Goal: Information Seeking & Learning: Find specific fact

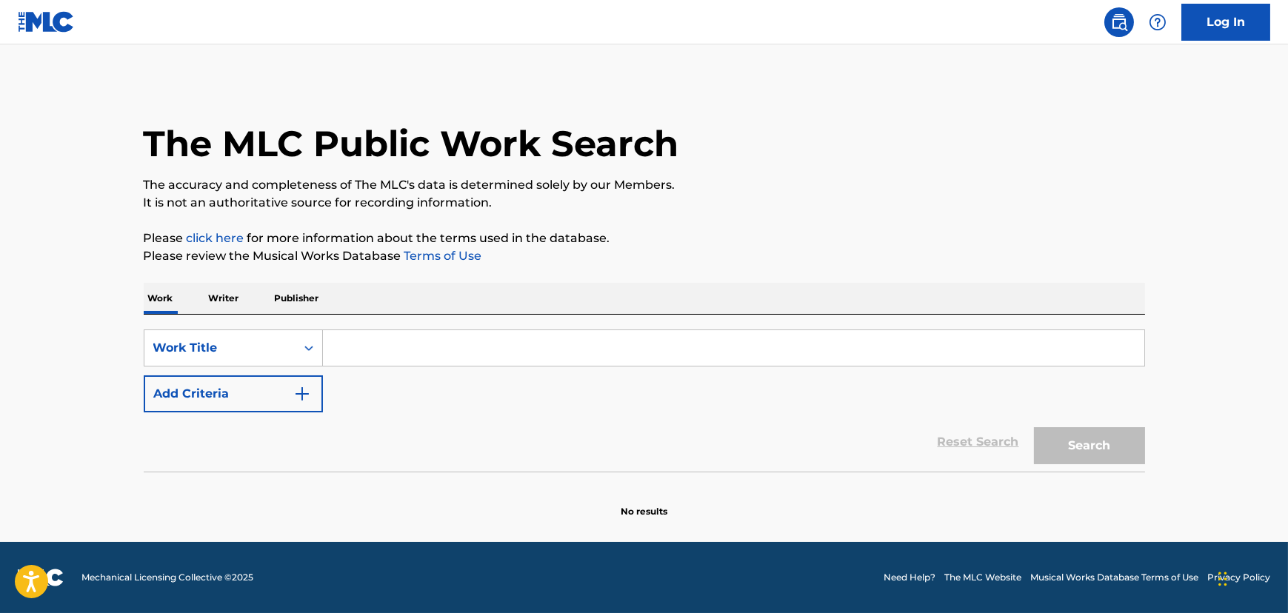
click at [395, 342] on input "Search Form" at bounding box center [734, 348] width 822 height 36
paste input "Ain't 2 Proud 2 Beg"
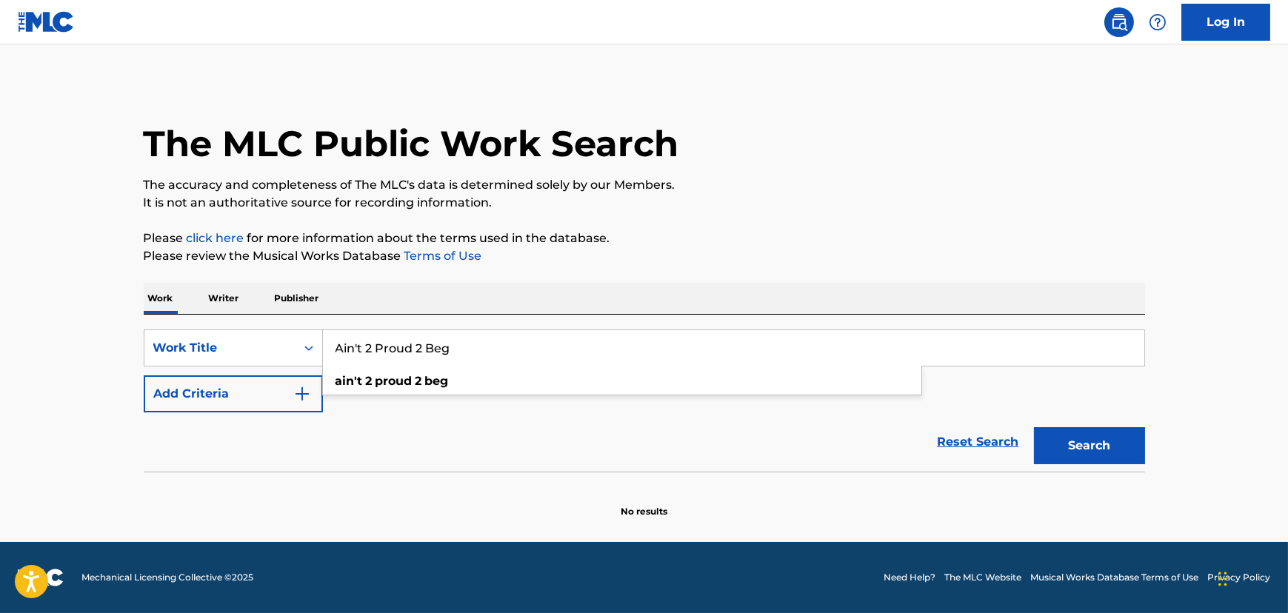
type input "Ain't 2 Proud 2 Beg"
click at [1076, 444] on button "Search" at bounding box center [1089, 445] width 111 height 37
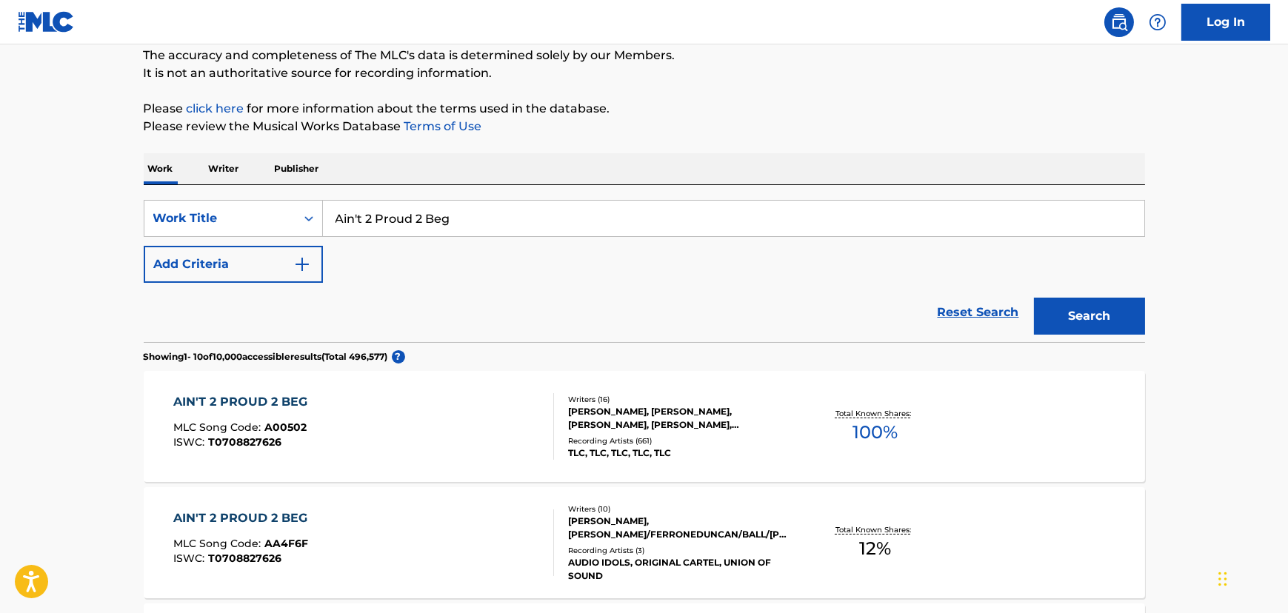
scroll to position [134, 0]
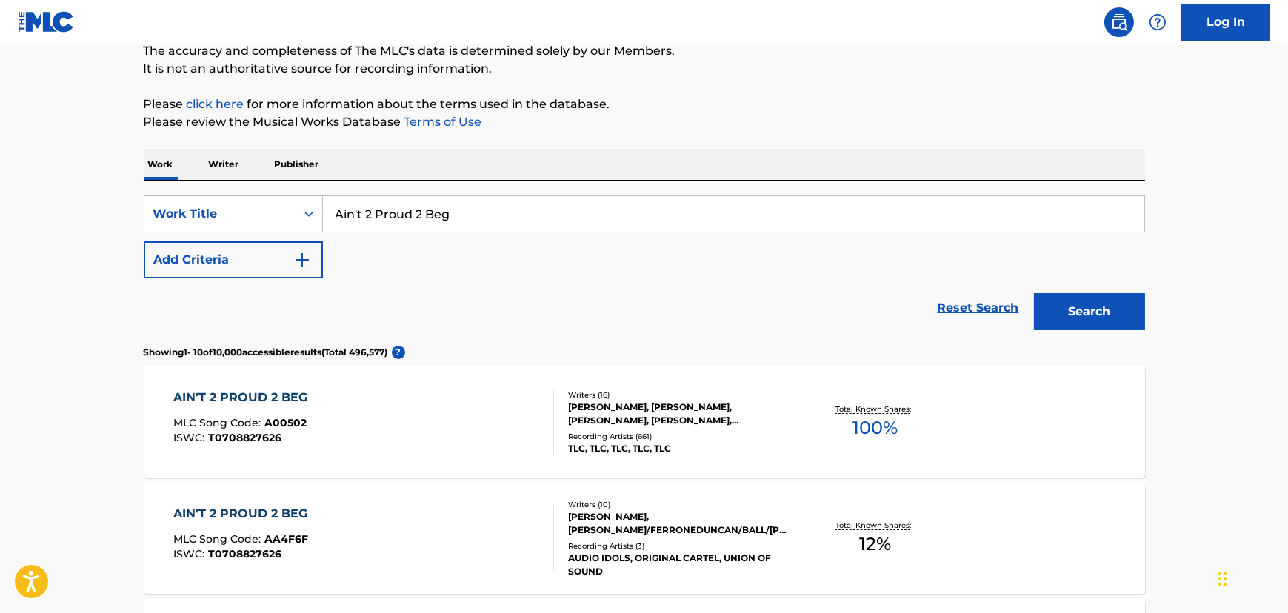
click at [344, 415] on div "AIN'T 2 PROUD 2 BEG MLC Song Code : A00502 ISWC : T0708827626" at bounding box center [363, 422] width 381 height 67
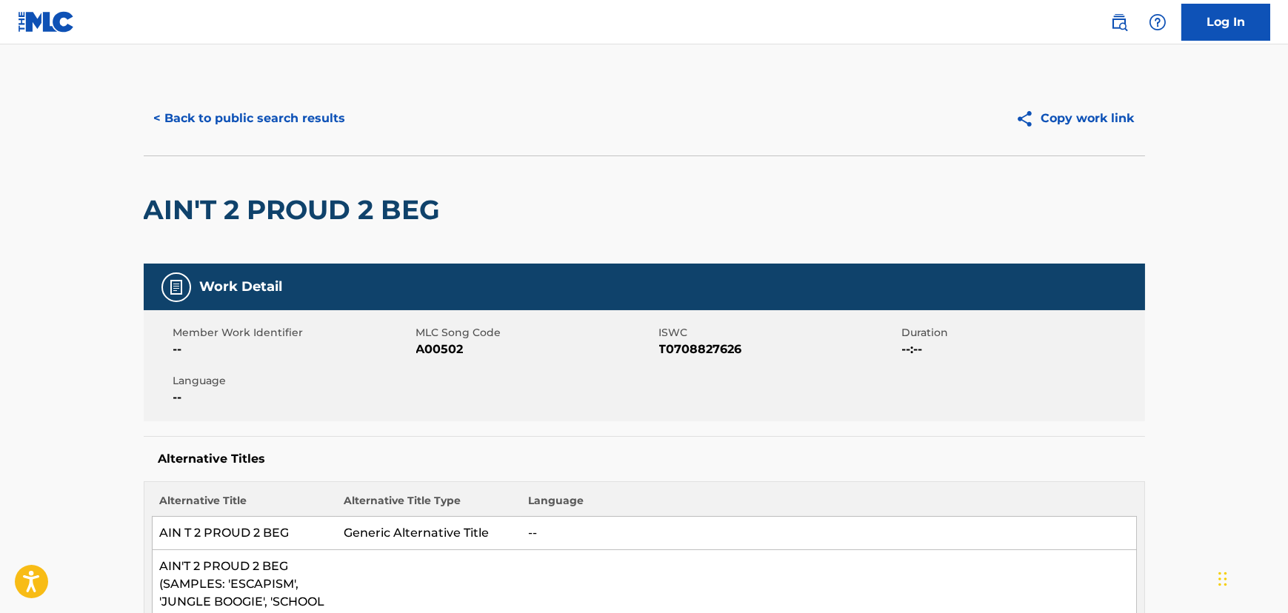
click at [293, 134] on button "< Back to public search results" at bounding box center [250, 118] width 213 height 37
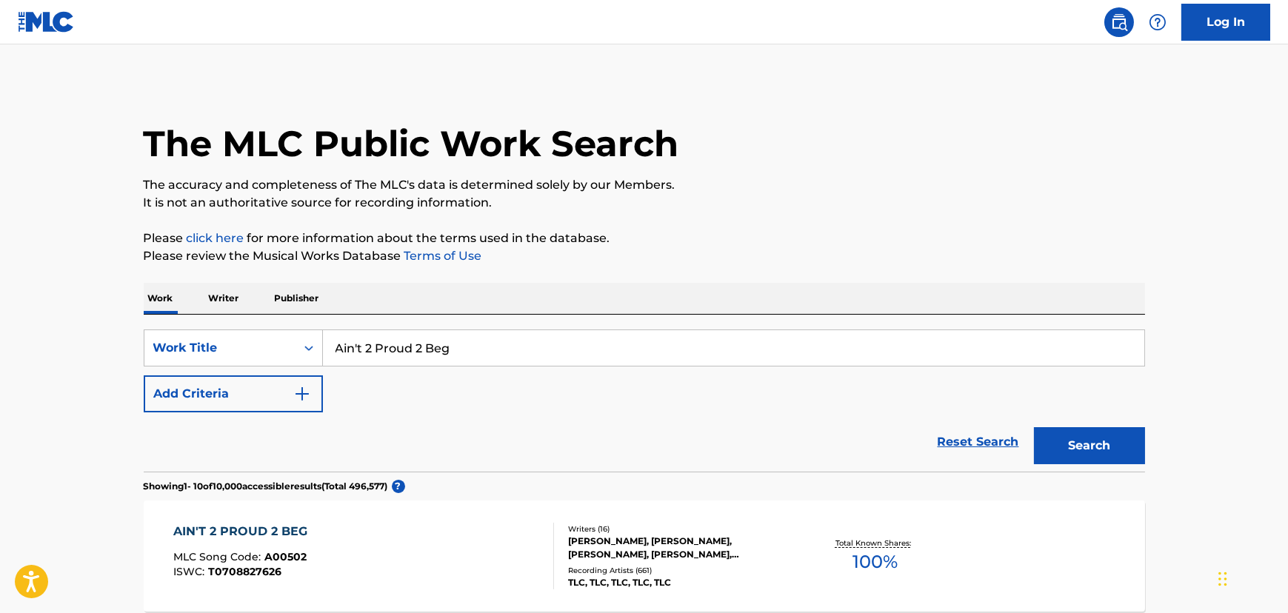
scroll to position [134, 0]
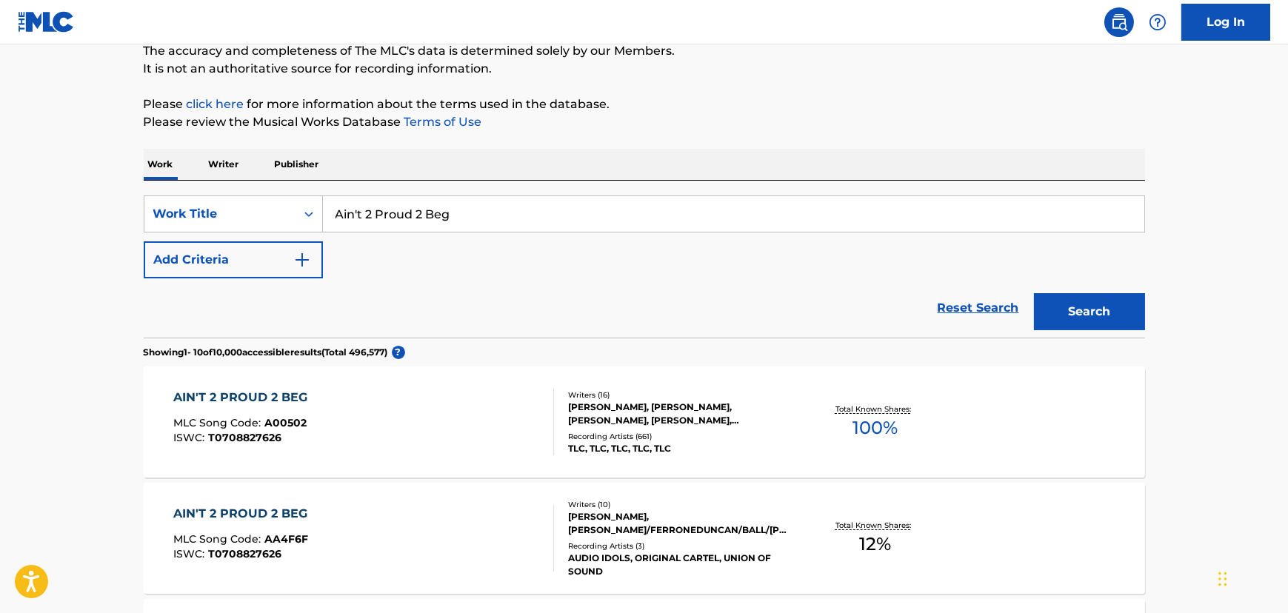
click at [379, 216] on input "Ain't 2 Proud 2 Beg" at bounding box center [734, 214] width 822 height 36
click at [379, 215] on input "Ain't 2 Proud 2 Beg" at bounding box center [734, 214] width 822 height 36
paste input "Baby-Baby-Baby"
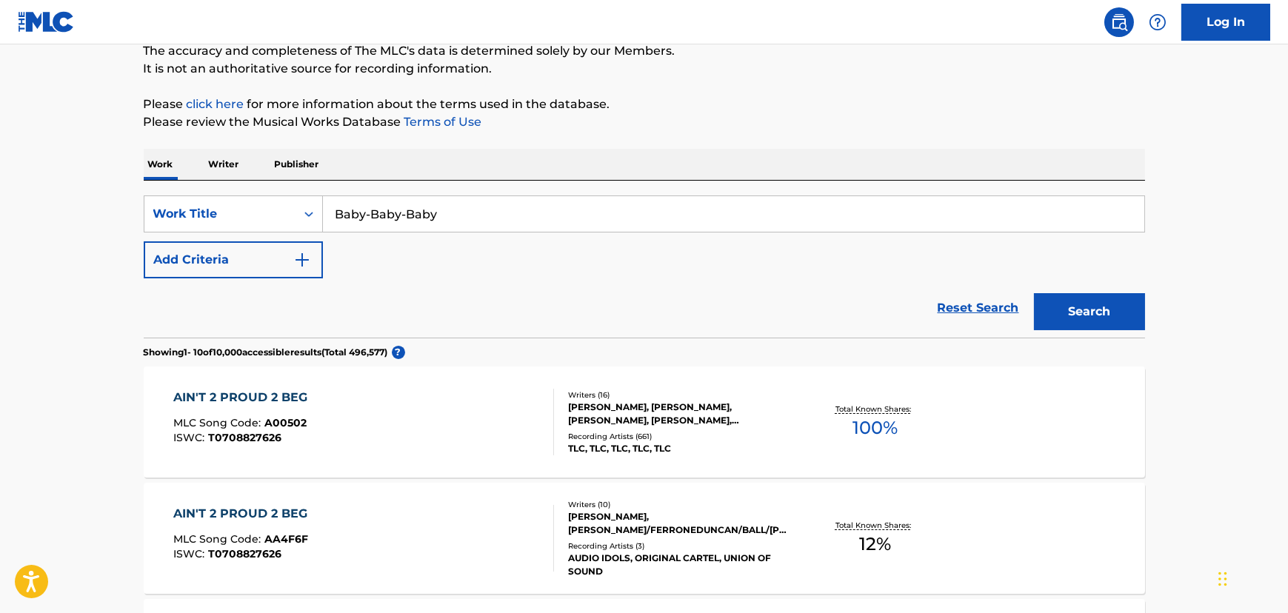
type input "Baby-Baby-Baby"
click at [230, 237] on div "SearchWithCriteriaf2247bad-b821-4afd-b0a2-00148209ce15 Work Title Baby-Baby-Bab…" at bounding box center [645, 237] width 1002 height 83
click at [228, 250] on button "Add Criteria" at bounding box center [233, 259] width 179 height 37
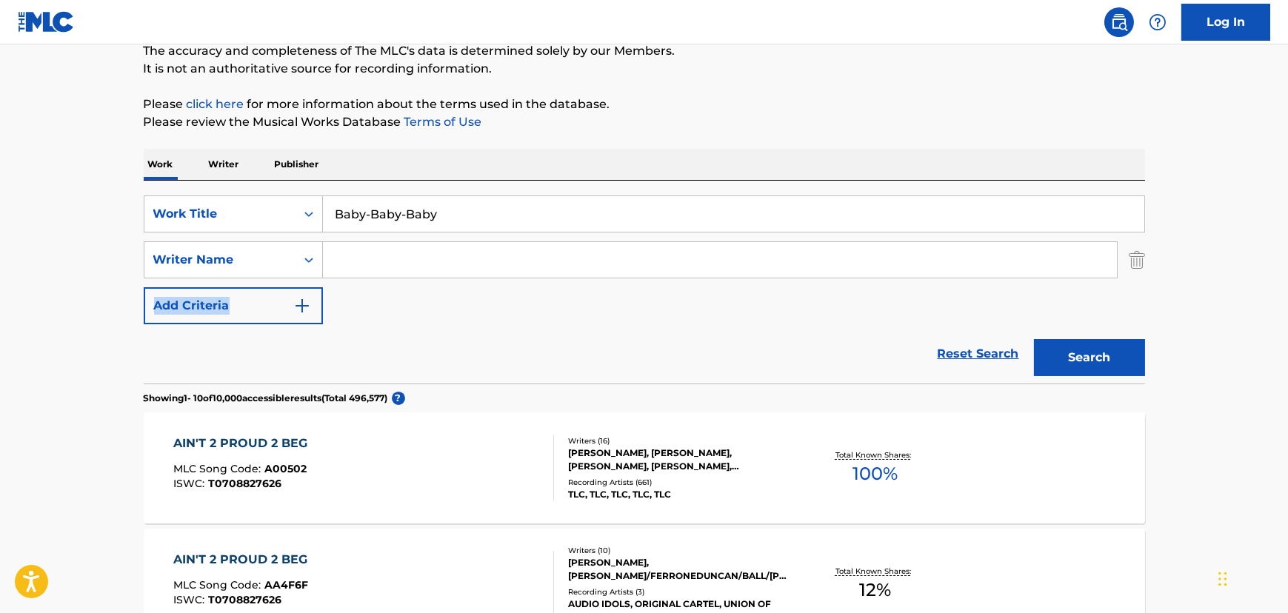
click at [325, 233] on div "SearchWithCriteriaf2247bad-b821-4afd-b0a2-00148209ce15 Work Title Baby-Baby-Bab…" at bounding box center [645, 260] width 1002 height 129
click at [332, 259] on input "Search Form" at bounding box center [720, 260] width 794 height 36
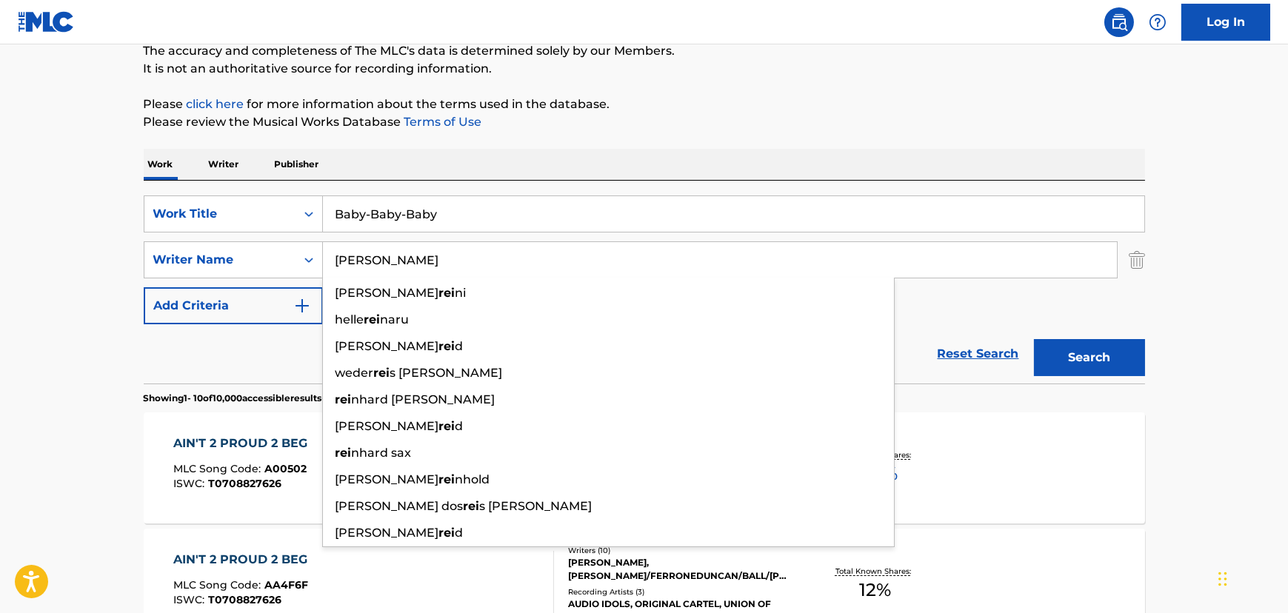
type input "[PERSON_NAME]"
click at [1034, 339] on button "Search" at bounding box center [1089, 357] width 111 height 37
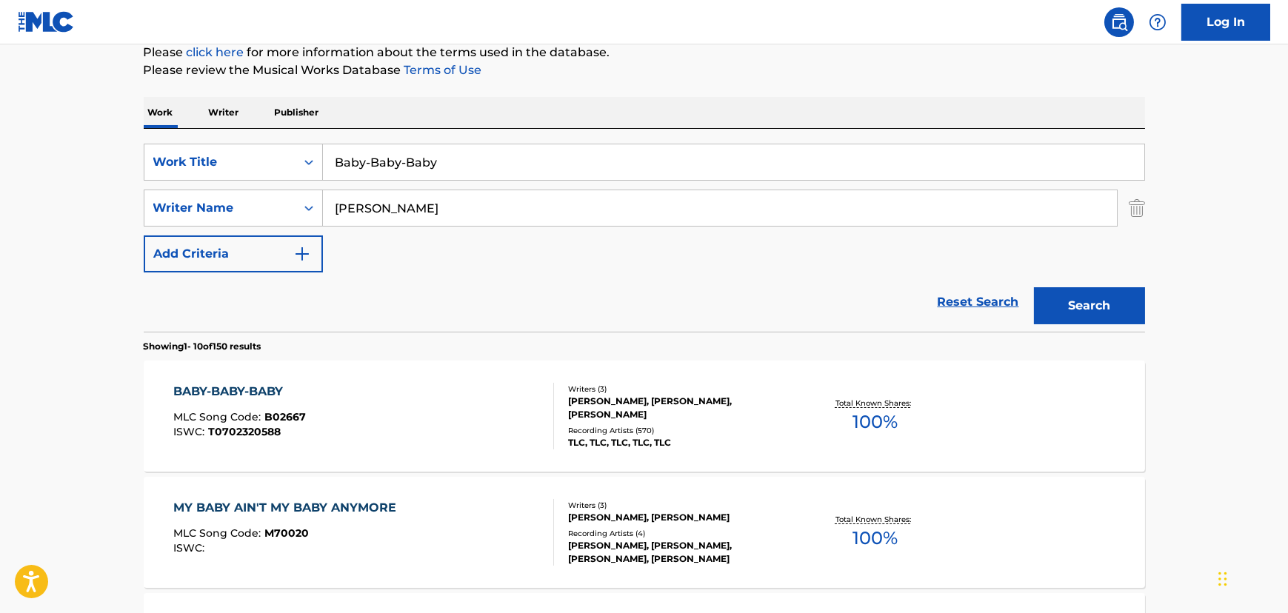
scroll to position [201, 0]
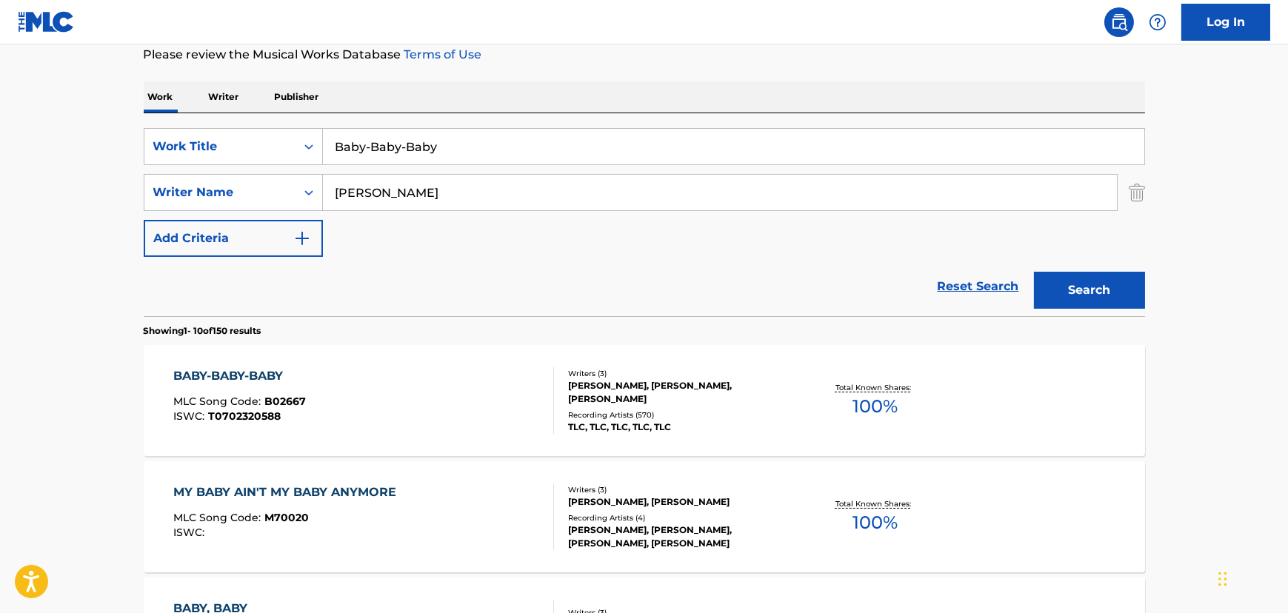
click at [396, 379] on div "BABY-BABY-BABY MLC Song Code : B02667 ISWC : T0702320588" at bounding box center [363, 400] width 381 height 67
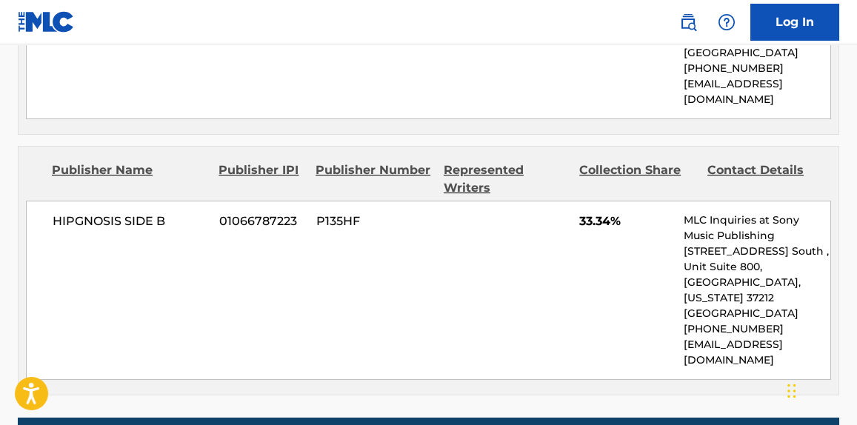
scroll to position [1497, 0]
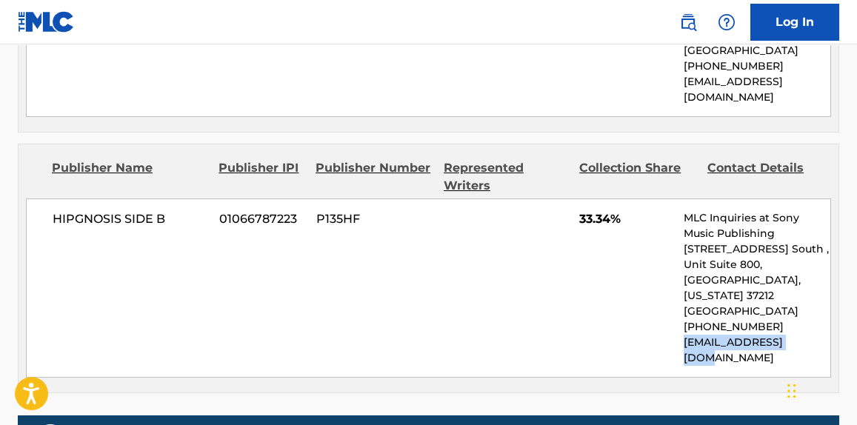
drag, startPoint x: 664, startPoint y: 290, endPoint x: 801, endPoint y: 287, distance: 137.1
click at [801, 287] on div "HIPGNOSIS SIDE B 01066787223 P135HF 33.34% MLC Inquiries at Sony Music Publishi…" at bounding box center [428, 288] width 805 height 179
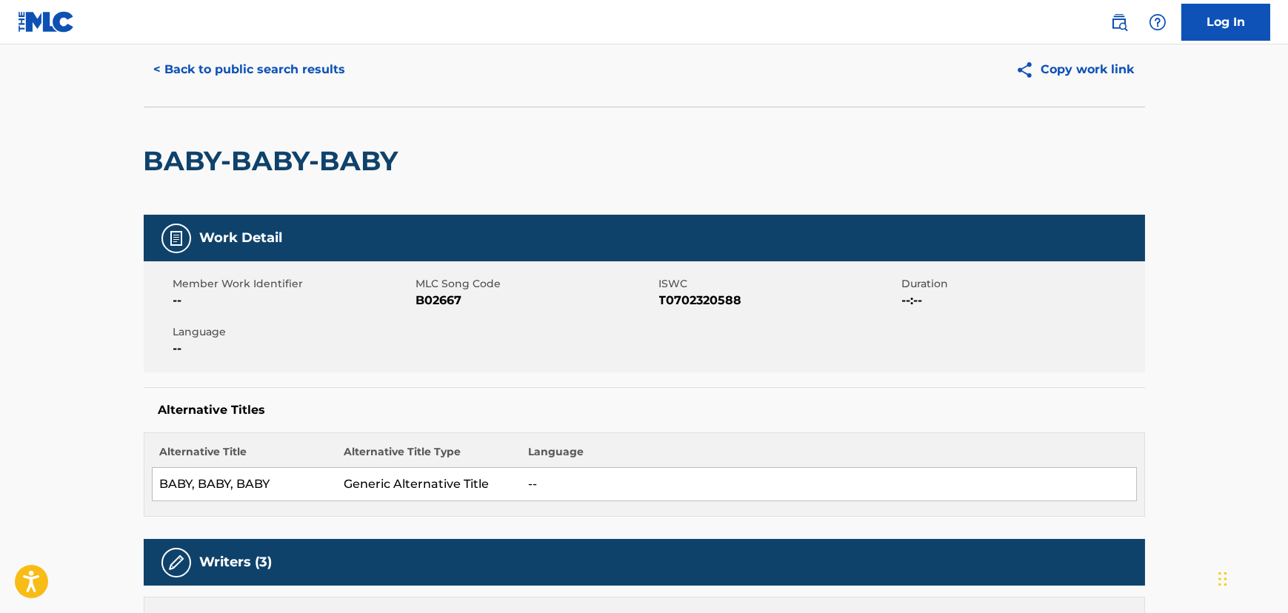
scroll to position [0, 0]
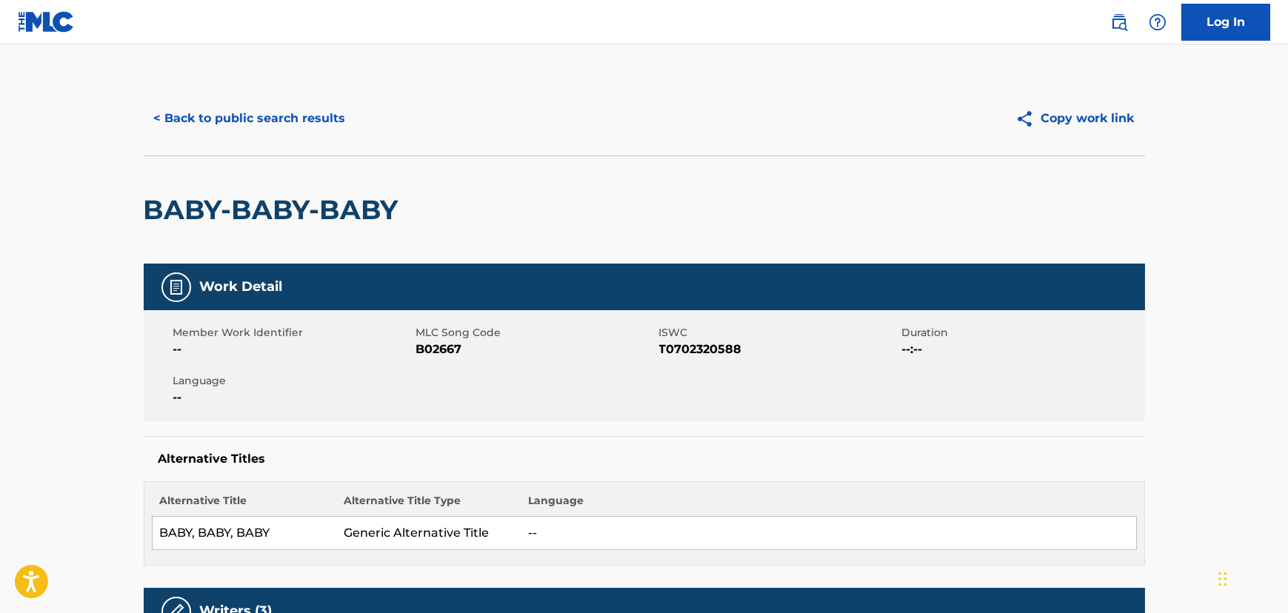
drag, startPoint x: 421, startPoint y: 361, endPoint x: 419, endPoint y: 347, distance: 13.5
click at [419, 355] on div "Member Work Identifier -- MLC Song Code B02667 ISWC T0702320588 Duration --:-- …" at bounding box center [645, 365] width 1002 height 111
click at [419, 347] on span "B02667" at bounding box center [535, 350] width 239 height 18
click at [414, 343] on div "Member Work Identifier --" at bounding box center [294, 341] width 243 height 33
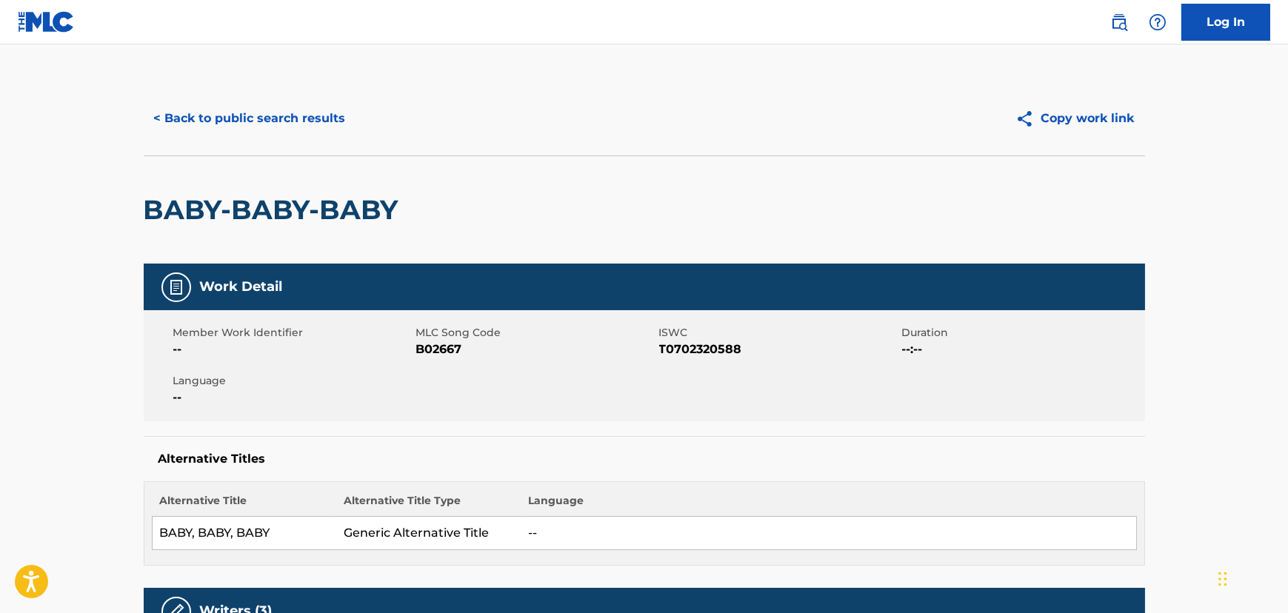
click at [414, 343] on div "Member Work Identifier --" at bounding box center [294, 341] width 243 height 33
click at [422, 349] on span "B02667" at bounding box center [535, 350] width 239 height 18
copy span "B02667"
click at [311, 109] on button "< Back to public search results" at bounding box center [250, 118] width 213 height 37
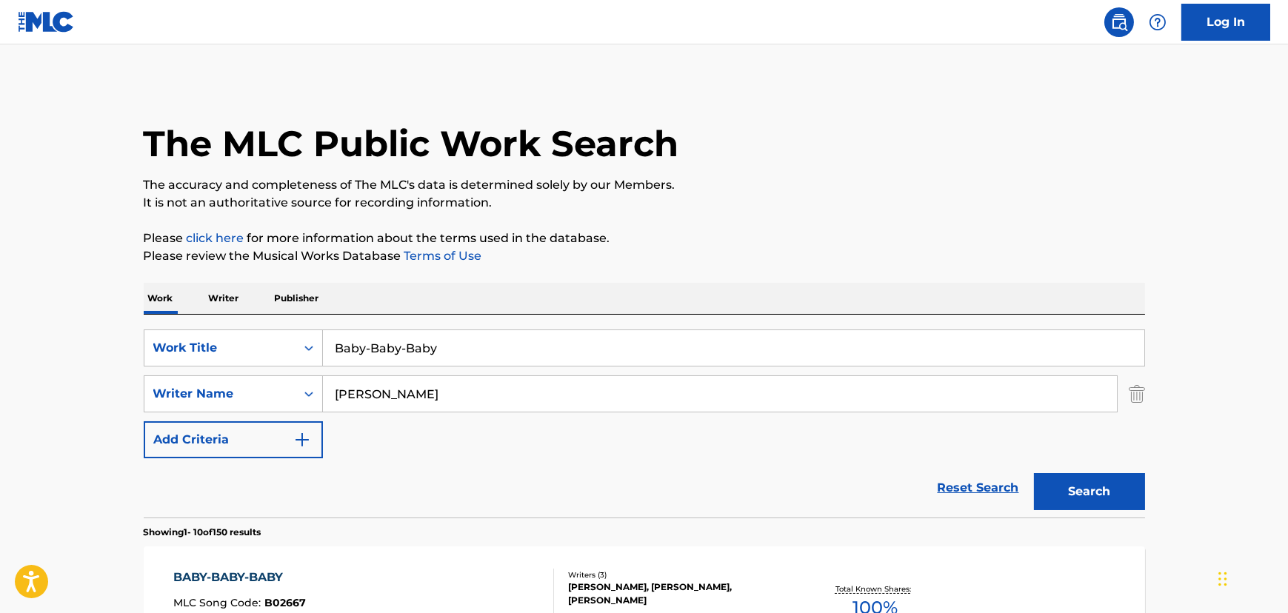
scroll to position [201, 0]
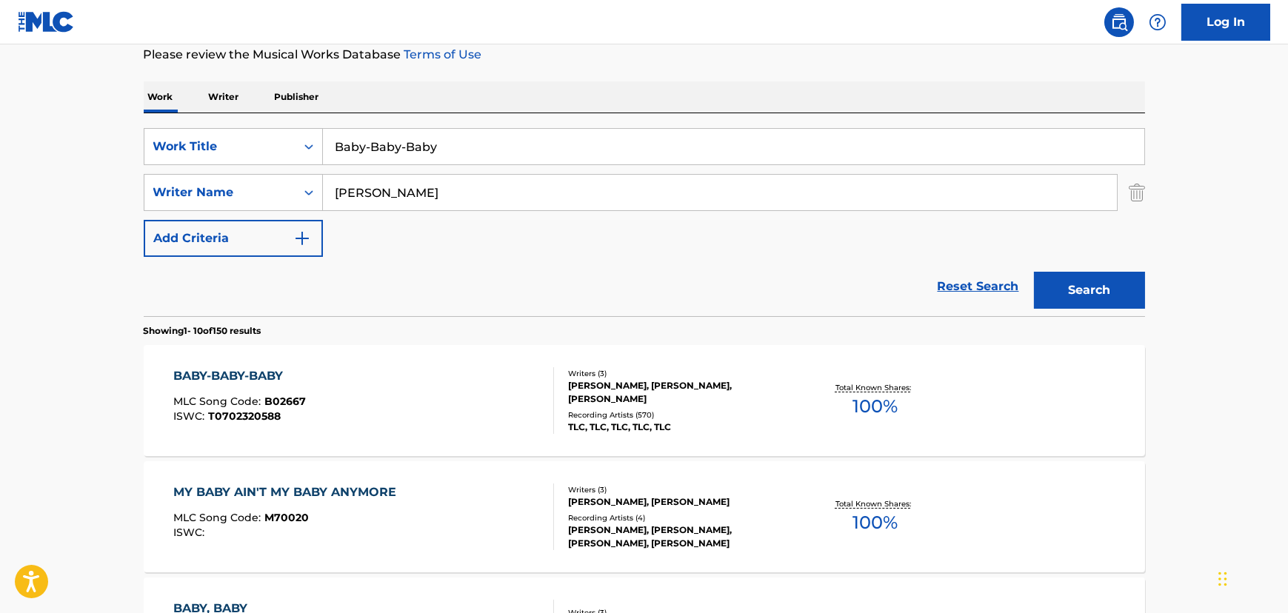
click at [456, 147] on input "Baby-Baby-Baby" at bounding box center [734, 147] width 822 height 36
paste input "Come Get Some"
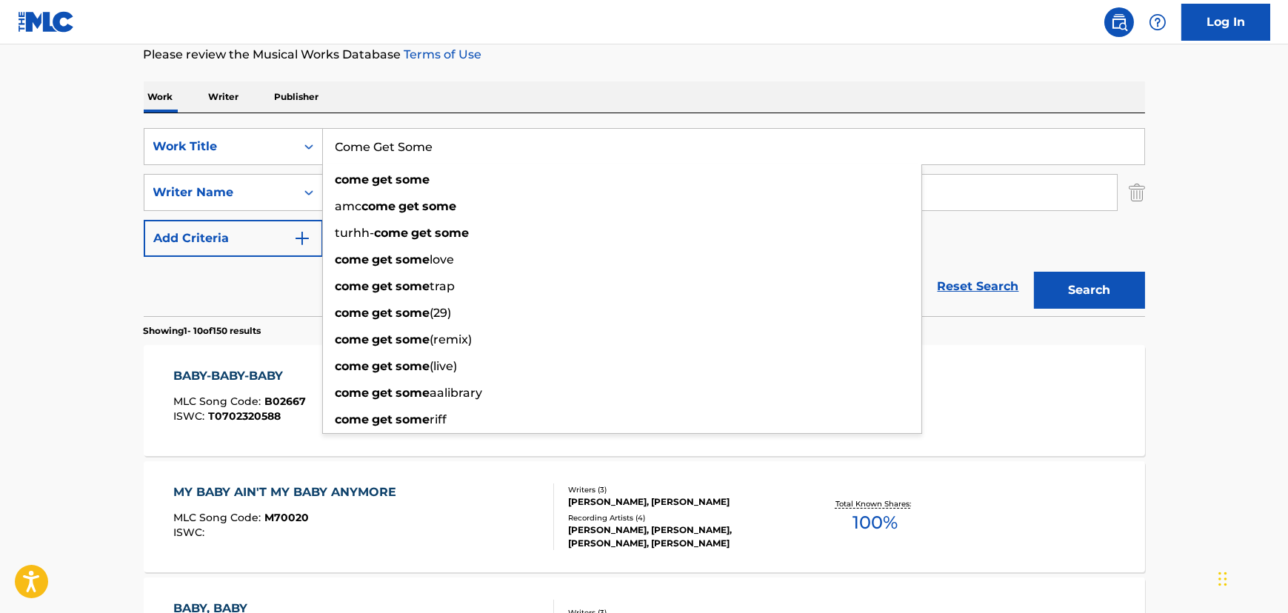
type input "Come Get Some"
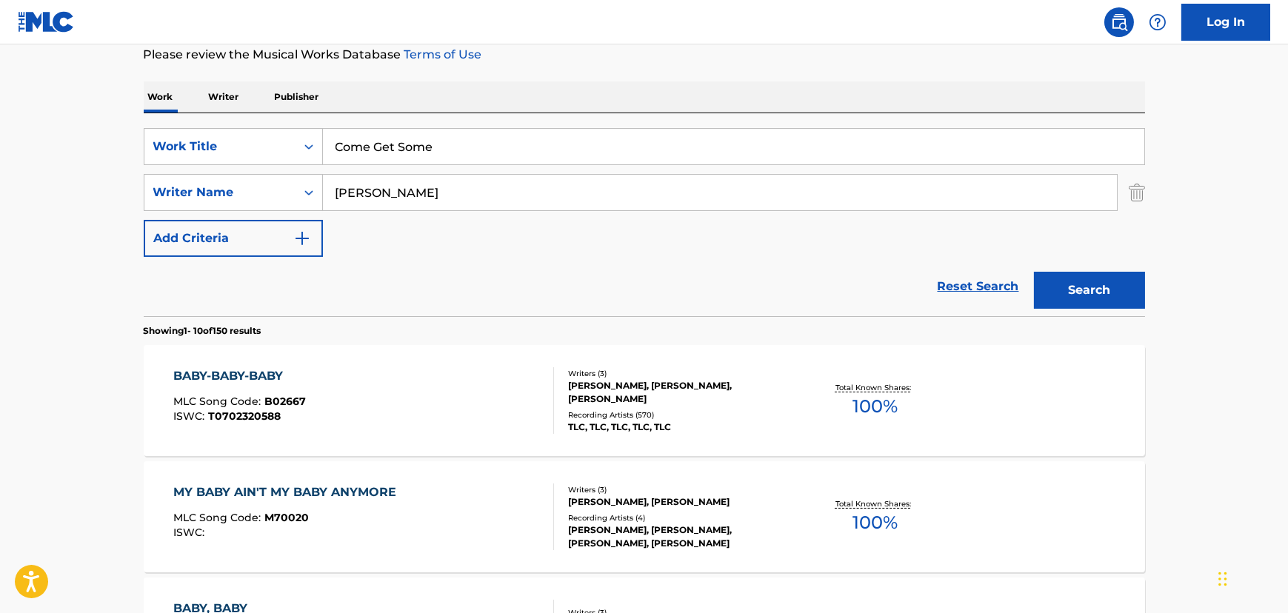
click at [341, 188] on input "[PERSON_NAME]" at bounding box center [720, 193] width 794 height 36
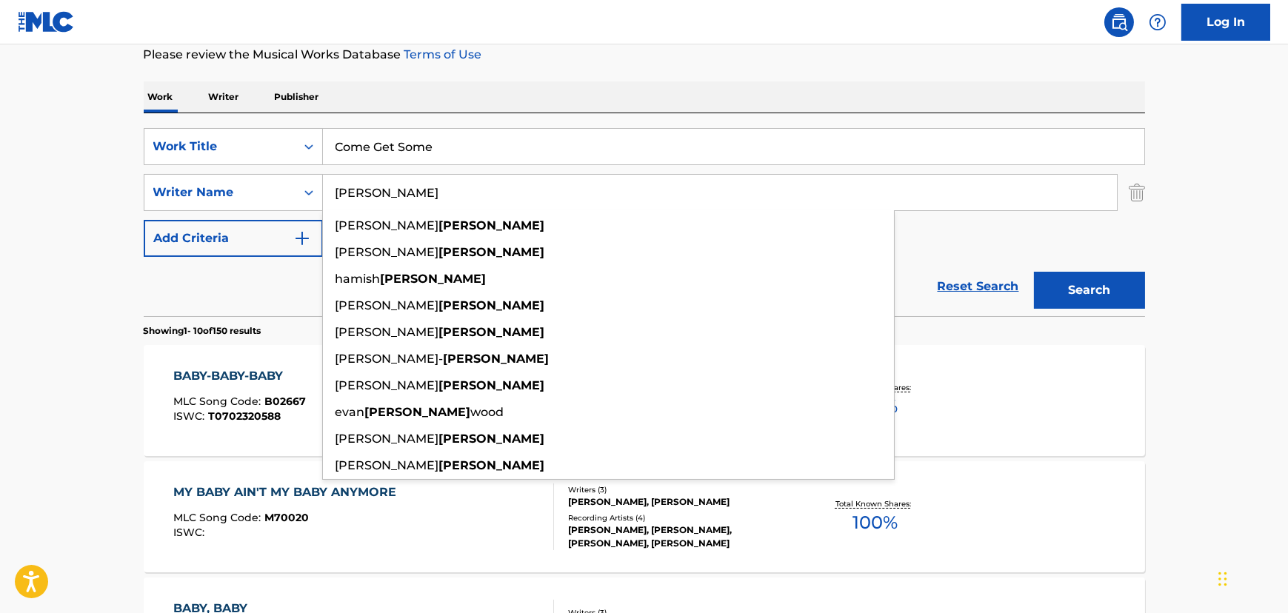
click at [341, 187] on input "[PERSON_NAME]" at bounding box center [720, 193] width 794 height 36
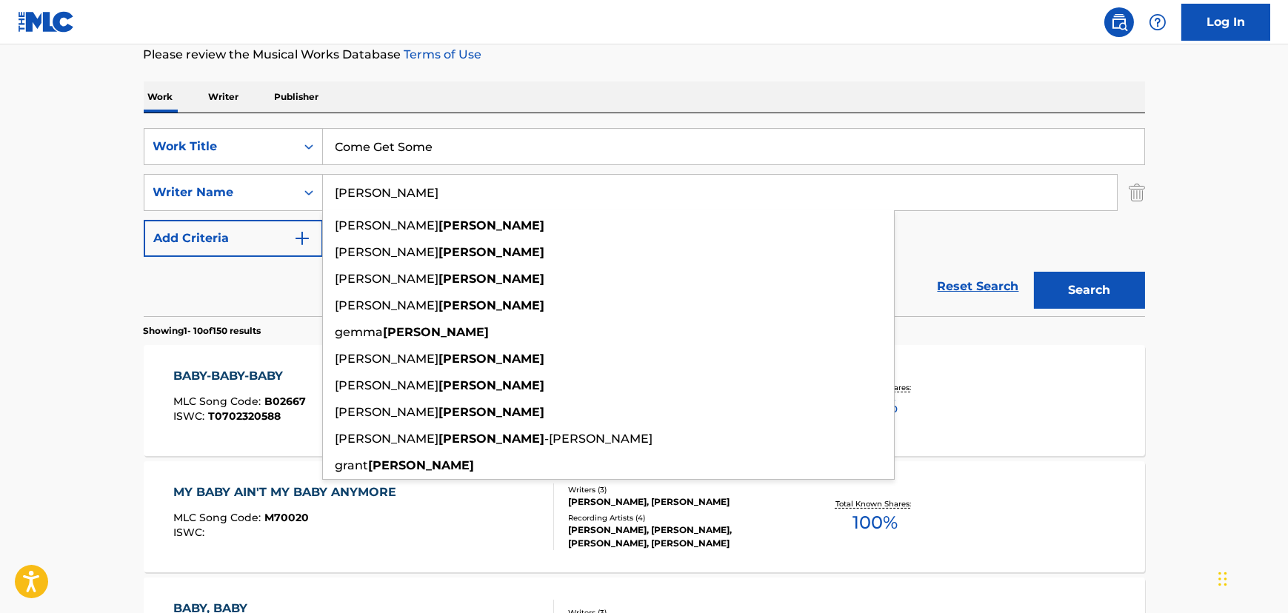
type input "[PERSON_NAME]"
click at [1034, 272] on button "Search" at bounding box center [1089, 290] width 111 height 37
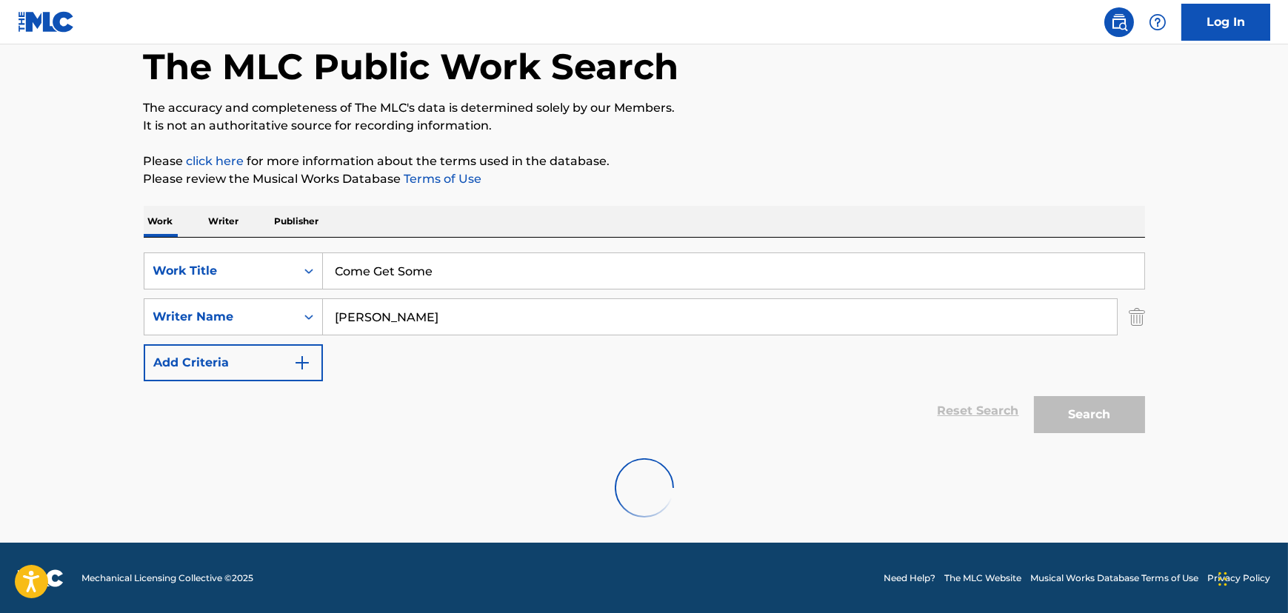
scroll to position [29, 0]
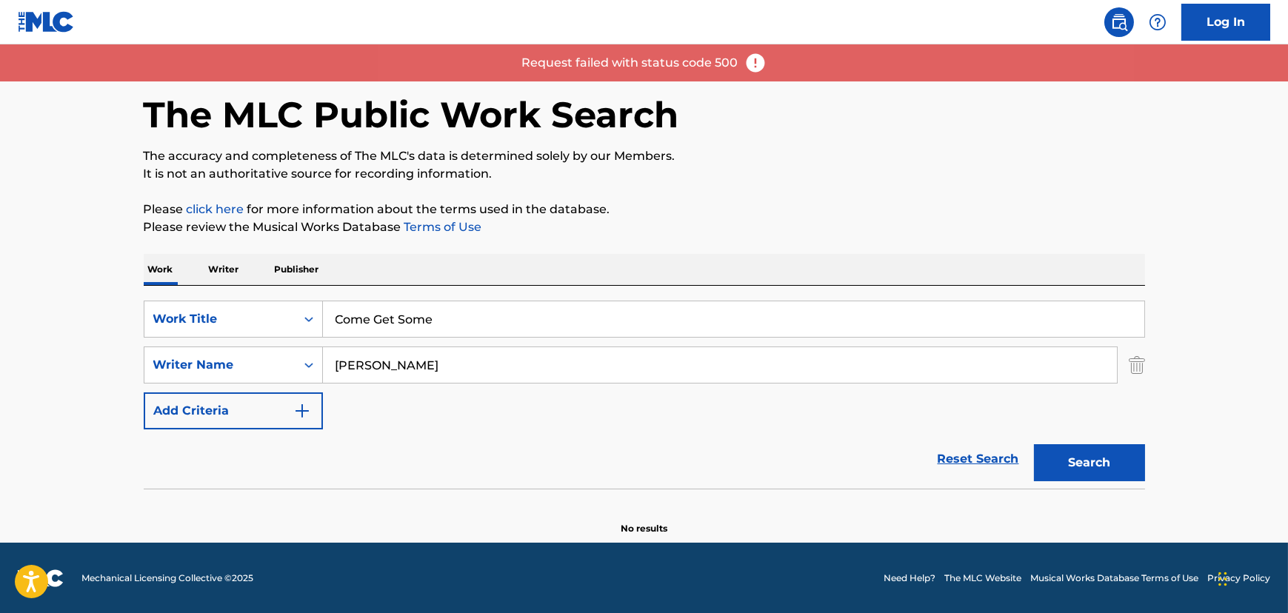
click at [384, 362] on input "[PERSON_NAME]" at bounding box center [720, 365] width 794 height 36
click at [753, 56] on img at bounding box center [755, 63] width 22 height 22
click at [361, 359] on input "[PERSON_NAME]" at bounding box center [720, 365] width 794 height 36
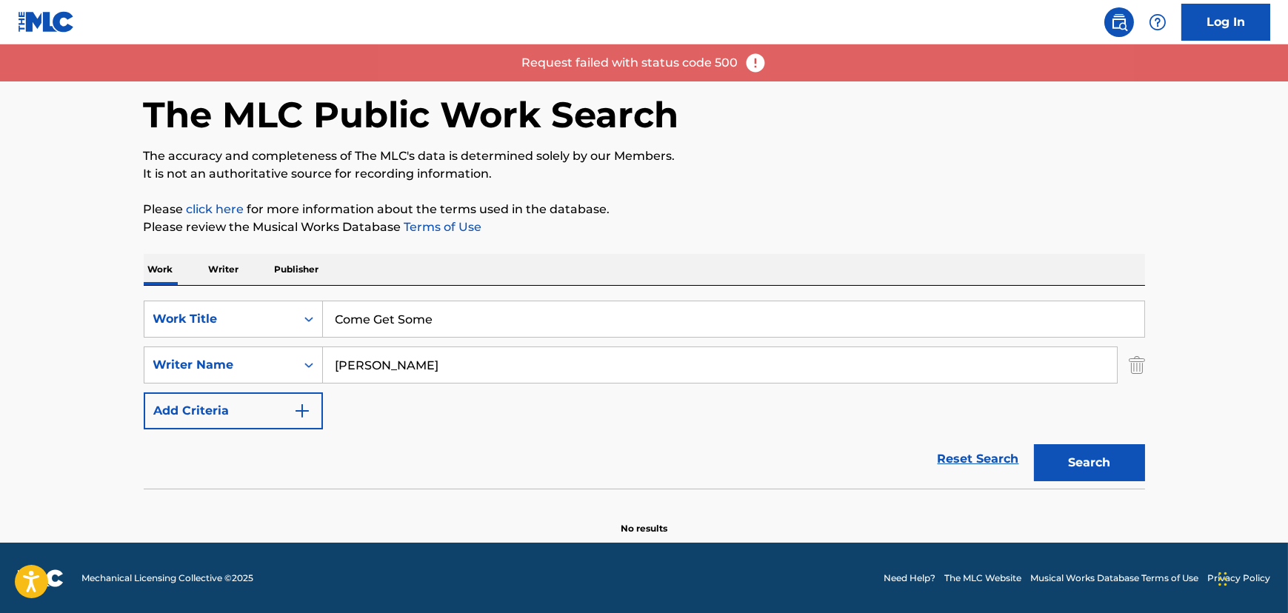
click at [361, 359] on input "[PERSON_NAME]" at bounding box center [720, 365] width 794 height 36
click at [1034, 444] on button "Search" at bounding box center [1089, 462] width 111 height 37
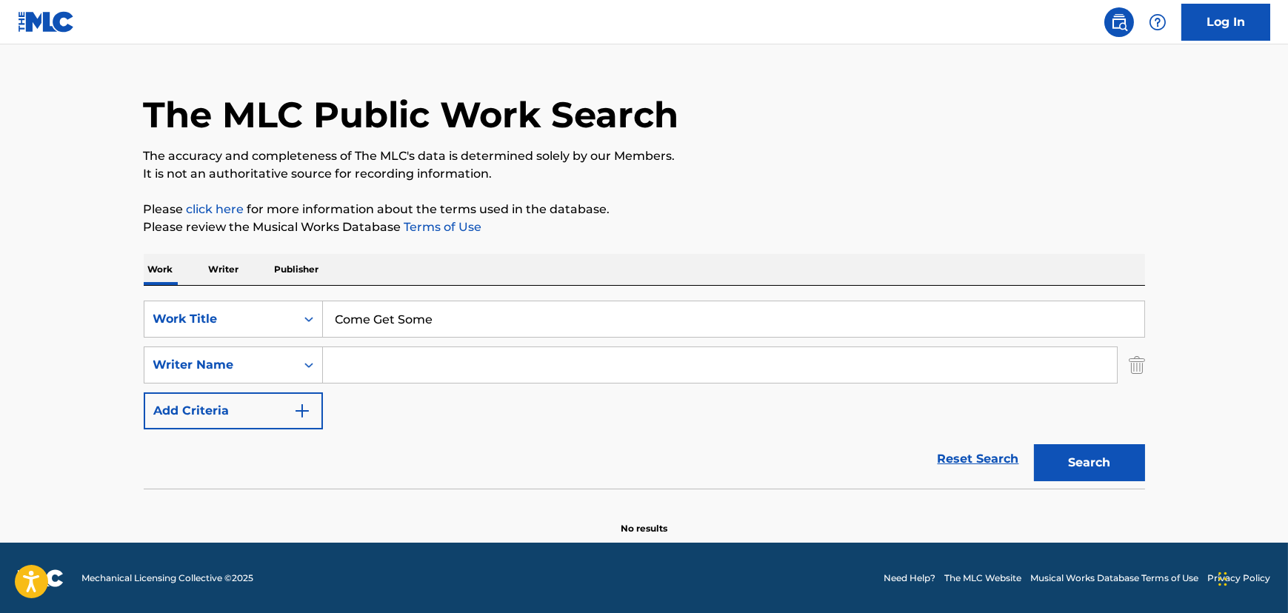
click at [379, 359] on input "Search Form" at bounding box center [720, 365] width 794 height 36
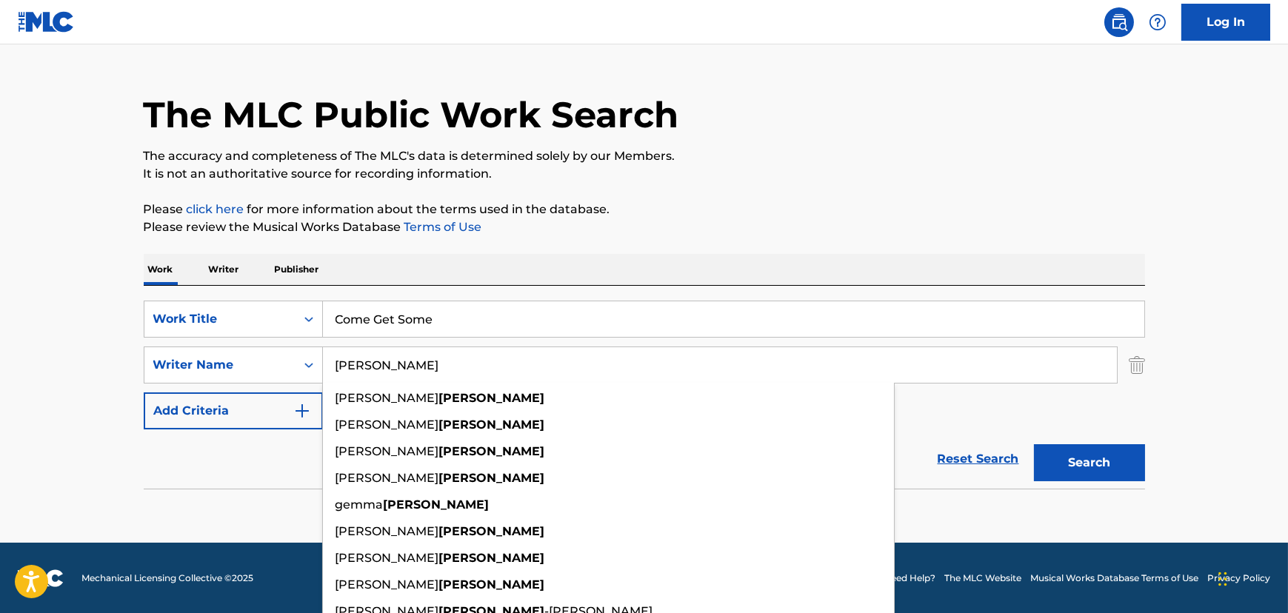
type input "[PERSON_NAME]"
click at [1034, 444] on button "Search" at bounding box center [1089, 462] width 111 height 37
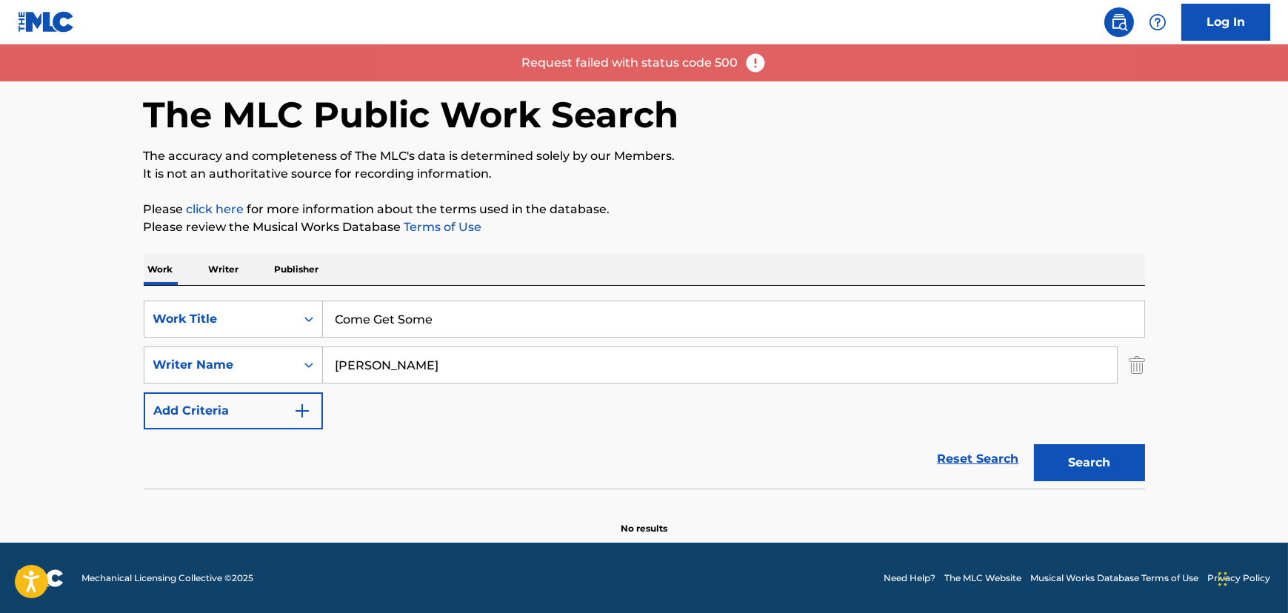
click at [353, 362] on input "[PERSON_NAME]" at bounding box center [720, 365] width 794 height 36
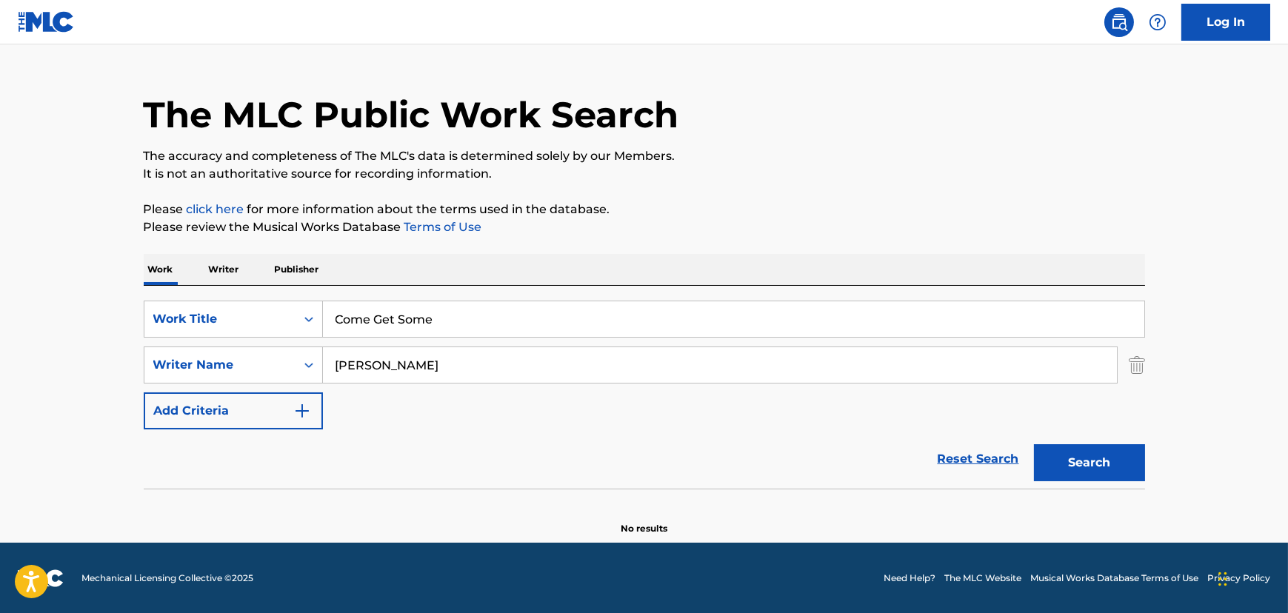
click at [107, 375] on main "The MLC Public Work Search The accuracy and completeness of The MLC's data is d…" at bounding box center [644, 279] width 1288 height 527
click at [364, 374] on input "[PERSON_NAME]" at bounding box center [720, 365] width 794 height 36
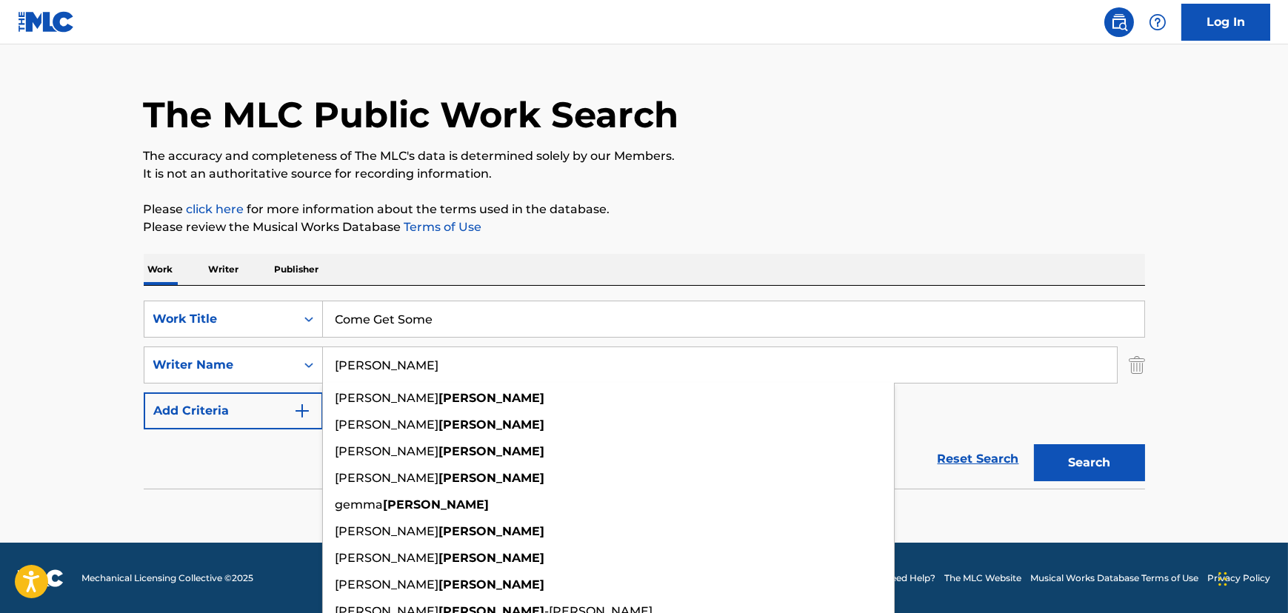
click at [364, 374] on input "[PERSON_NAME]" at bounding box center [720, 365] width 794 height 36
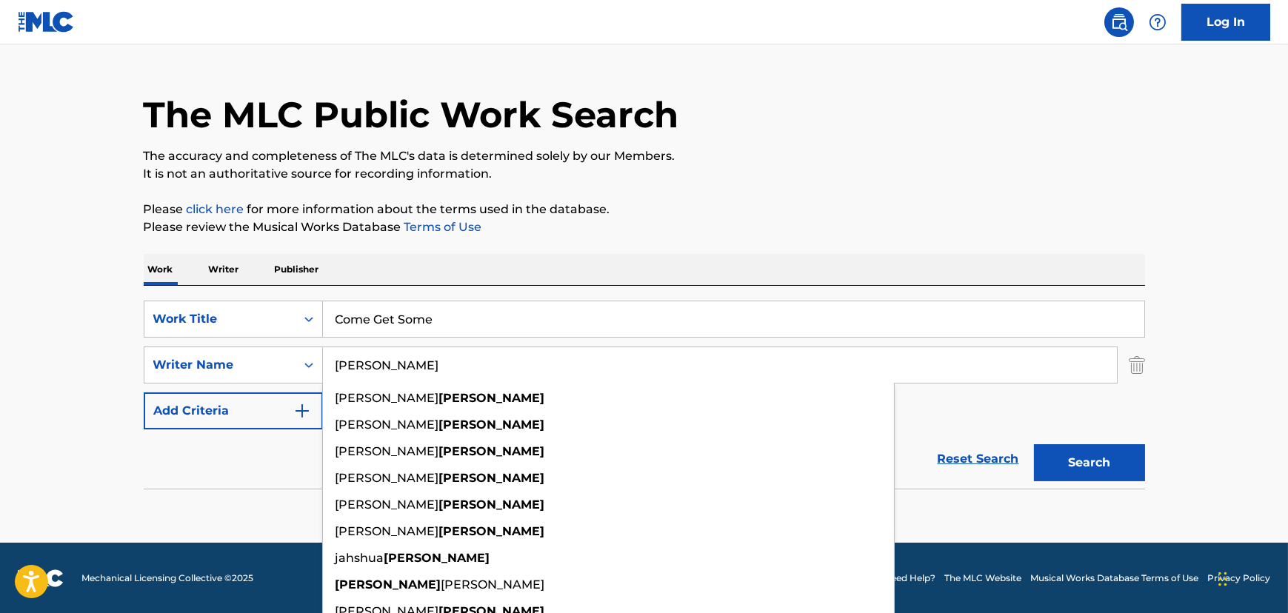
scroll to position [0, 0]
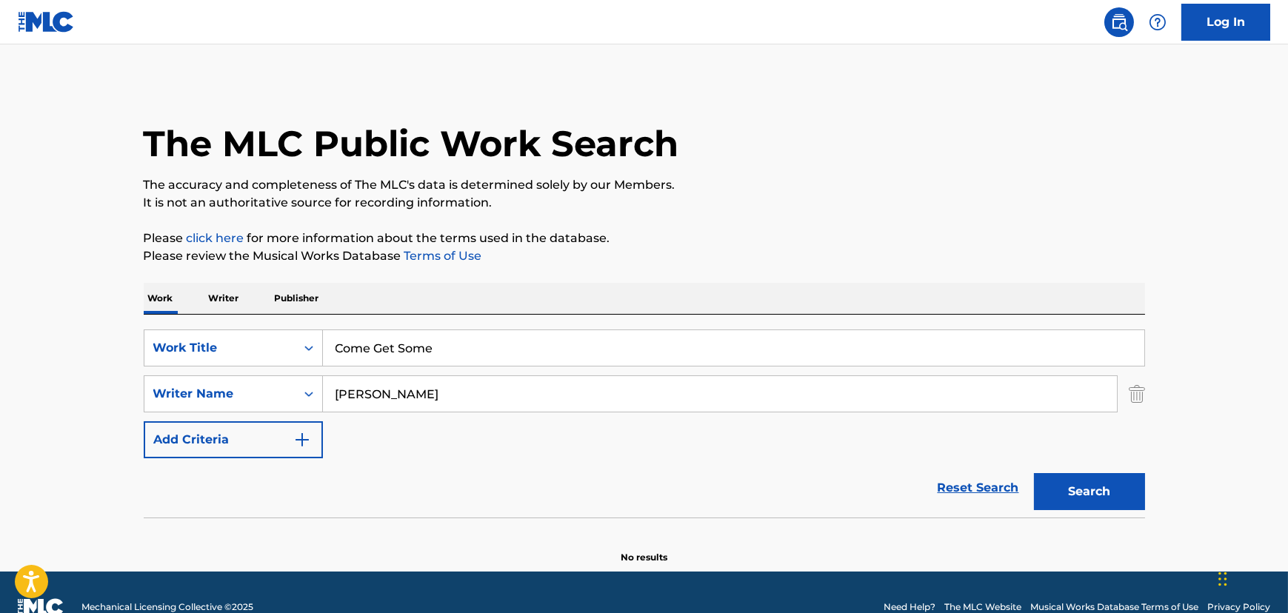
click at [380, 364] on input "Come Get Some" at bounding box center [734, 348] width 822 height 36
click at [379, 360] on input "Come Get Some" at bounding box center [734, 348] width 822 height 36
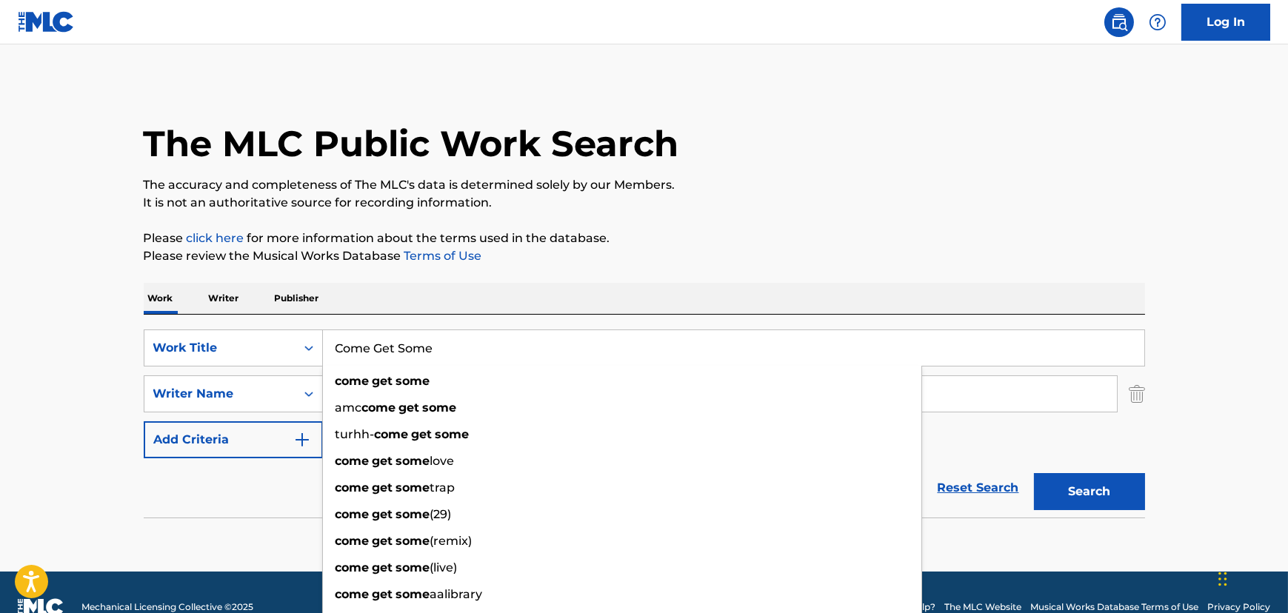
click at [379, 360] on input "Come Get Some" at bounding box center [734, 348] width 822 height 36
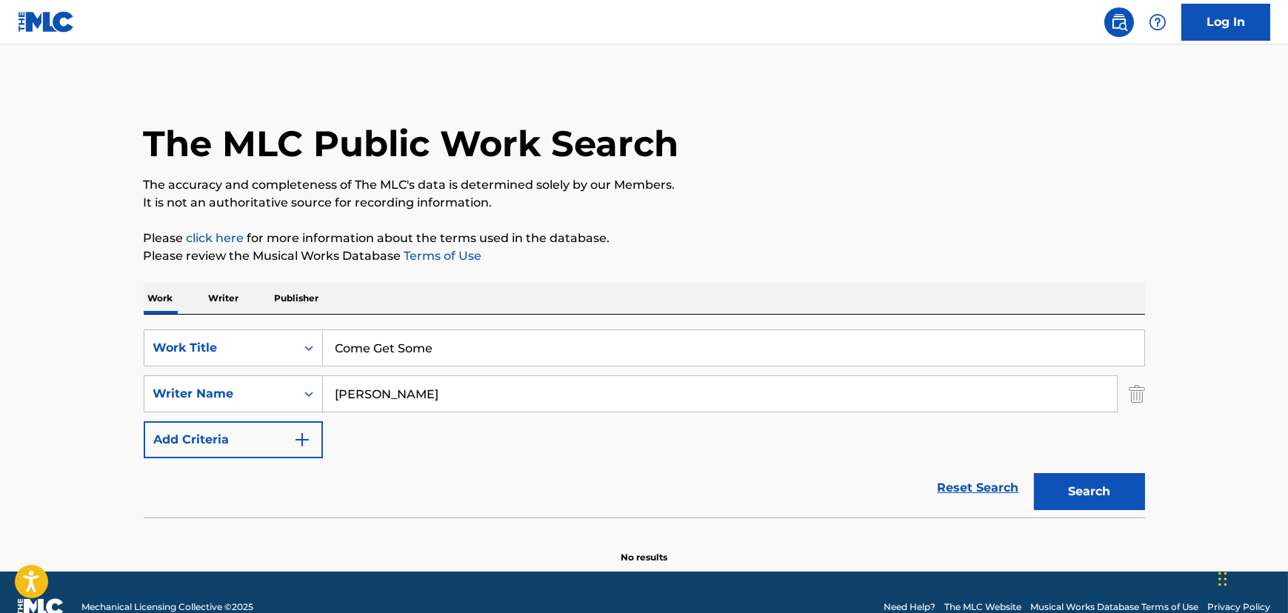
click at [396, 340] on input "Come Get Some" at bounding box center [734, 348] width 822 height 36
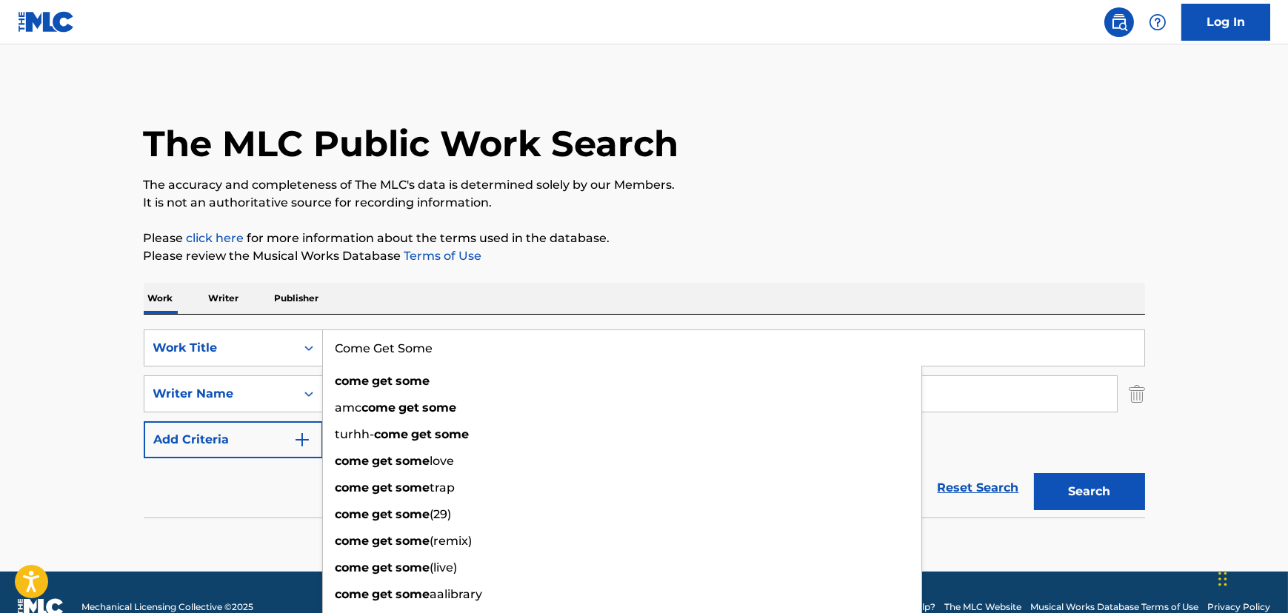
click at [396, 340] on input "Come Get Some" at bounding box center [734, 348] width 822 height 36
paste input "Baby-Baby-Baby"
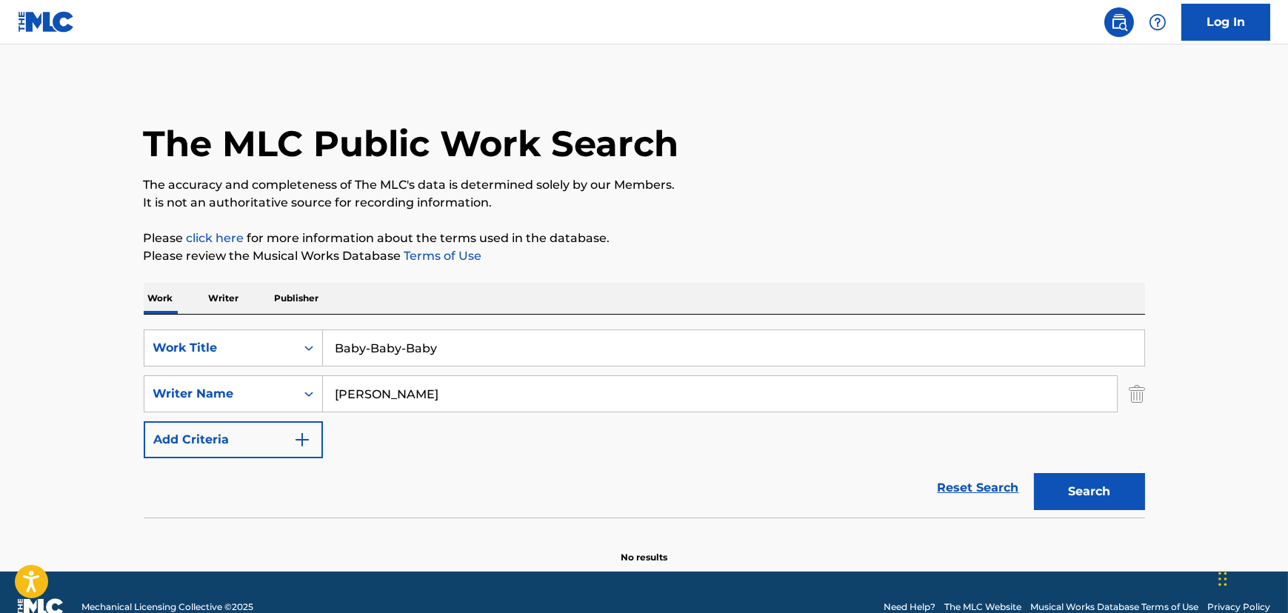
type input "Baby-Baby-Baby"
click at [393, 396] on input "[PERSON_NAME]" at bounding box center [720, 394] width 794 height 36
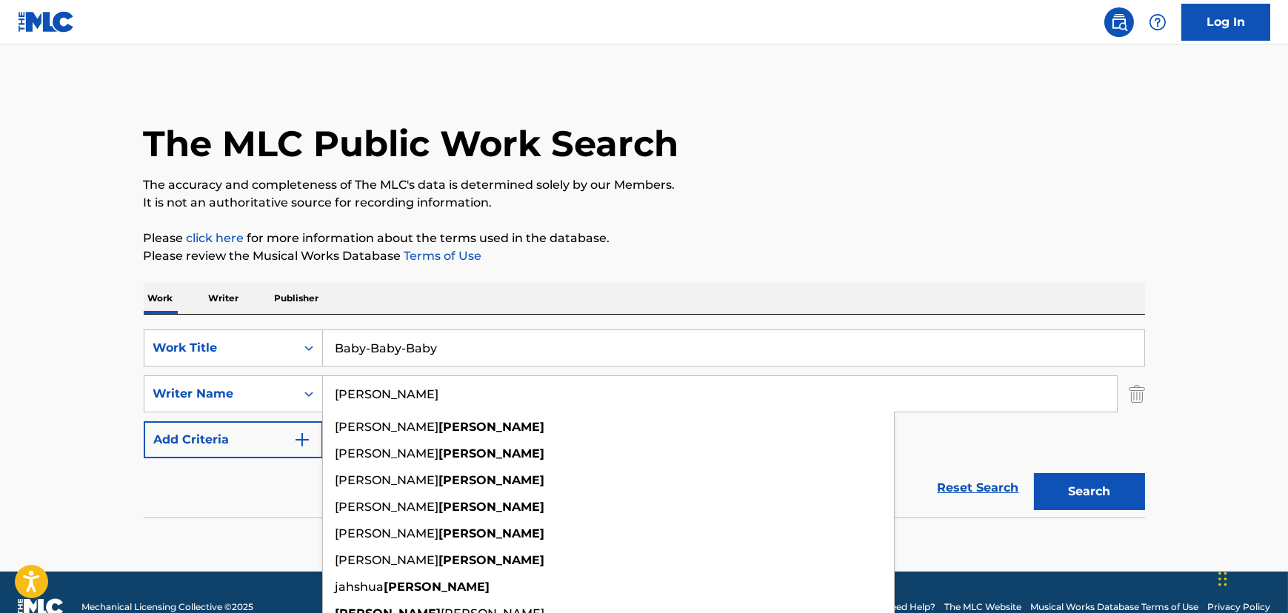
click at [393, 396] on input "[PERSON_NAME]" at bounding box center [720, 394] width 794 height 36
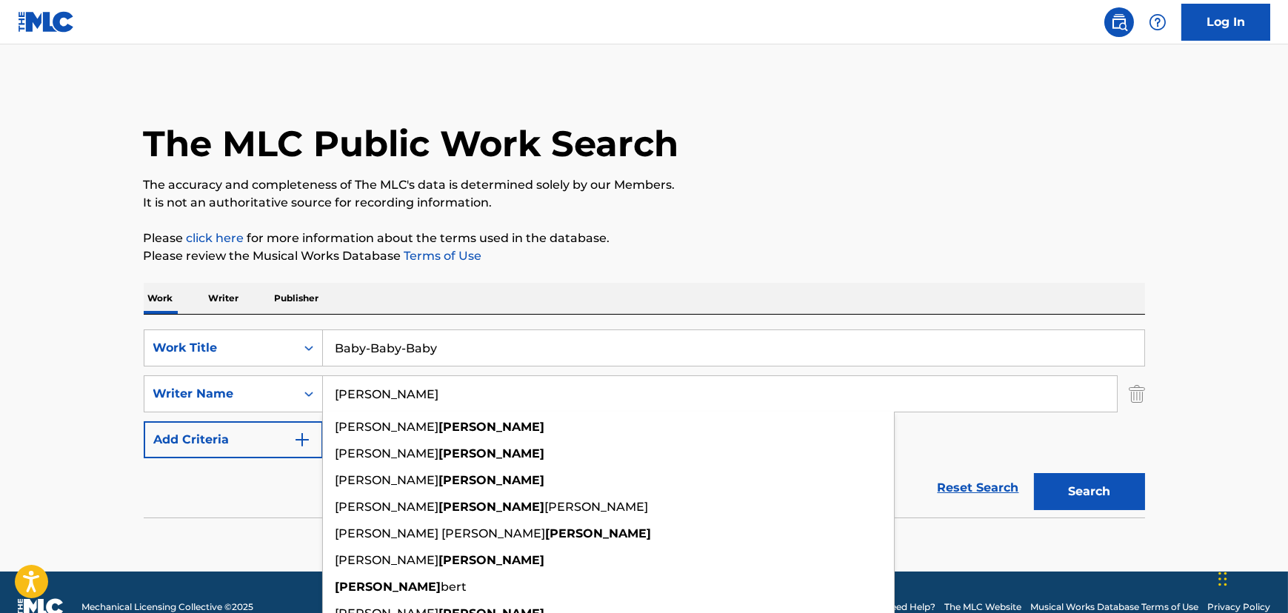
type input "[PERSON_NAME]"
click at [1034, 473] on button "Search" at bounding box center [1089, 491] width 111 height 37
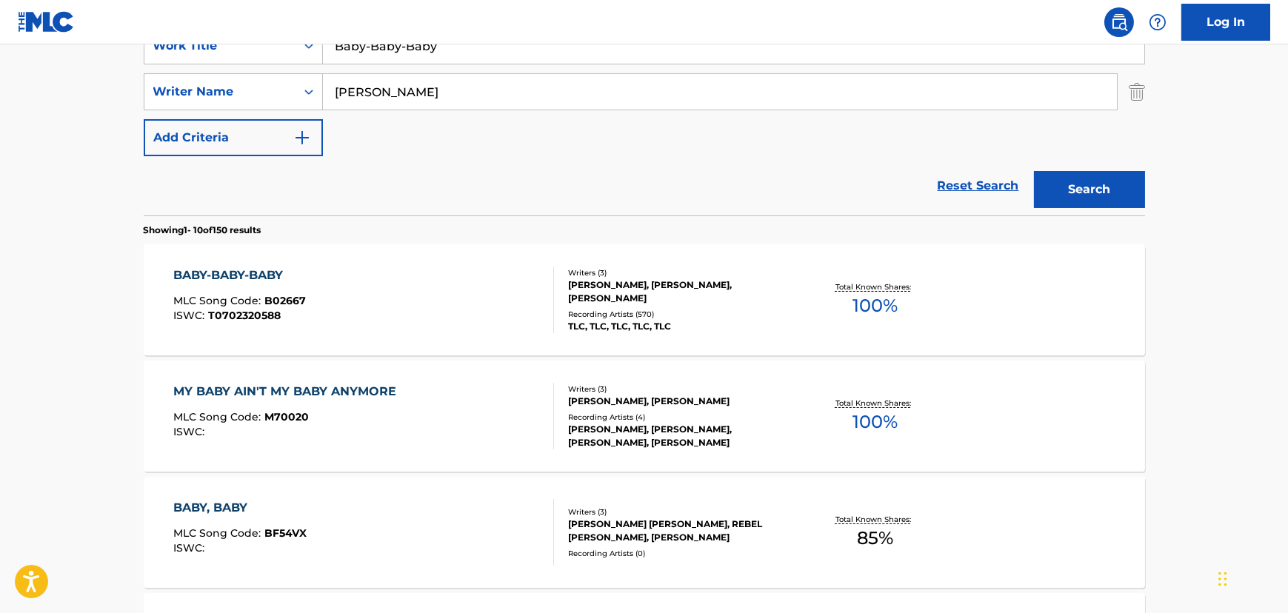
scroll to position [336, 0]
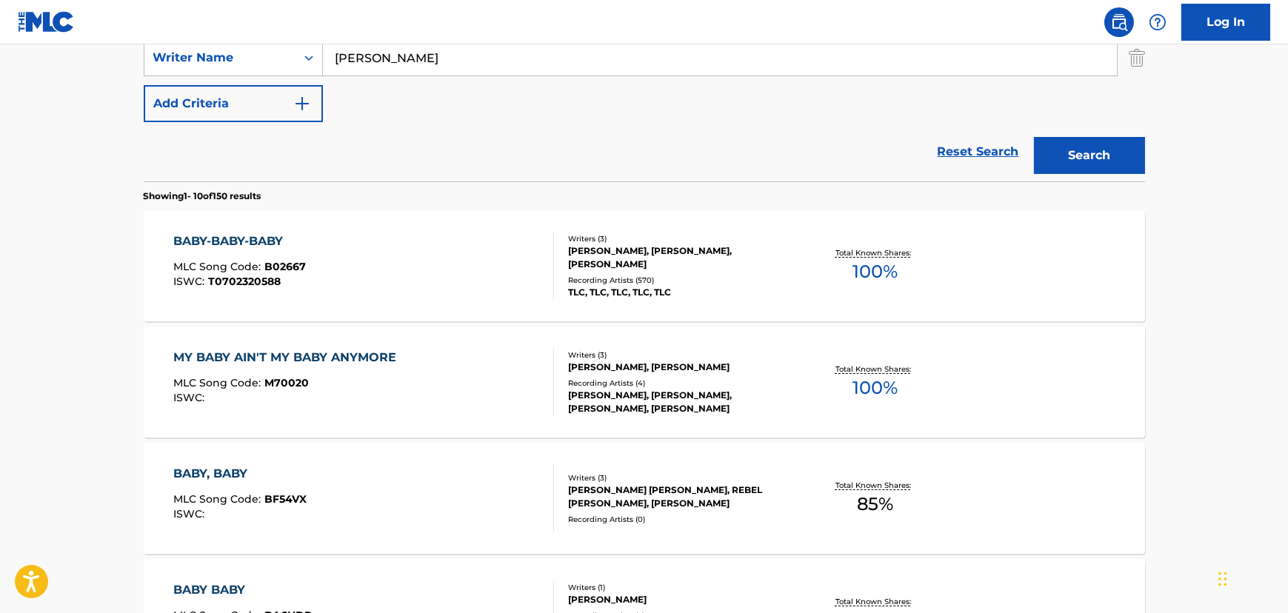
click at [333, 251] on div "BABY-BABY-BABY MLC Song Code : B02667 ISWC : T0702320588" at bounding box center [363, 266] width 381 height 67
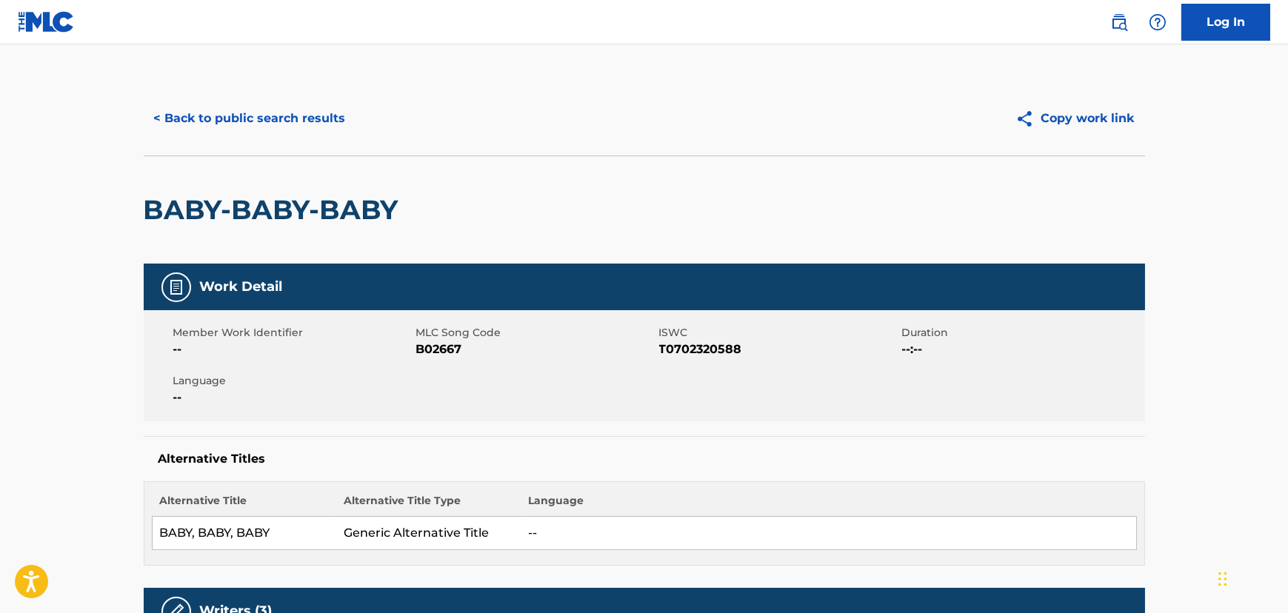
click at [233, 119] on button "< Back to public search results" at bounding box center [250, 118] width 213 height 37
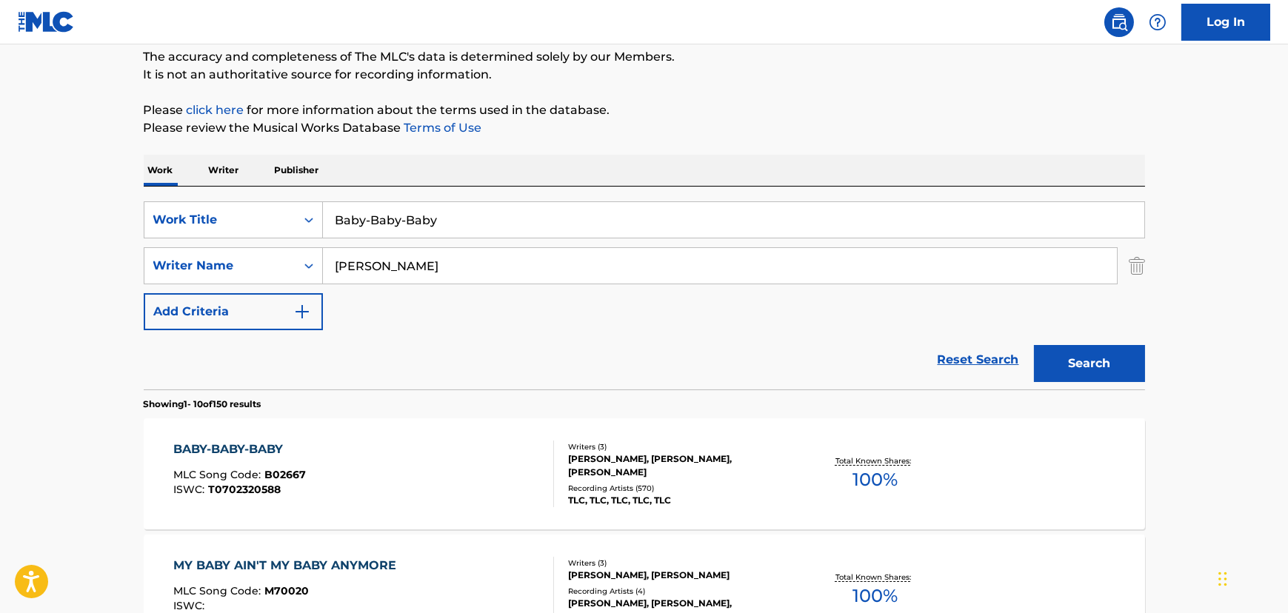
scroll to position [127, 0]
click at [418, 211] on input "Baby-Baby-Baby" at bounding box center [734, 222] width 822 height 36
paste input "Damaged"
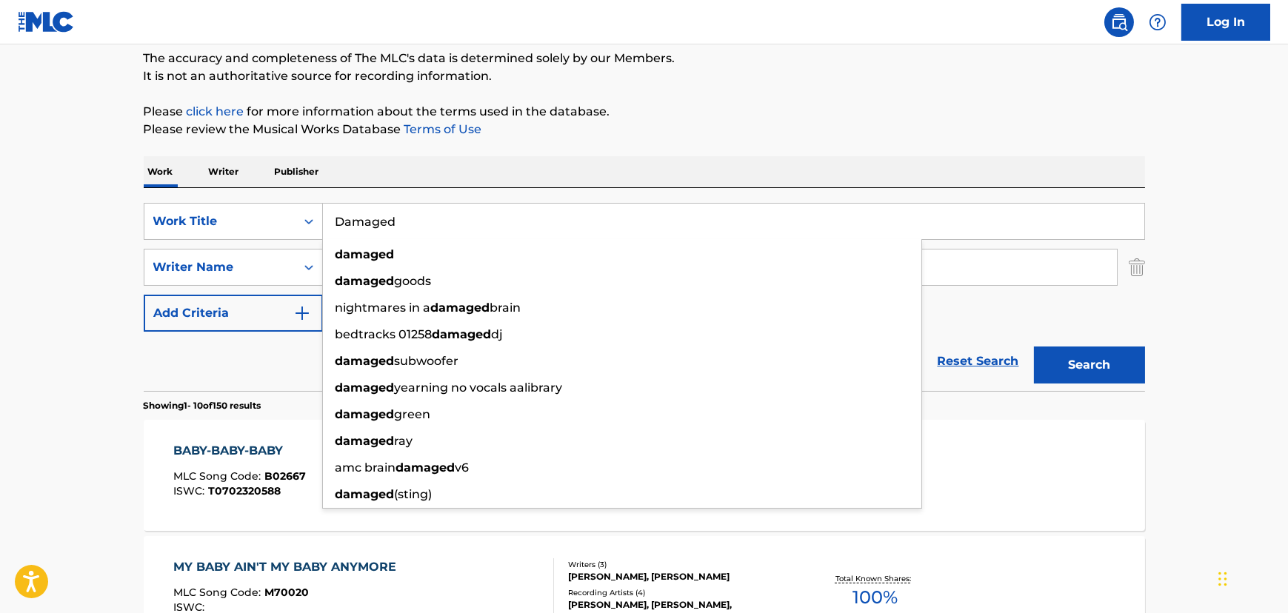
type input "Damaged"
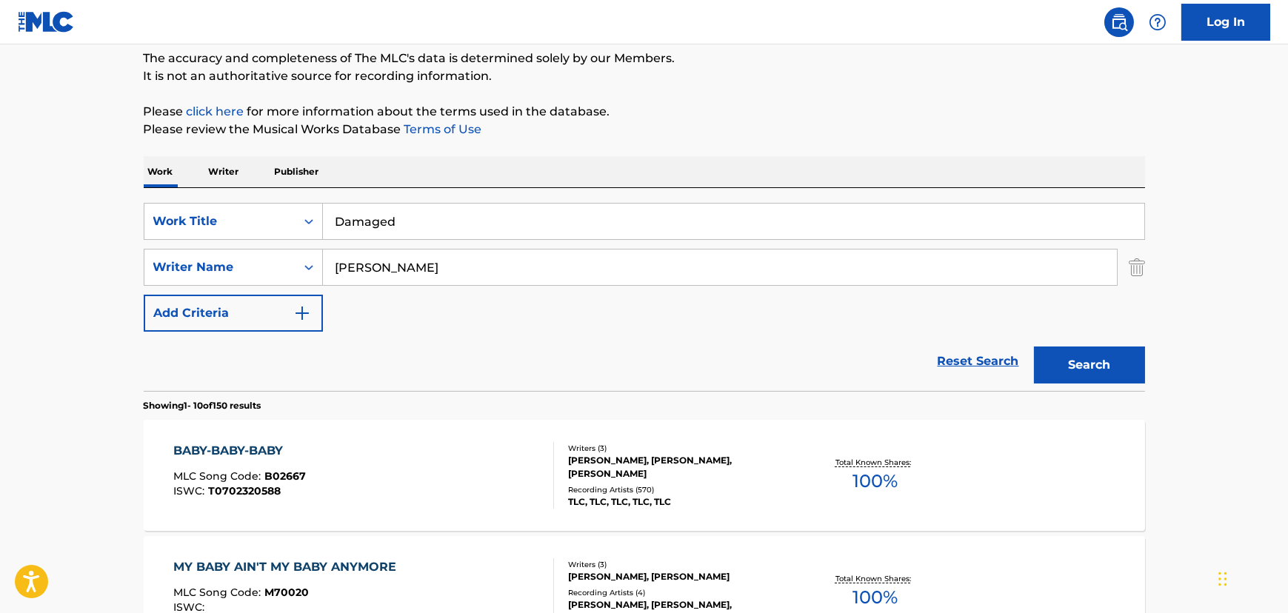
click at [362, 269] on input "[PERSON_NAME]" at bounding box center [720, 268] width 794 height 36
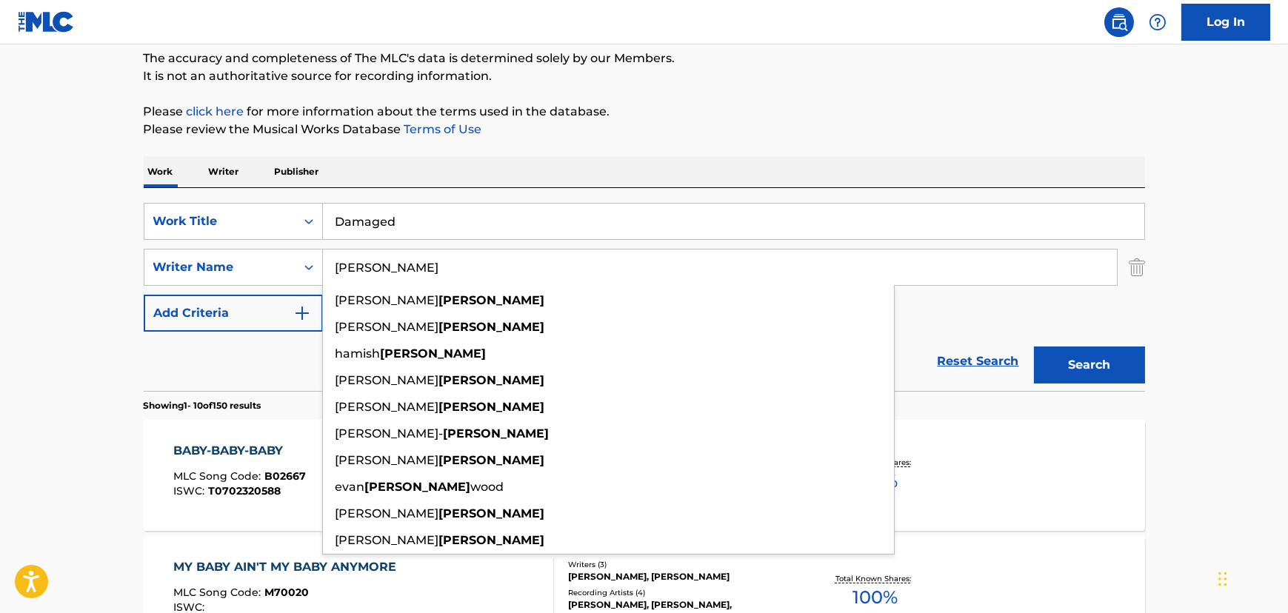
click at [362, 269] on input "[PERSON_NAME]" at bounding box center [720, 268] width 794 height 36
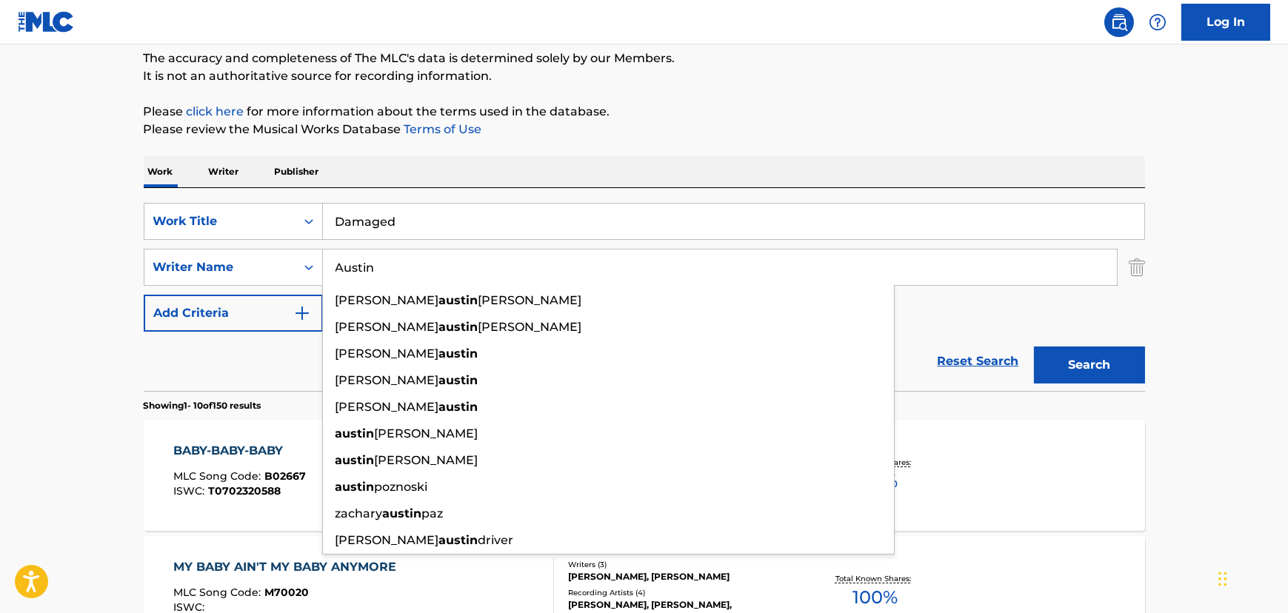
type input "Austin"
click at [1034, 347] on button "Search" at bounding box center [1089, 365] width 111 height 37
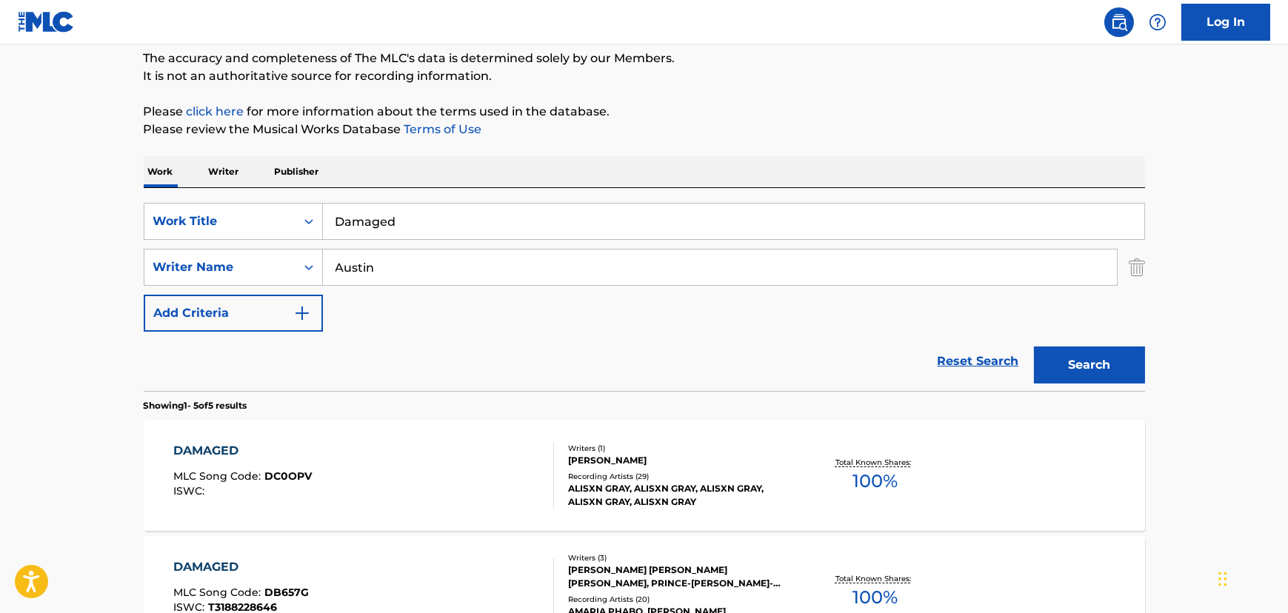
scroll to position [329, 0]
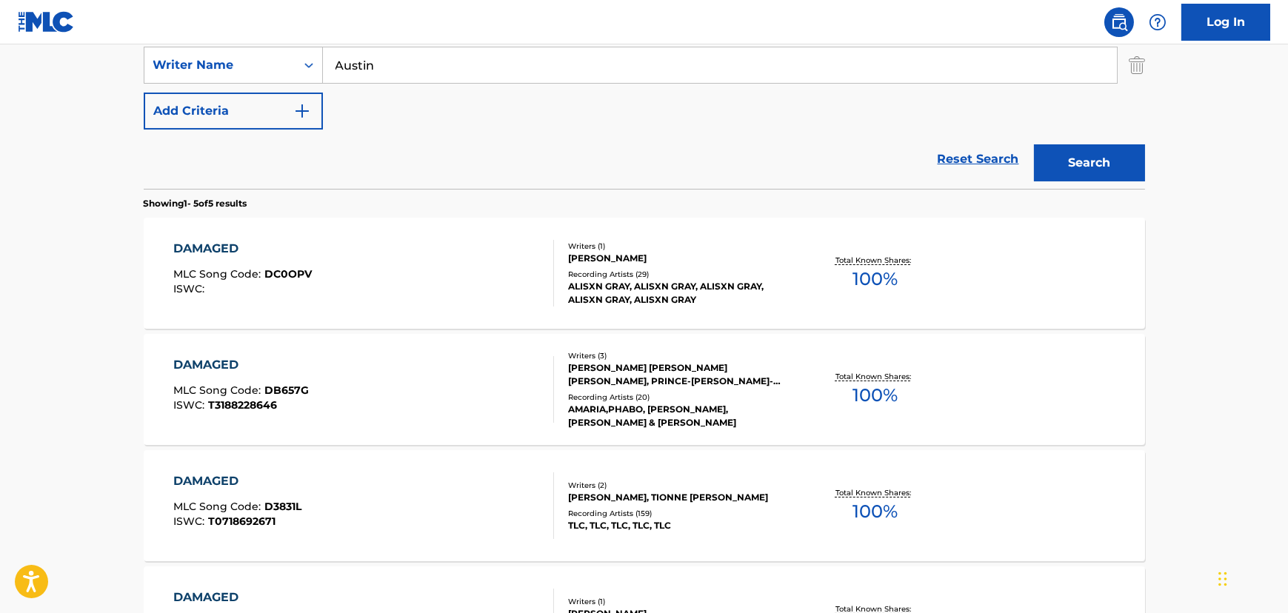
click at [370, 252] on div "DAMAGED MLC Song Code : DC0OPV ISWC :" at bounding box center [363, 273] width 381 height 67
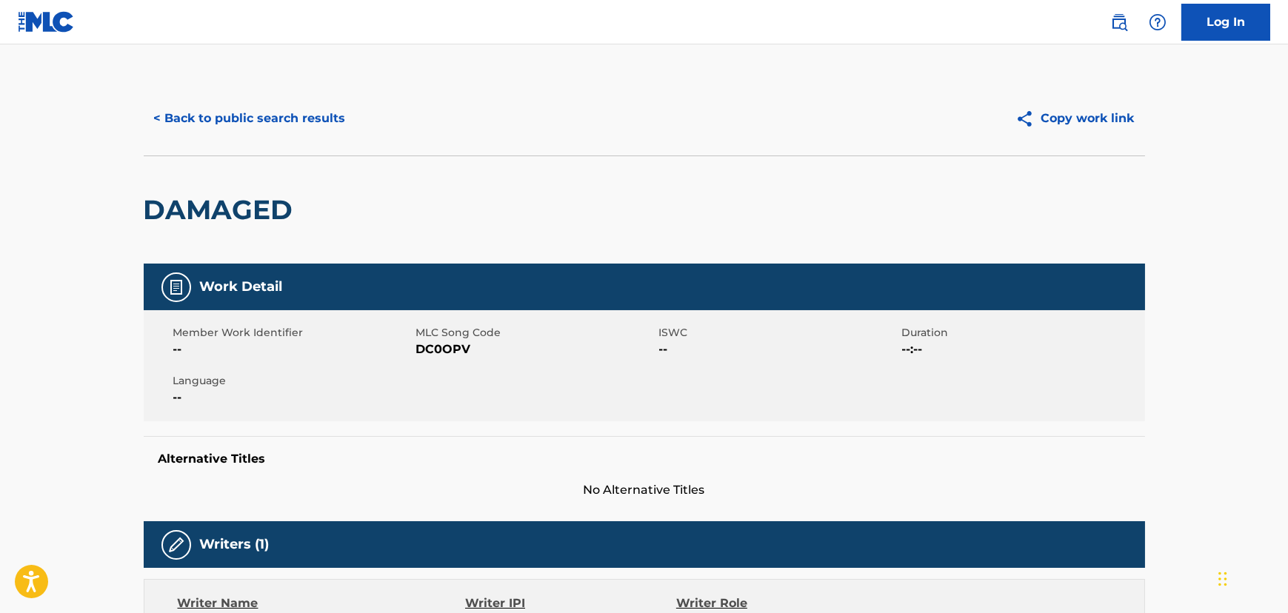
click at [241, 127] on button "< Back to public search results" at bounding box center [250, 118] width 213 height 37
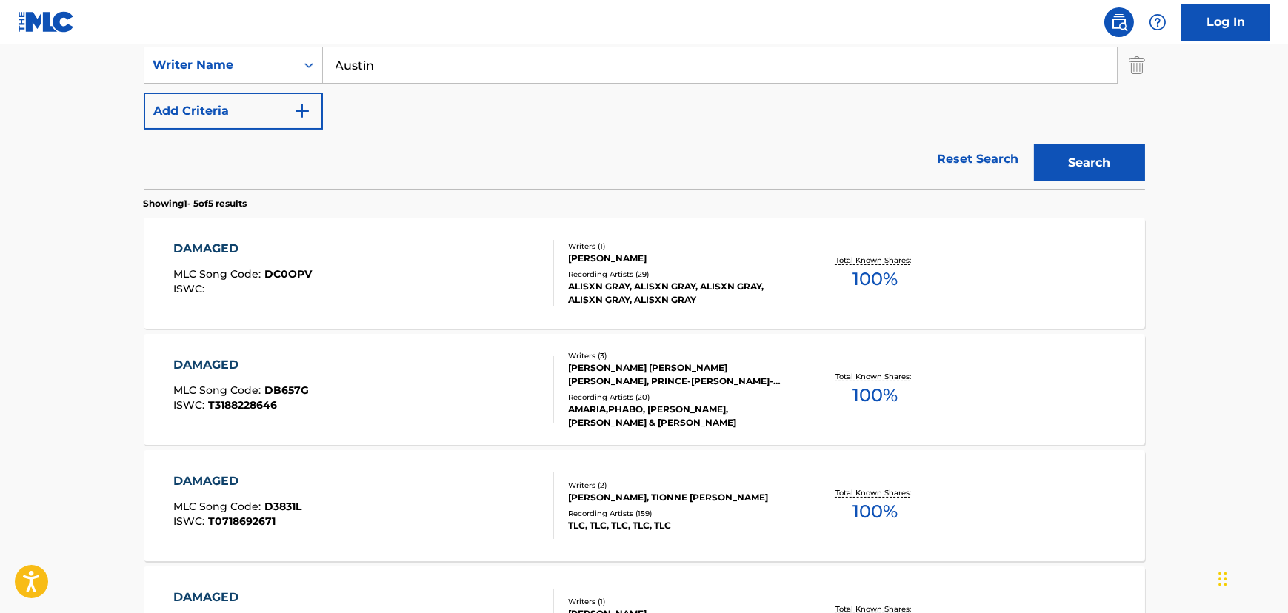
click at [422, 473] on div "DAMAGED MLC Song Code : D3831L ISWC : T0718692671" at bounding box center [363, 506] width 381 height 67
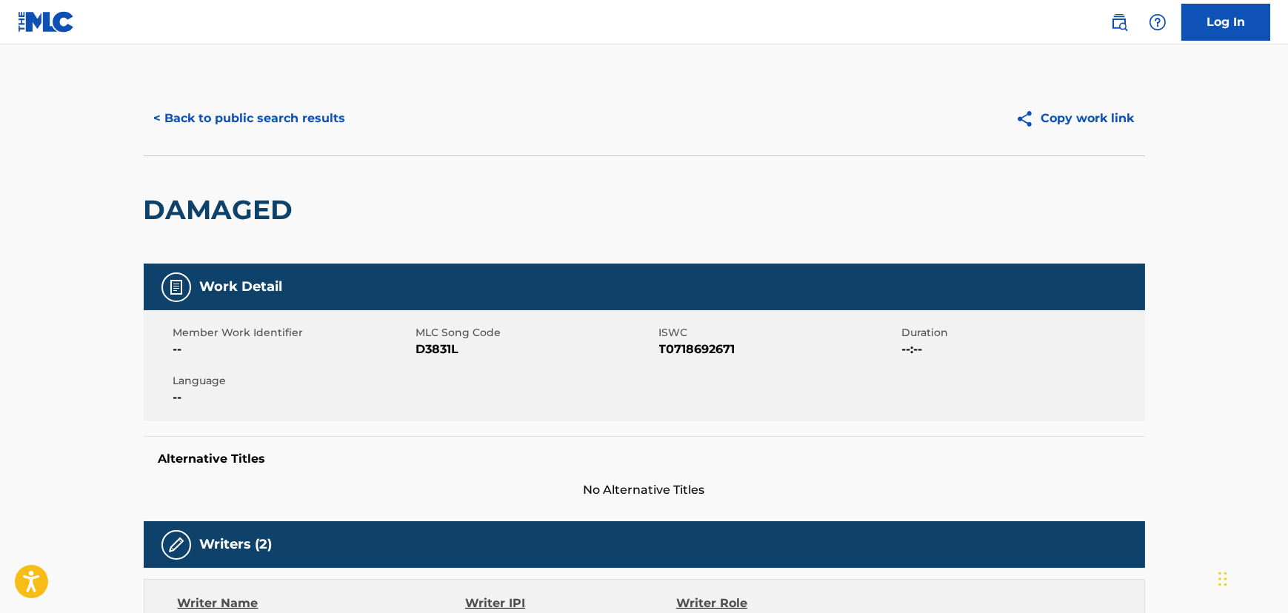
click at [235, 104] on button "< Back to public search results" at bounding box center [250, 118] width 213 height 37
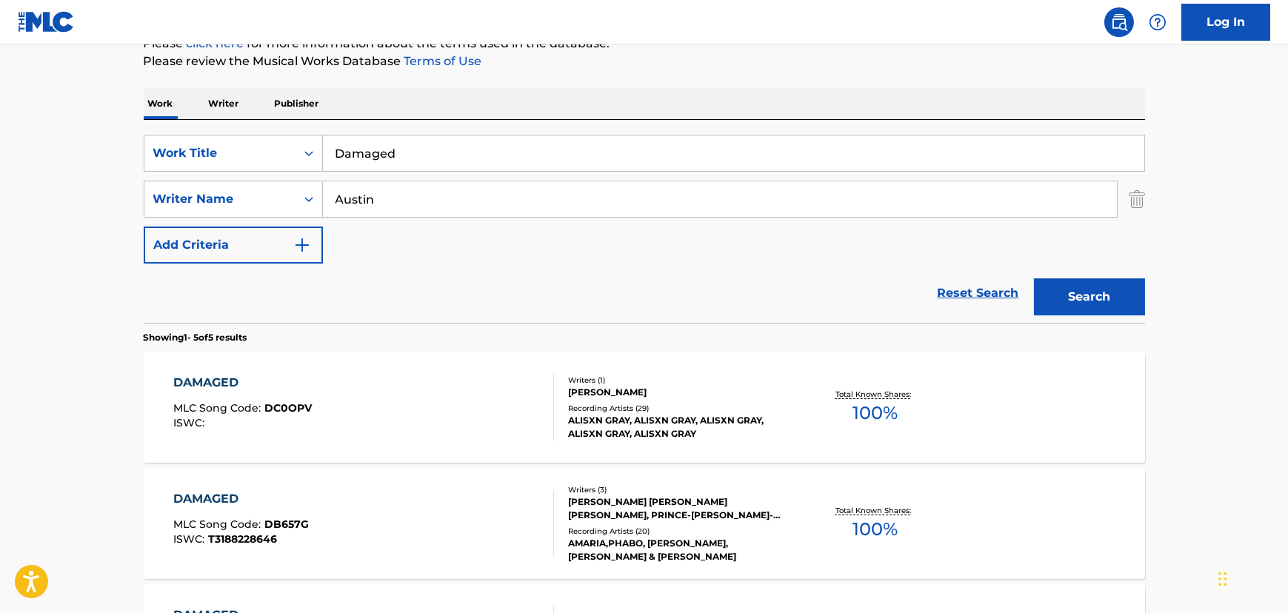
scroll to position [194, 0]
click at [397, 151] on input "Damaged" at bounding box center [734, 154] width 822 height 36
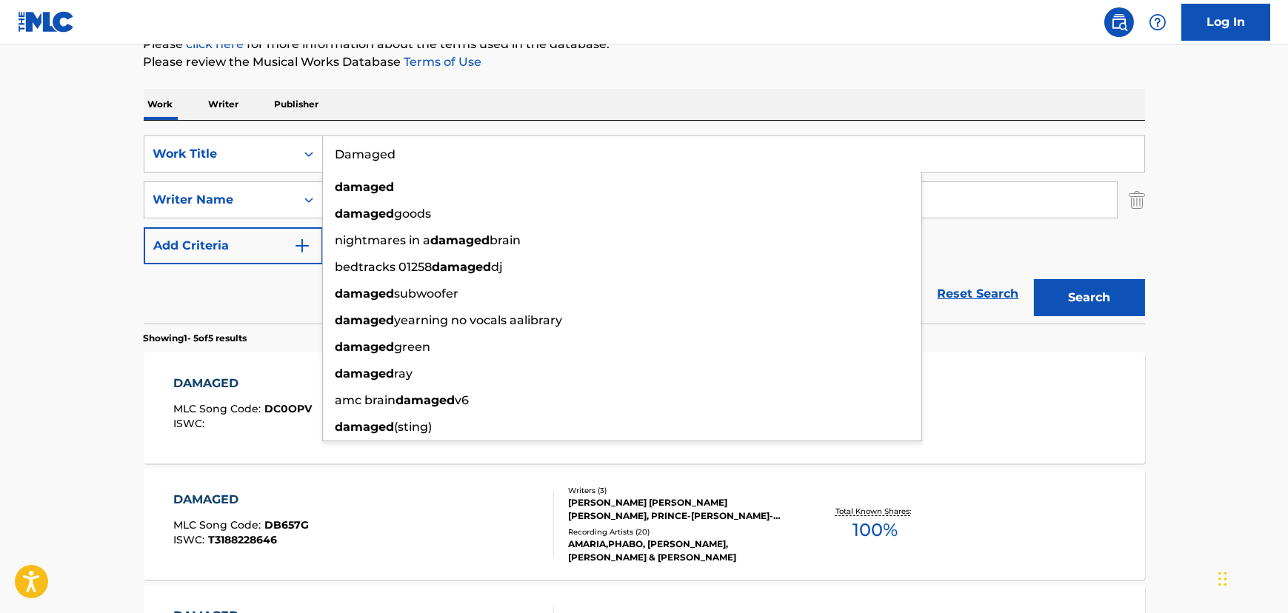
click at [397, 151] on input "Damaged" at bounding box center [734, 154] width 822 height 36
paste input "Get It Up (From The Columbia Motion Picture "Poetic Justice")"
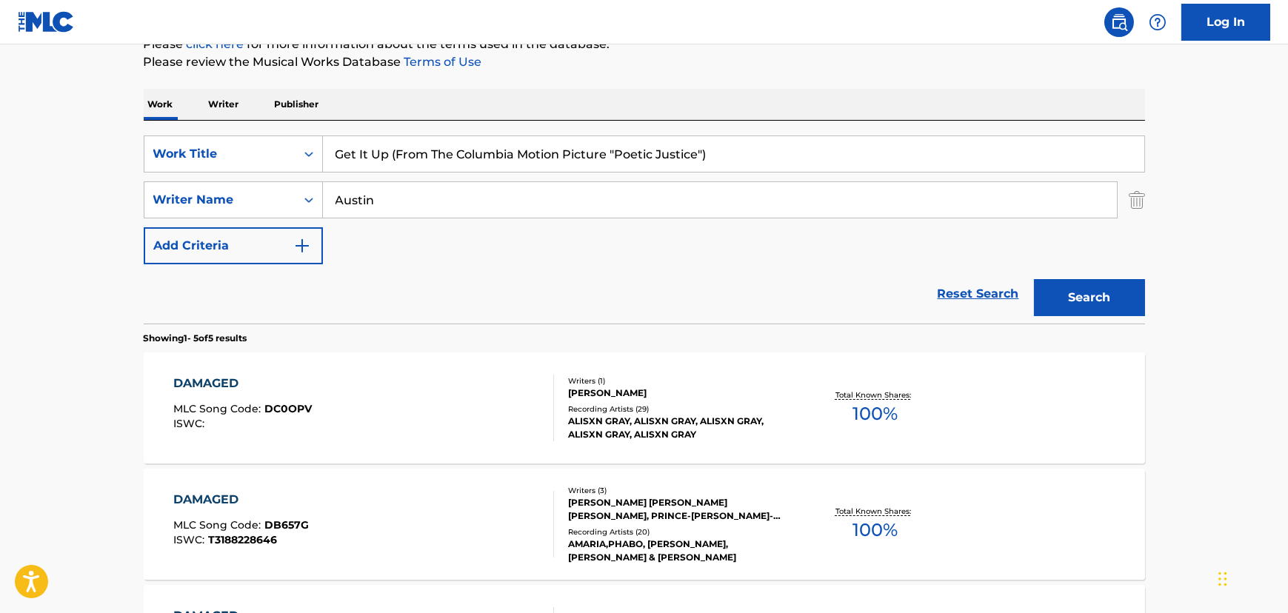
type input "Get It Up (From The Columbia Motion Picture "Poetic Justice")"
click at [88, 168] on main "The MLC Public Work Search The accuracy and completeness of The MLC's data is d…" at bounding box center [644, 428] width 1288 height 1156
click at [402, 188] on input "Austin" at bounding box center [720, 200] width 794 height 36
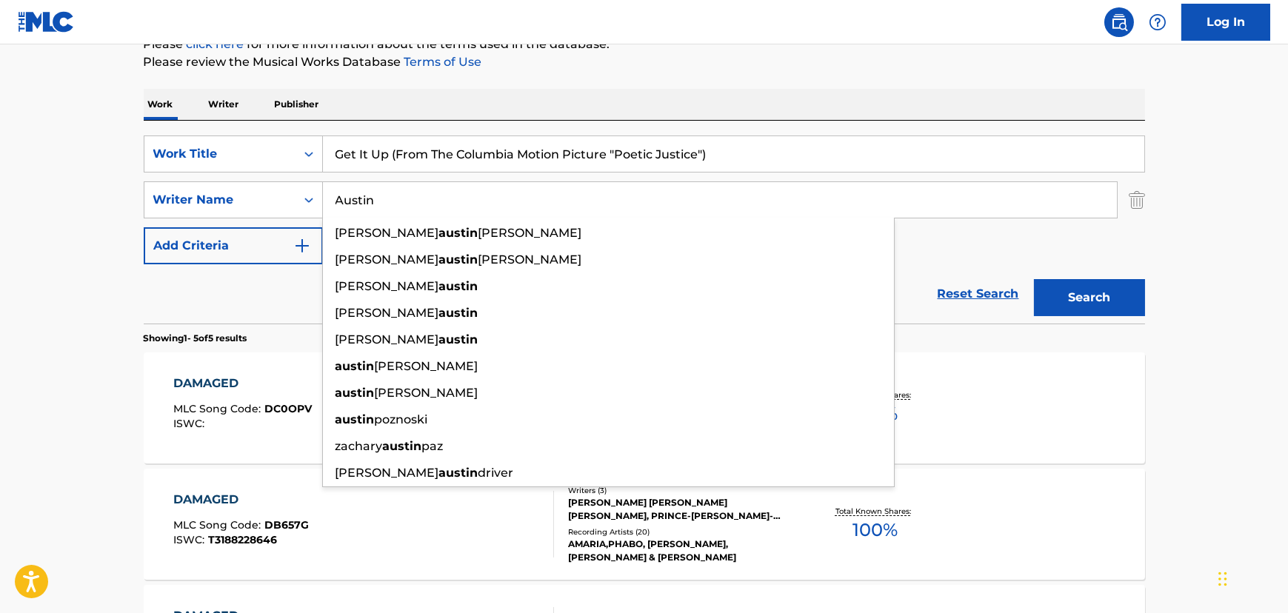
click at [402, 188] on input "Austin" at bounding box center [720, 200] width 794 height 36
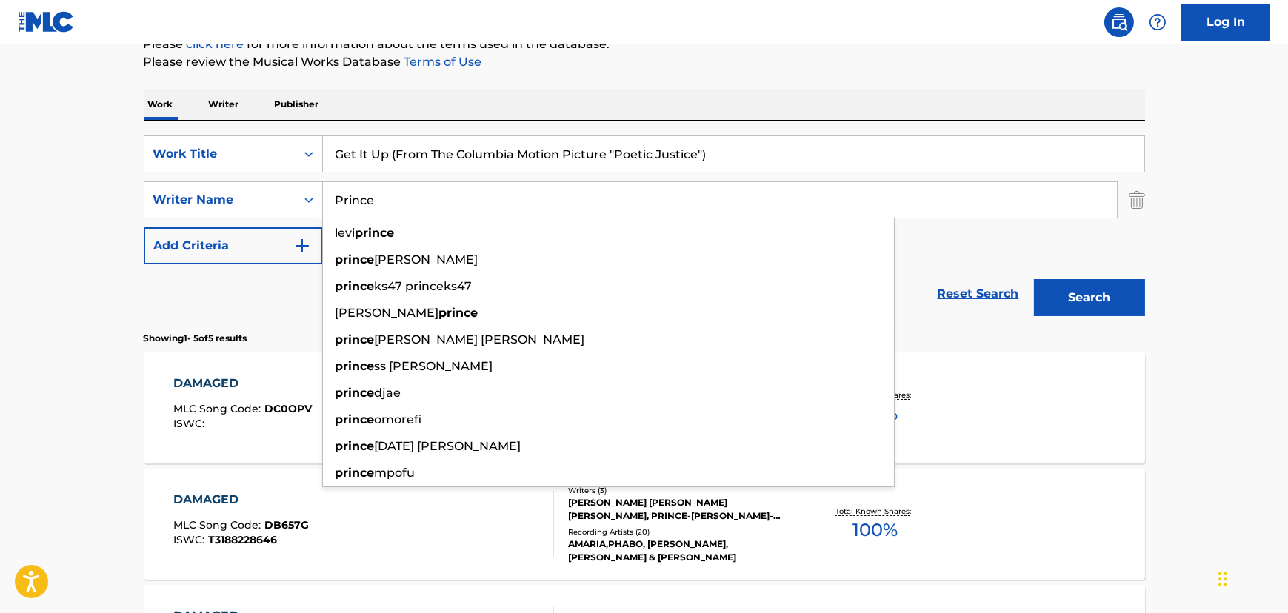
type input "Prince"
click at [1034, 279] on button "Search" at bounding box center [1089, 297] width 111 height 37
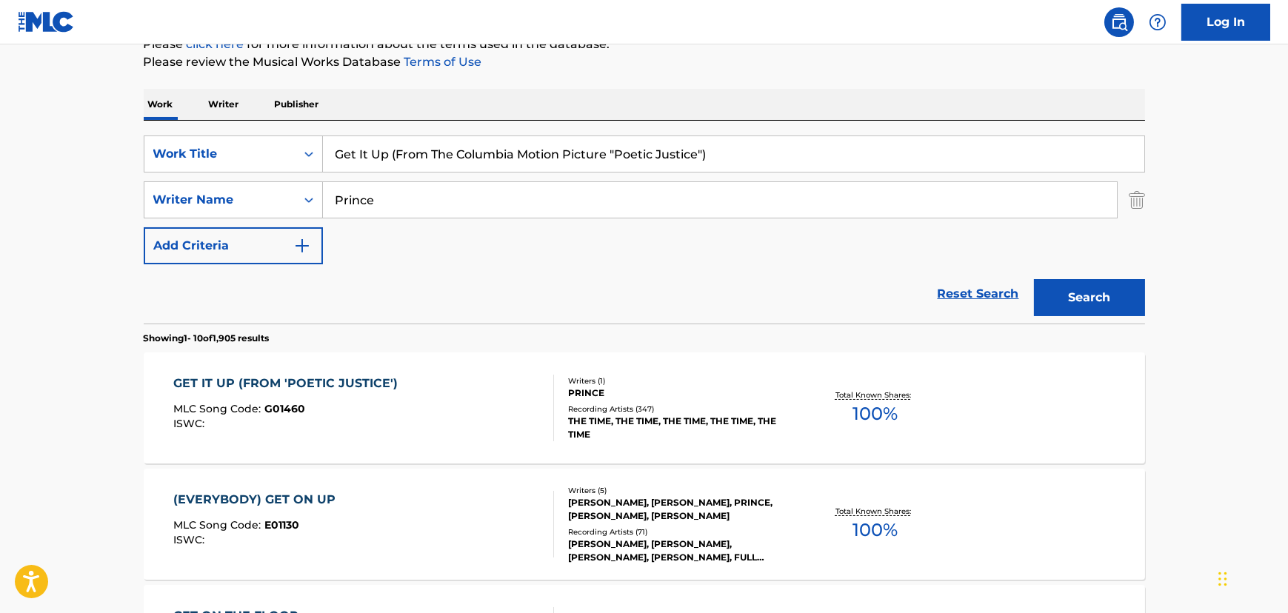
scroll to position [261, 0]
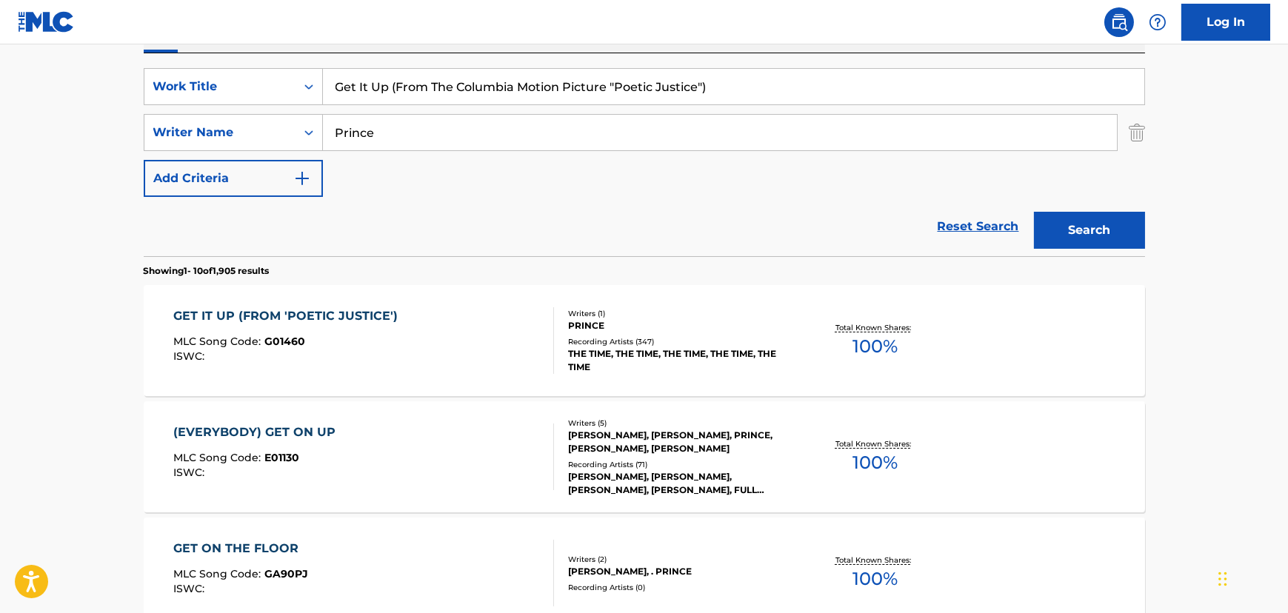
click at [416, 339] on div "GET IT UP (FROM 'POETIC JUSTICE') MLC Song Code : G01460 ISWC :" at bounding box center [363, 340] width 381 height 67
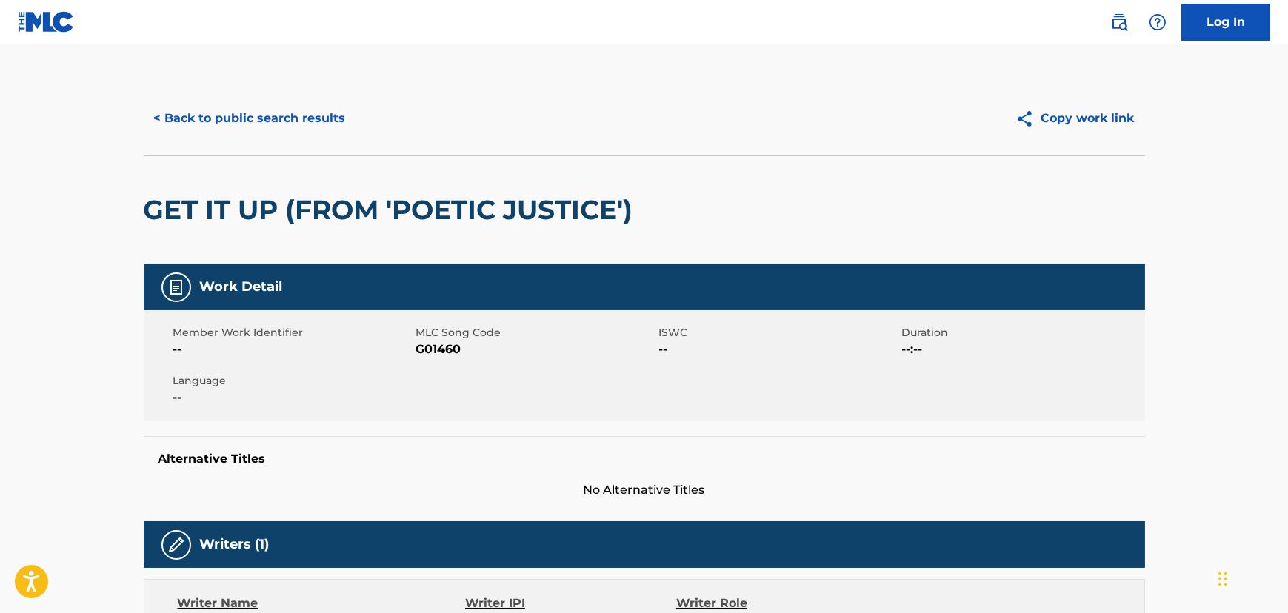
click at [256, 113] on button "< Back to public search results" at bounding box center [250, 118] width 213 height 37
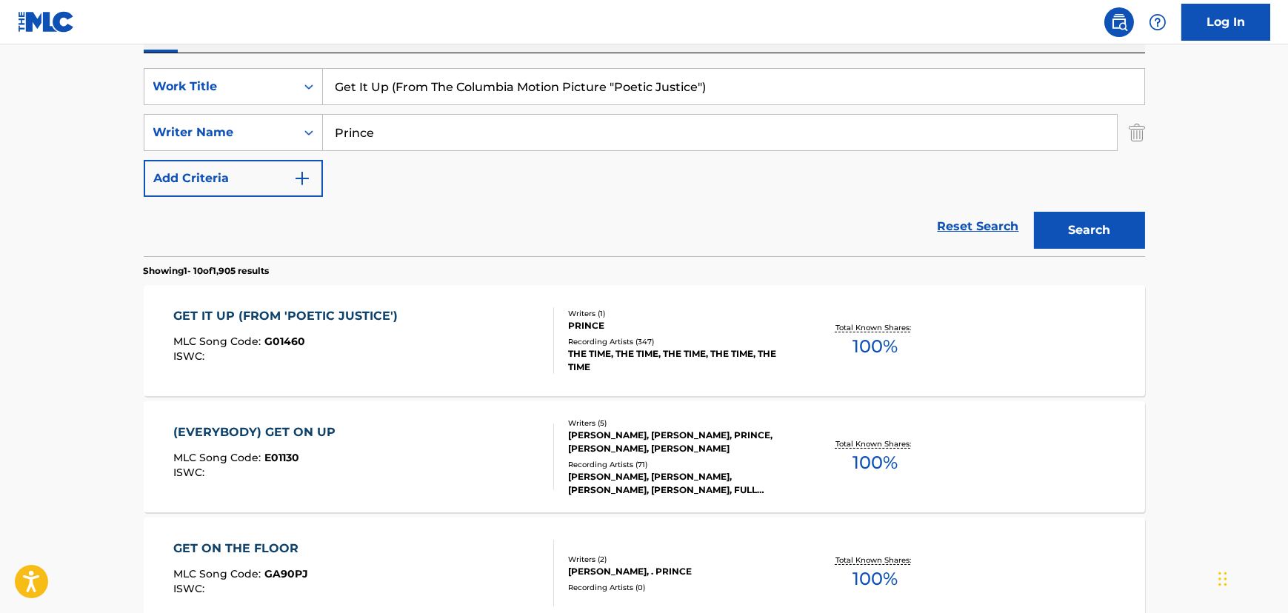
click at [375, 64] on div "SearchWithCriteriaf2247bad-b821-4afd-b0a2-00148209ce15 Work Title Get It Up (Fr…" at bounding box center [645, 154] width 1002 height 203
click at [370, 98] on input "Get It Up (From The Columbia Motion Picture "Poetic Justice")" at bounding box center [734, 87] width 822 height 36
click at [473, 382] on div "GET IT UP (FROM 'POETIC JUSTICE') MLC Song Code : G01460 ISWC : Writers ( 1 ) P…" at bounding box center [645, 340] width 1002 height 111
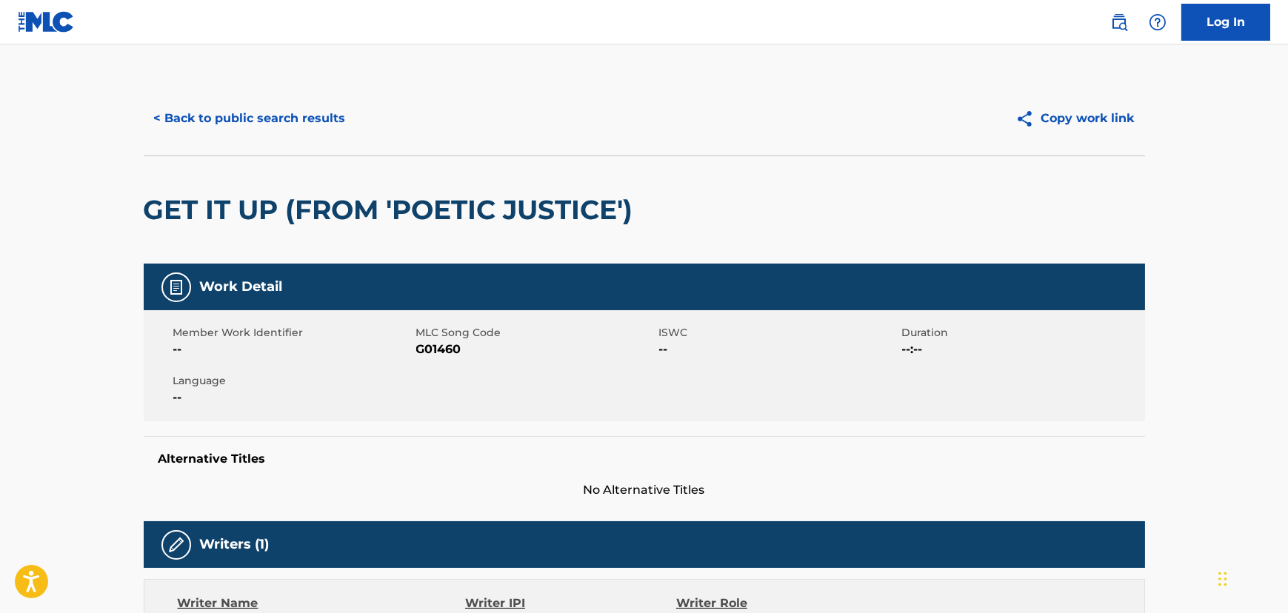
click at [236, 107] on button "< Back to public search results" at bounding box center [250, 118] width 213 height 37
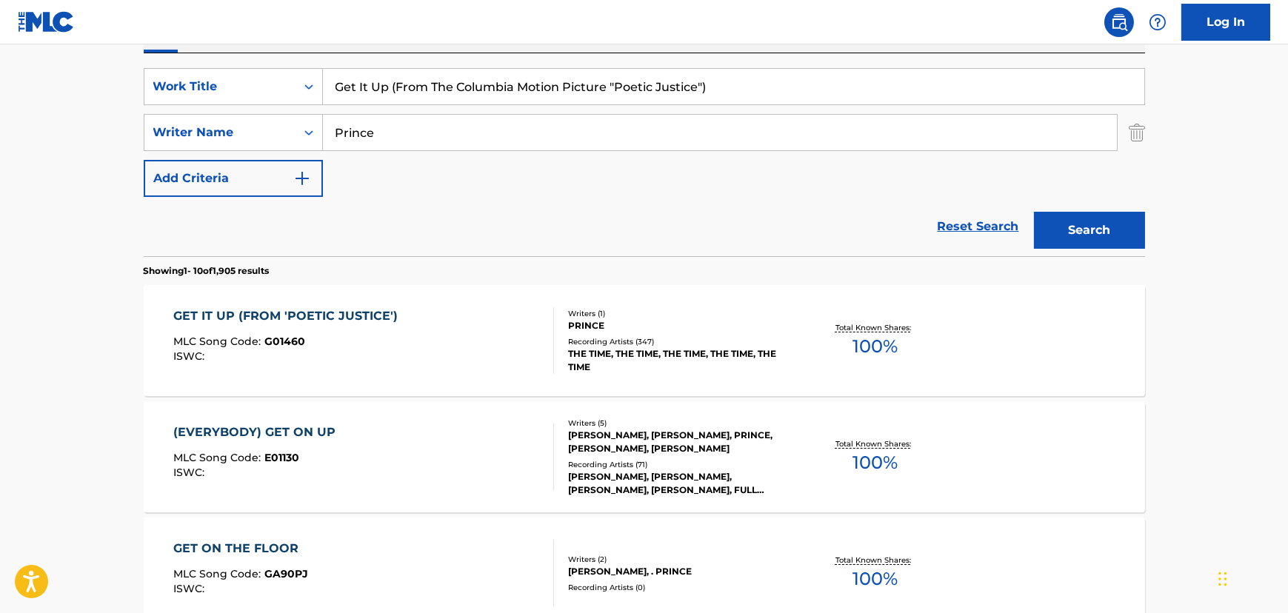
click at [399, 94] on input "Get It Up (From The Columbia Motion Picture "Poetic Justice")" at bounding box center [734, 87] width 822 height 36
paste input "irl Talk"
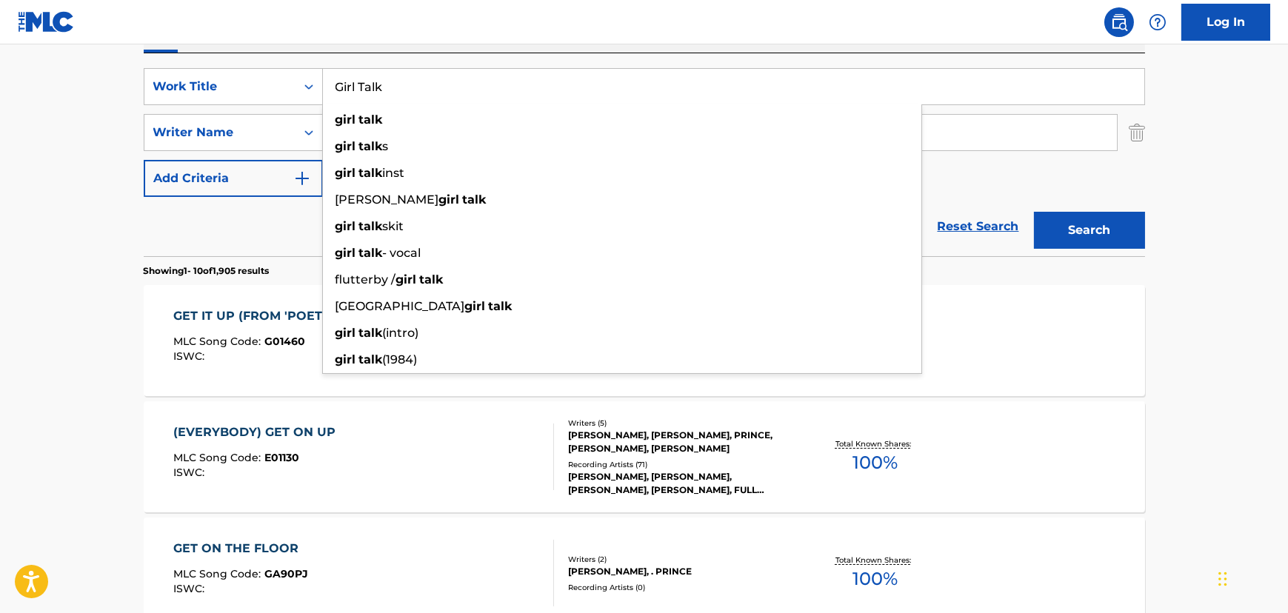
type input "Girl Talk"
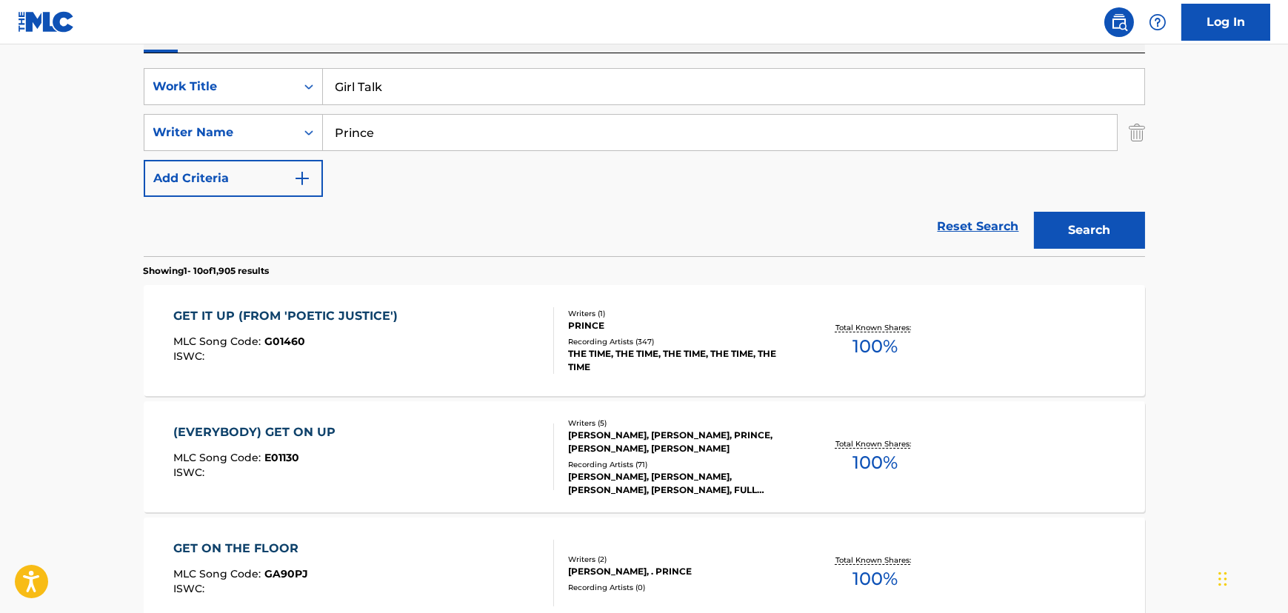
click at [415, 130] on input "Prince" at bounding box center [720, 133] width 794 height 36
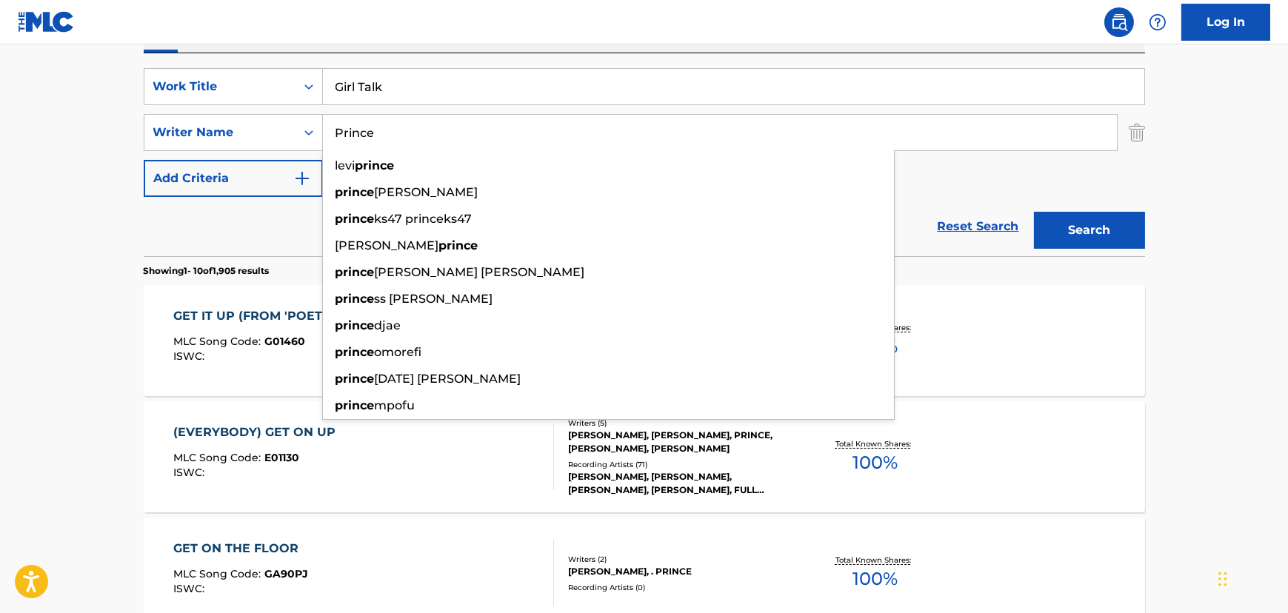
click at [415, 130] on input "Prince" at bounding box center [720, 133] width 794 height 36
type input "V"
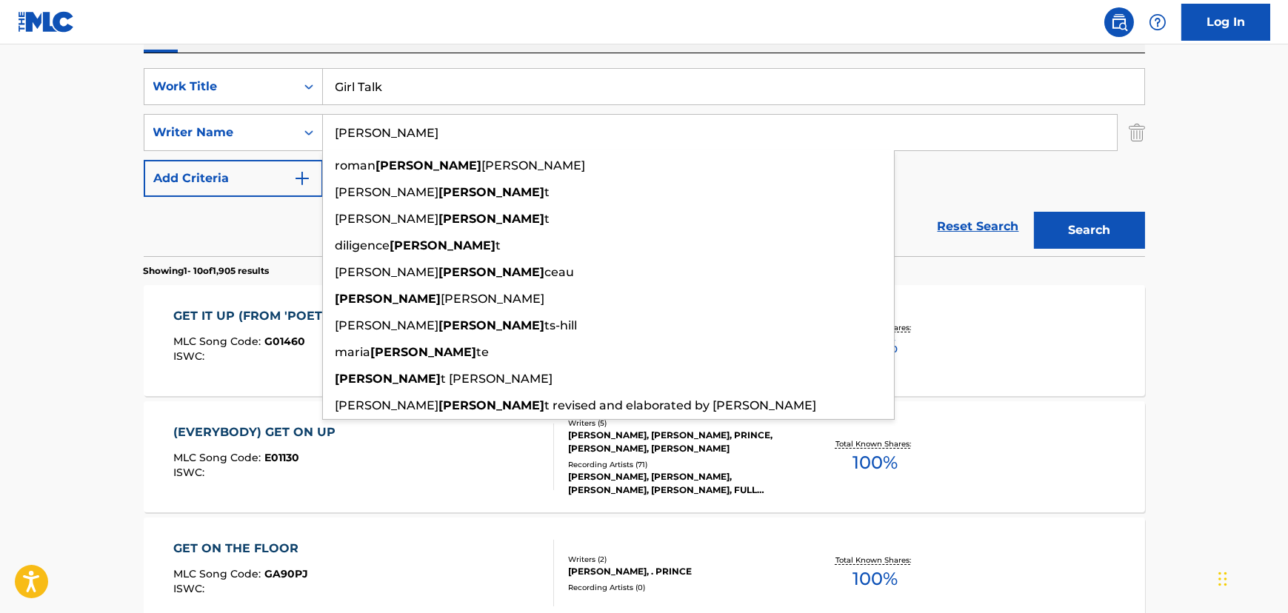
type input "[PERSON_NAME]"
click at [1034, 212] on button "Search" at bounding box center [1089, 230] width 111 height 37
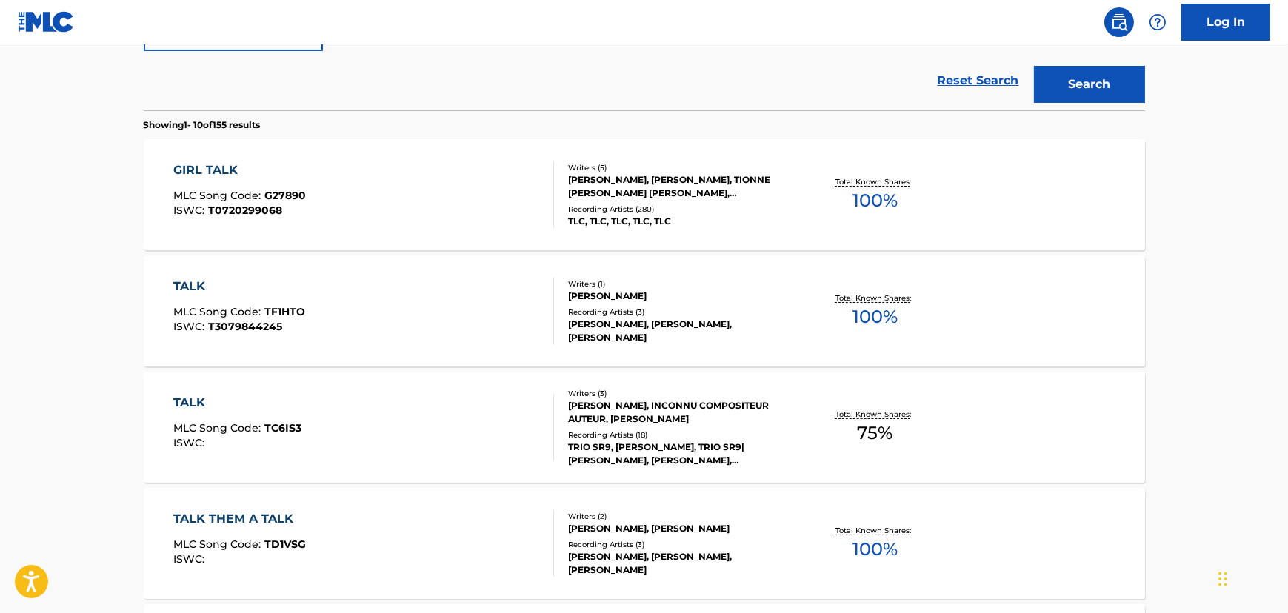
scroll to position [464, 0]
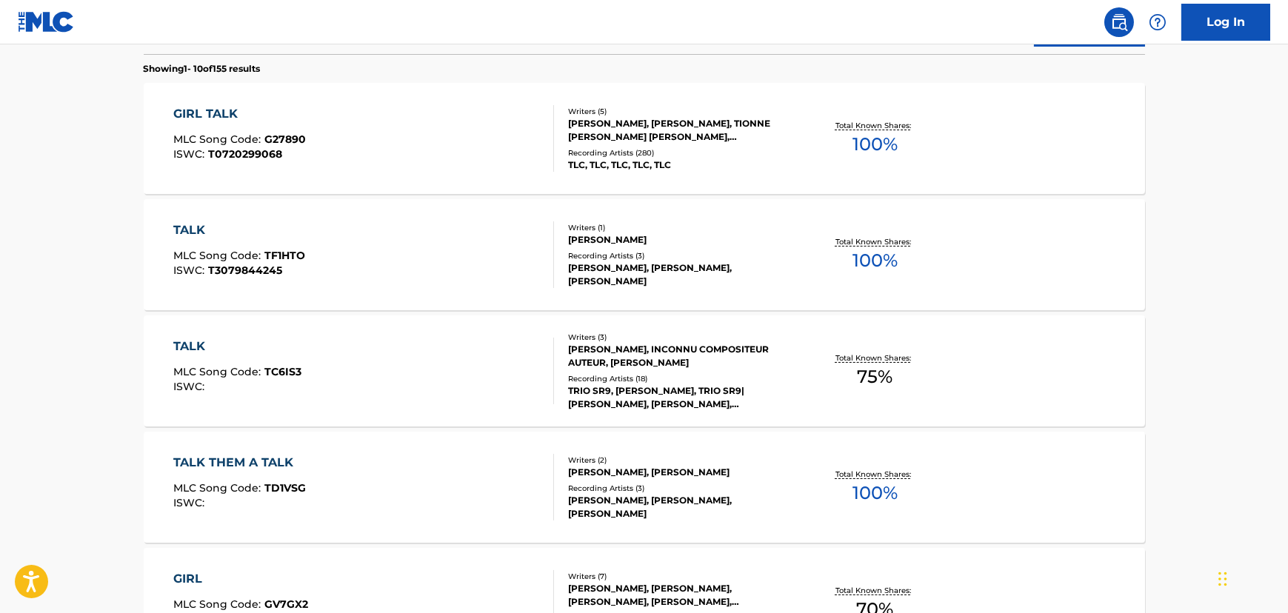
click at [387, 148] on div "GIRL TALK MLC Song Code : G27890 ISWC : T0720299068" at bounding box center [363, 138] width 381 height 67
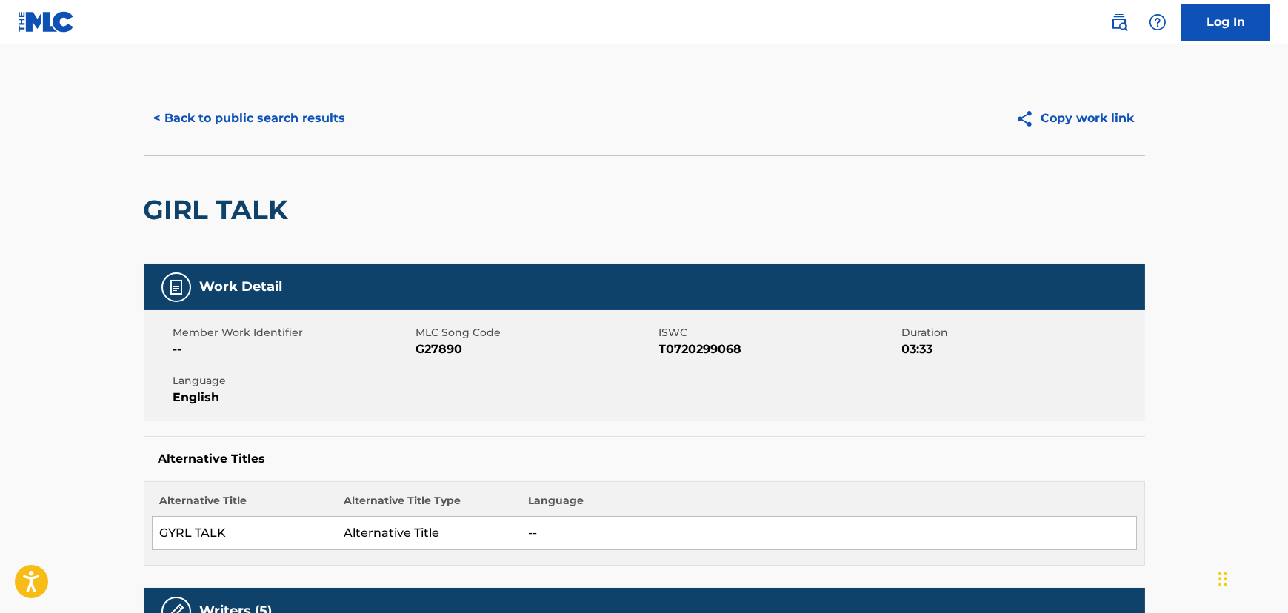
click at [222, 111] on button "< Back to public search results" at bounding box center [250, 118] width 213 height 37
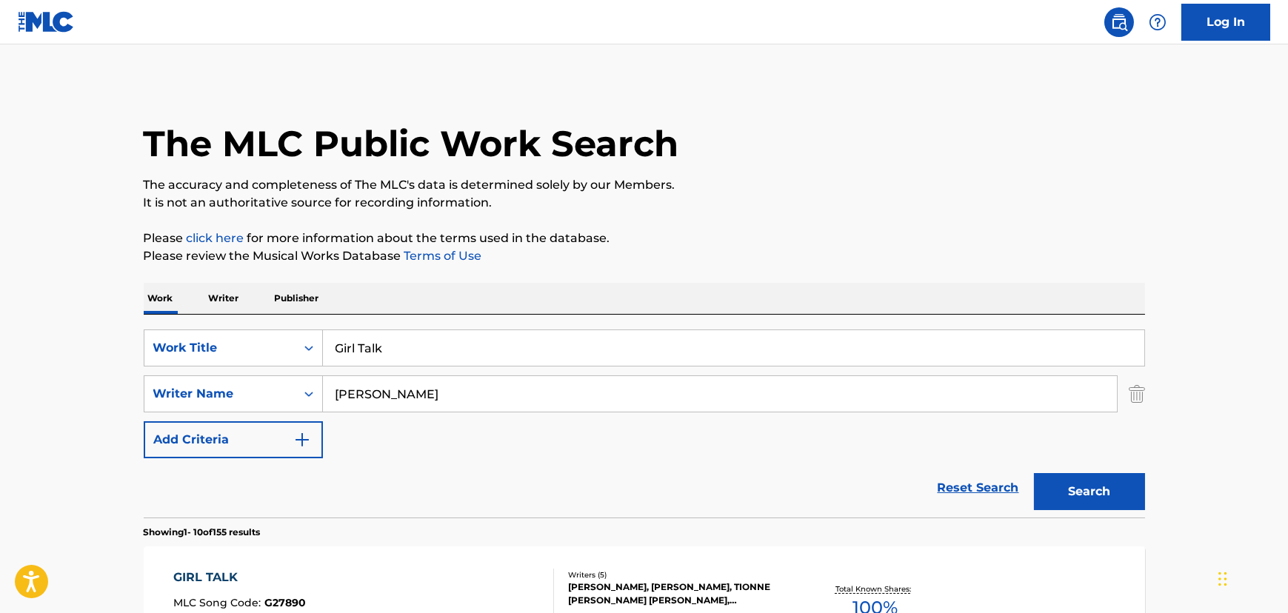
click at [387, 337] on input "Girl Talk" at bounding box center [734, 348] width 822 height 36
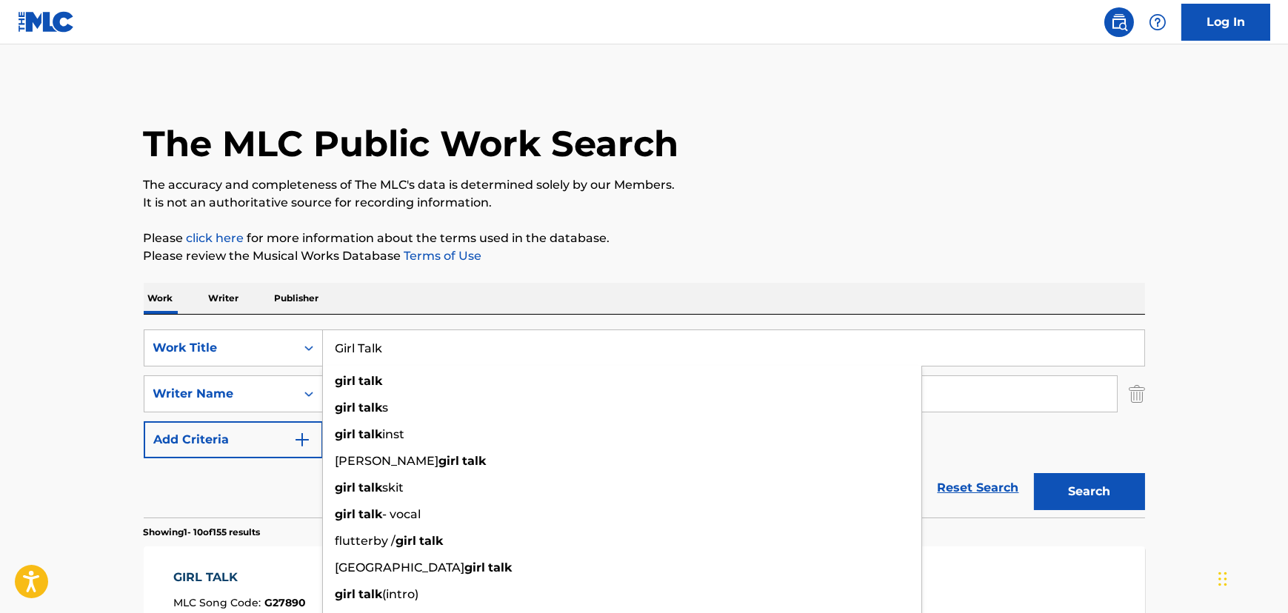
click at [387, 337] on input "Girl Talk" at bounding box center [734, 348] width 822 height 36
paste input "Hat 2 da Bac"
type input "Hat 2 da Back"
drag, startPoint x: 98, startPoint y: 351, endPoint x: 161, endPoint y: 366, distance: 64.7
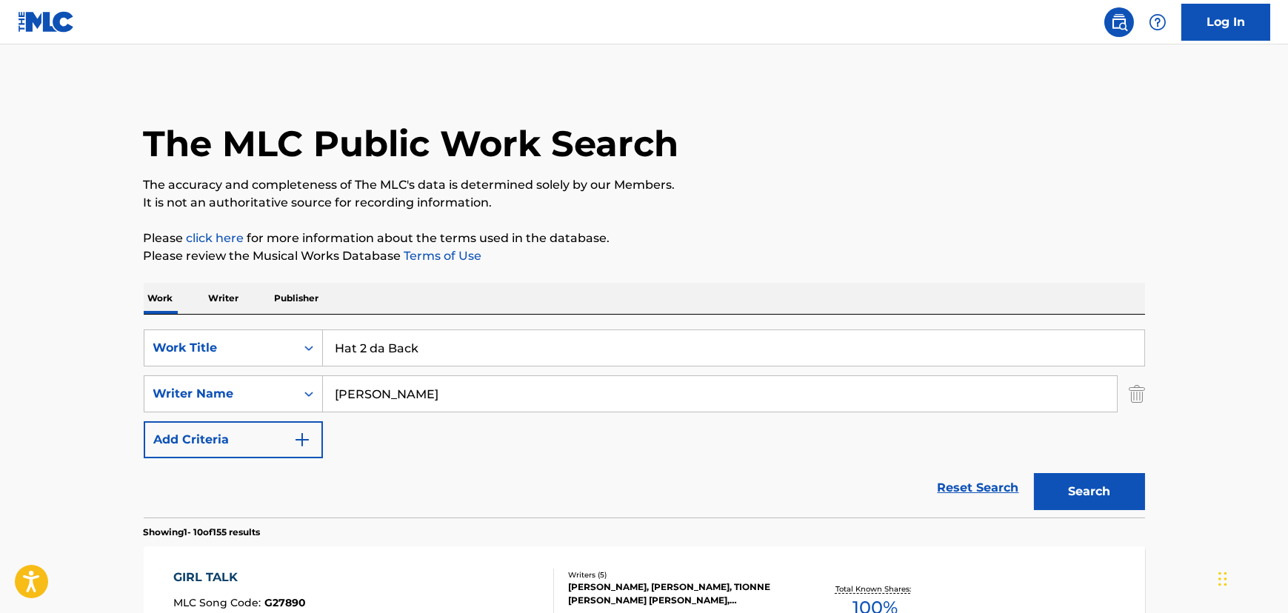
click at [356, 393] on input "[PERSON_NAME]" at bounding box center [720, 394] width 794 height 36
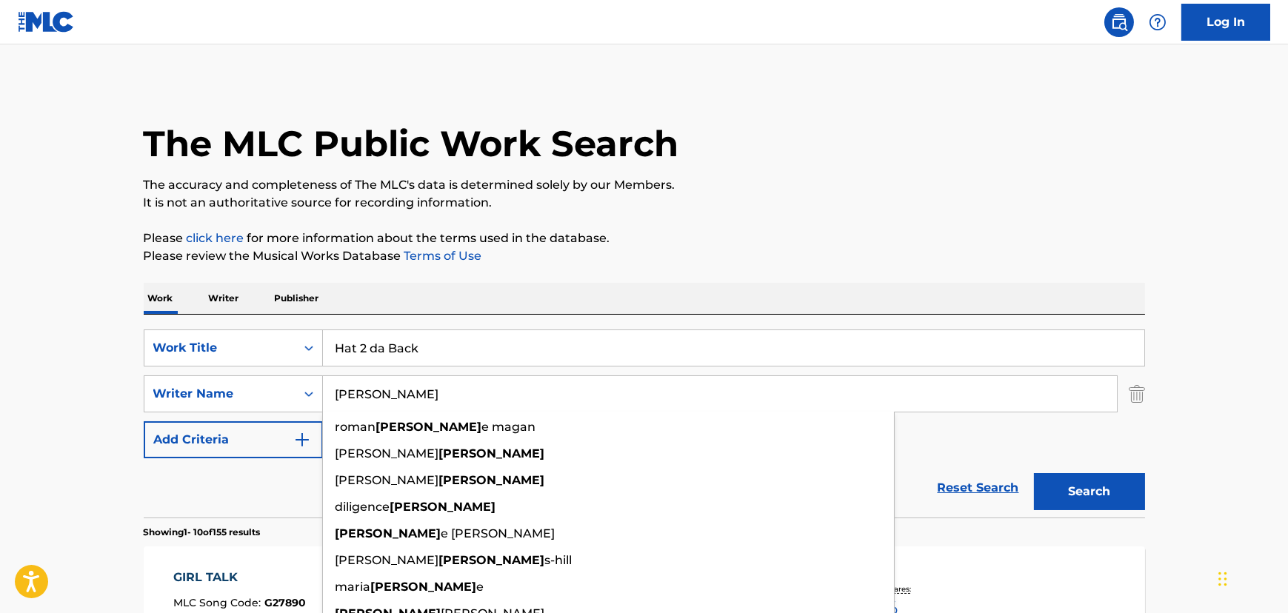
click at [356, 393] on input "[PERSON_NAME]" at bounding box center [720, 394] width 794 height 36
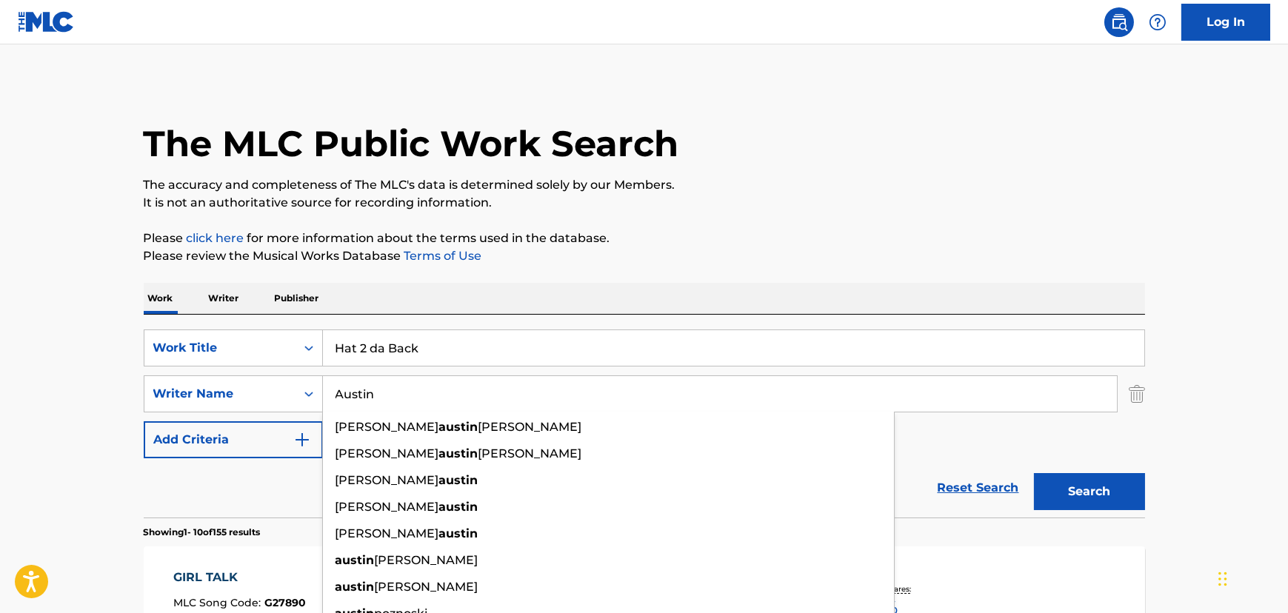
type input "Austin"
click at [1034, 473] on button "Search" at bounding box center [1089, 491] width 111 height 37
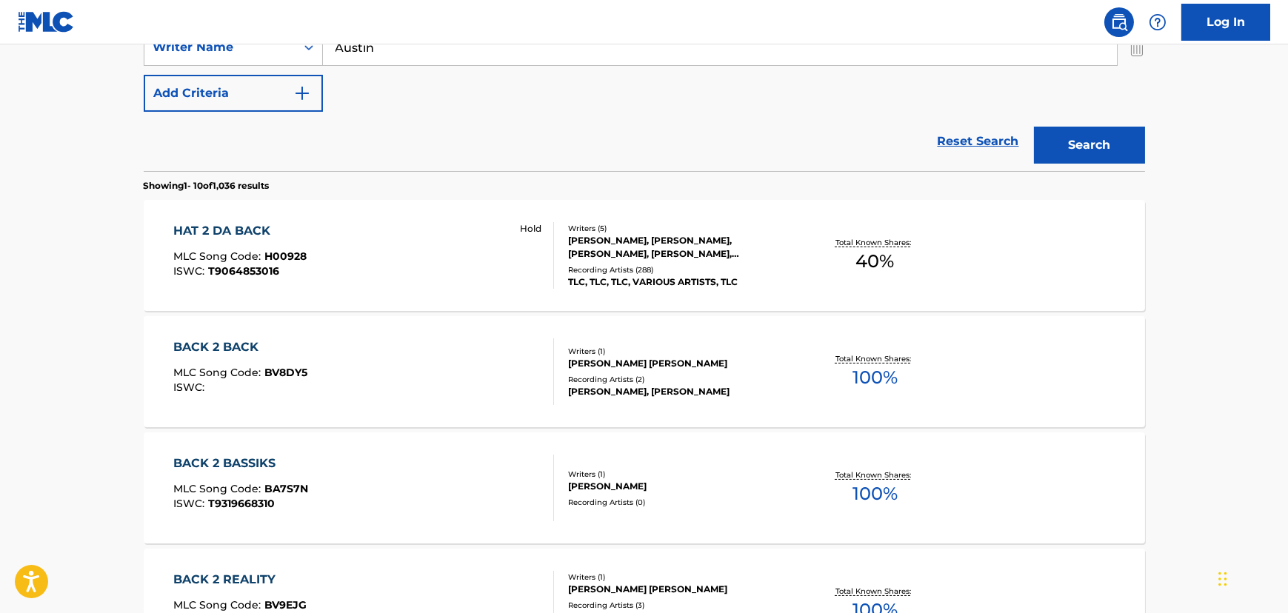
scroll to position [336, 0]
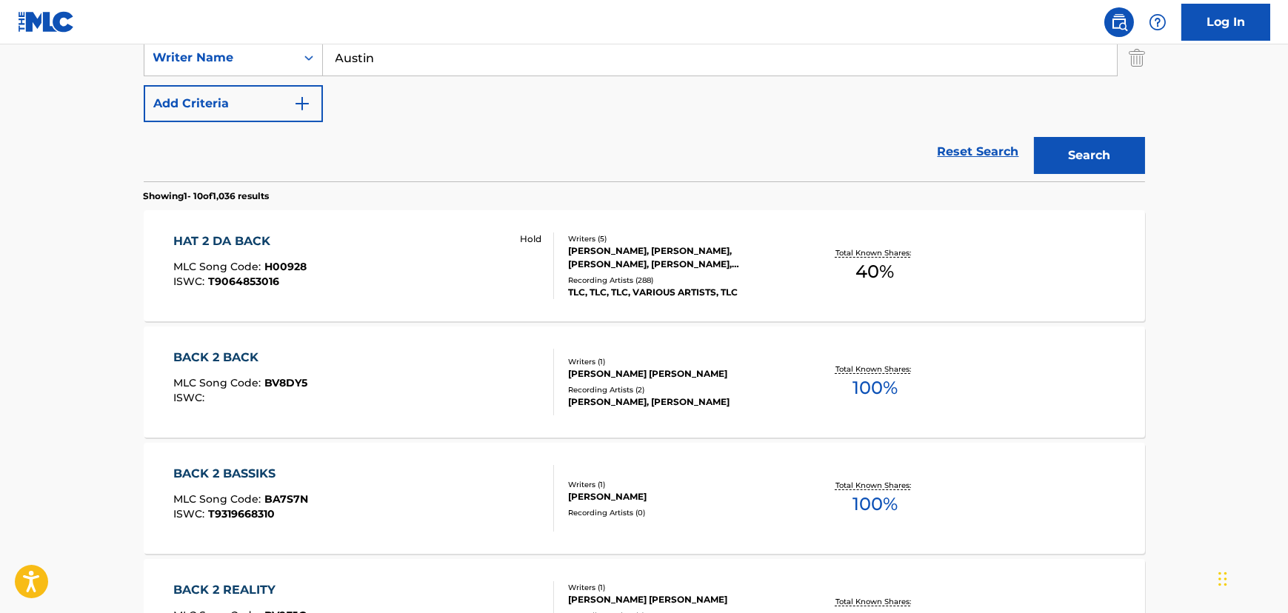
click at [296, 254] on div "HAT 2 DA BACK MLC Song Code : H00928 ISWC : T9064853016" at bounding box center [239, 266] width 133 height 67
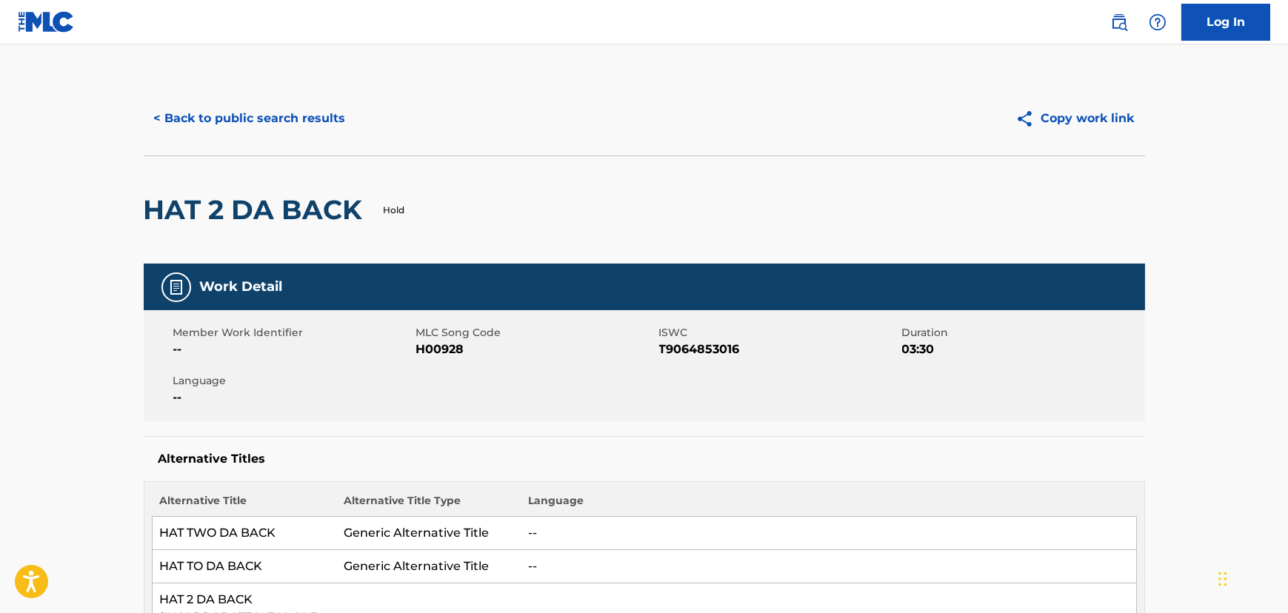
click at [256, 115] on button "< Back to public search results" at bounding box center [250, 118] width 213 height 37
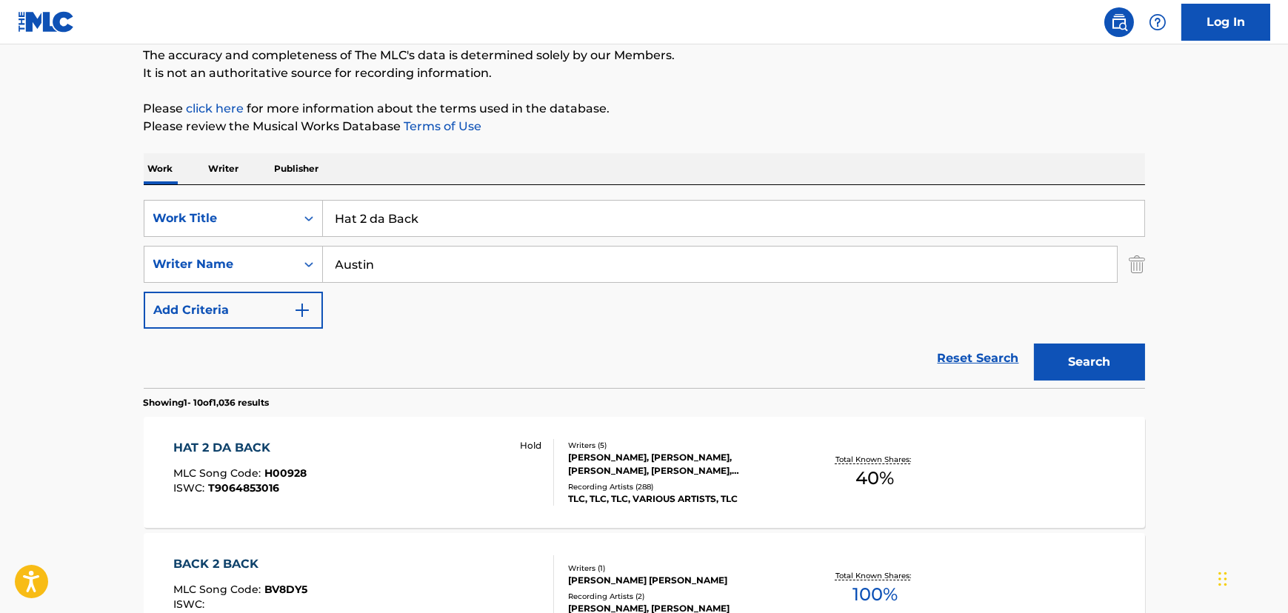
scroll to position [127, 0]
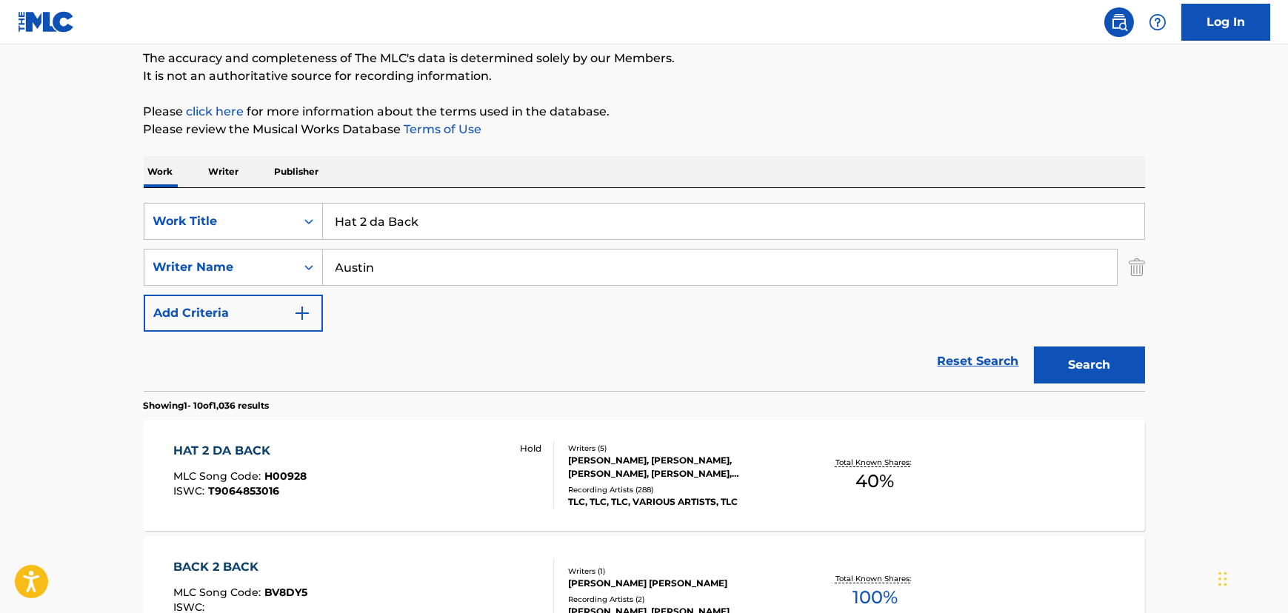
click at [352, 217] on input "Hat 2 da Back" at bounding box center [734, 222] width 822 height 36
paste input "I Bet featuring [PERSON_NAME]"
type input "I Bet featuring [PERSON_NAME]"
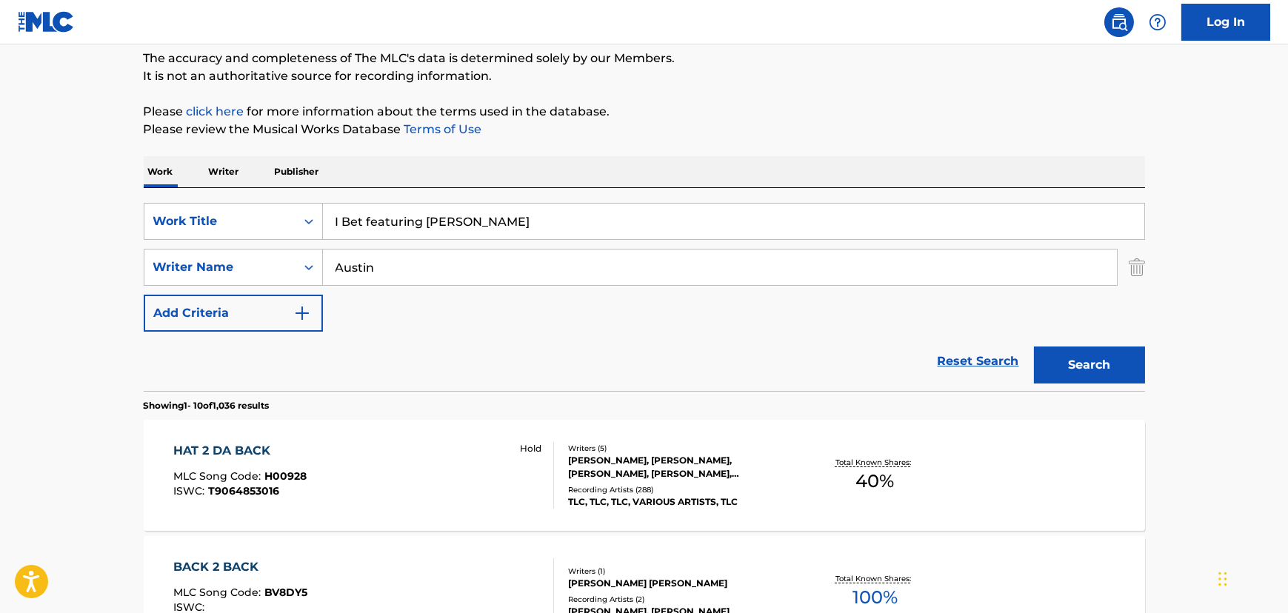
click at [340, 262] on input "Austin" at bounding box center [720, 268] width 794 height 36
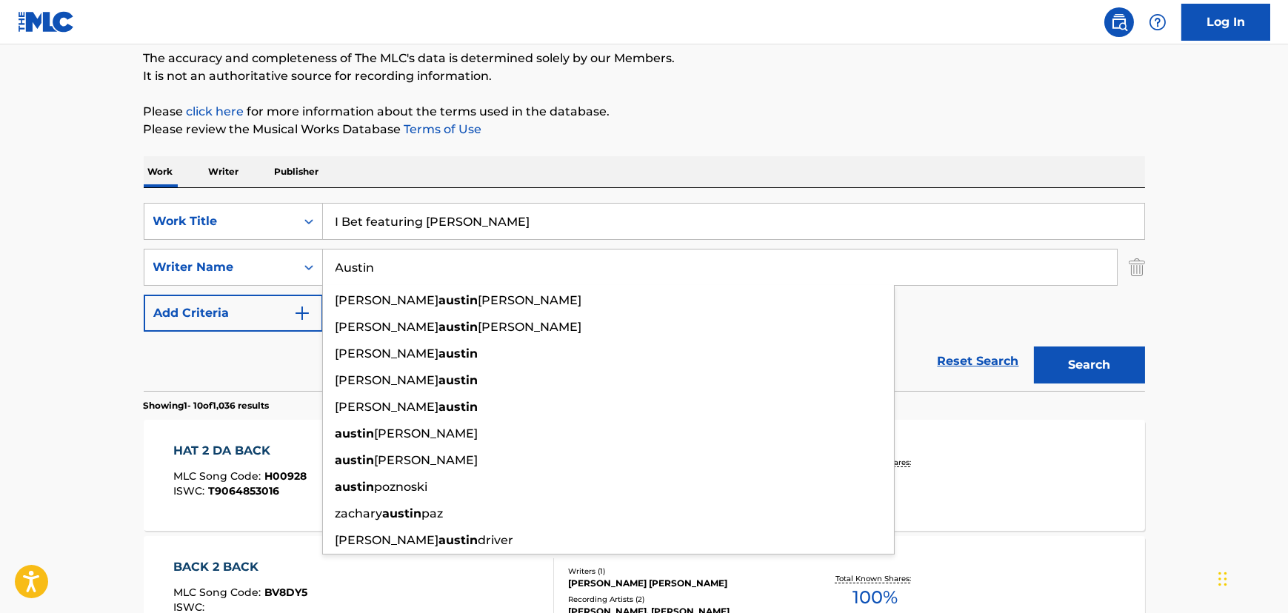
click at [340, 262] on input "Austin" at bounding box center [720, 268] width 794 height 36
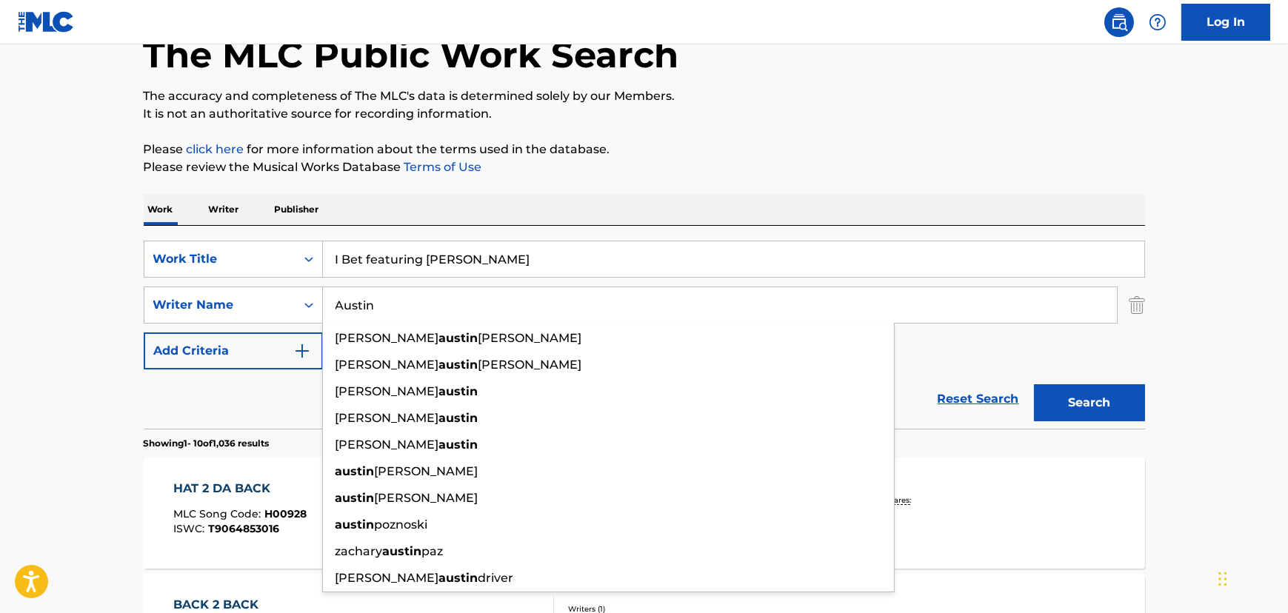
scroll to position [59, 0]
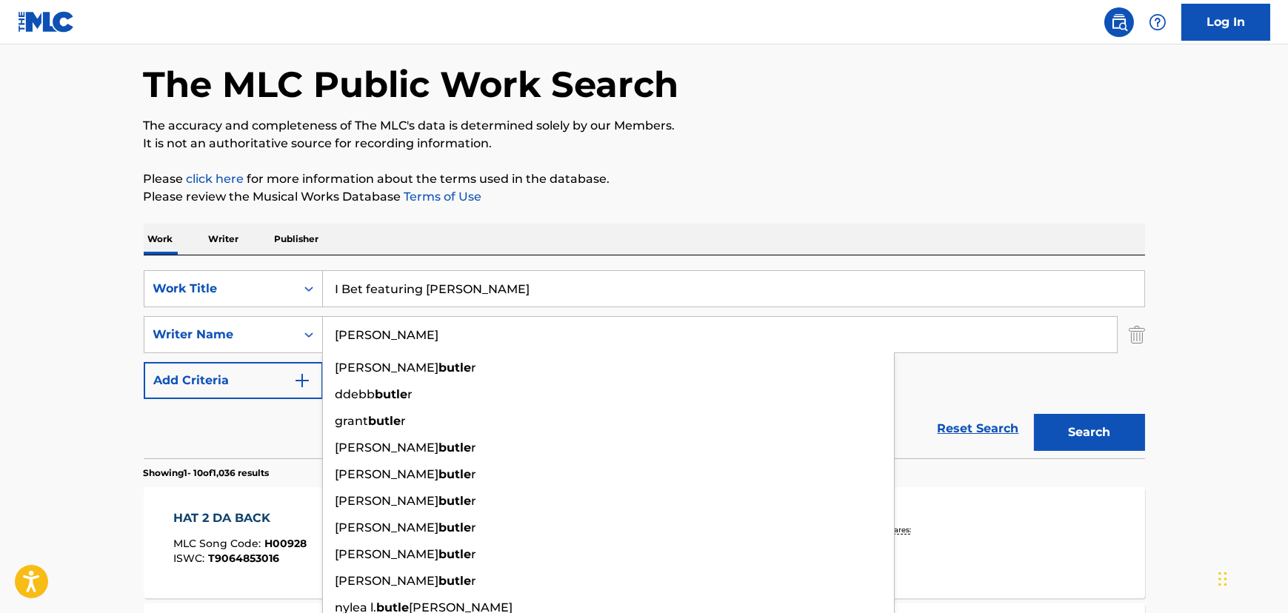
type input "[PERSON_NAME]"
click at [1034, 414] on button "Search" at bounding box center [1089, 432] width 111 height 37
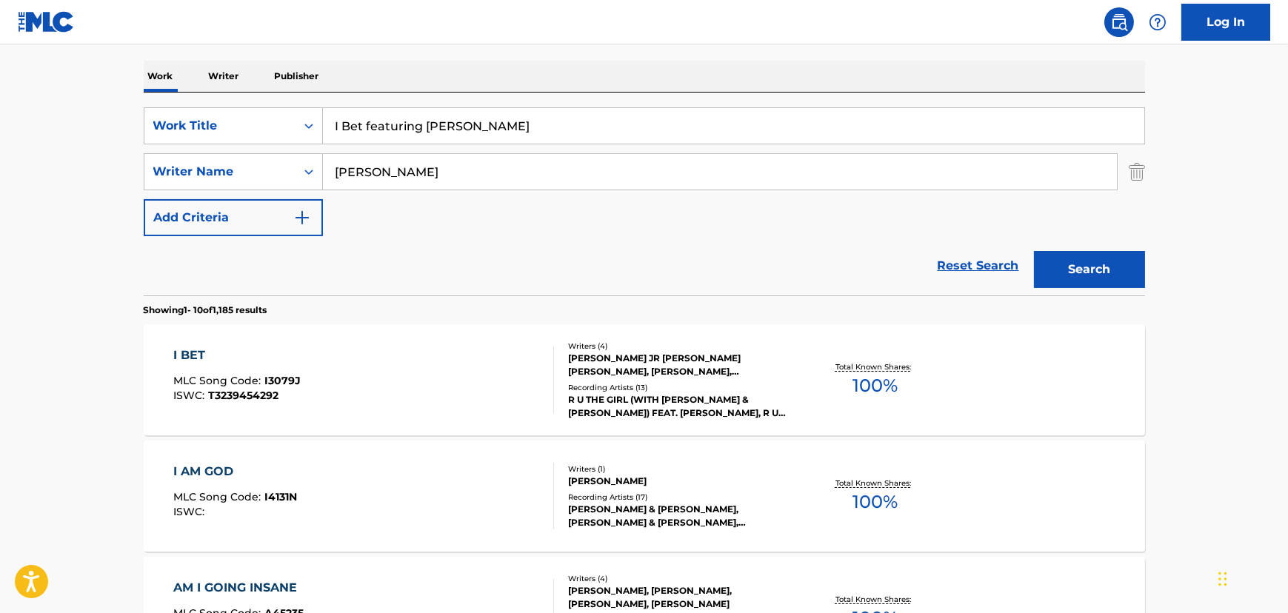
scroll to position [261, 0]
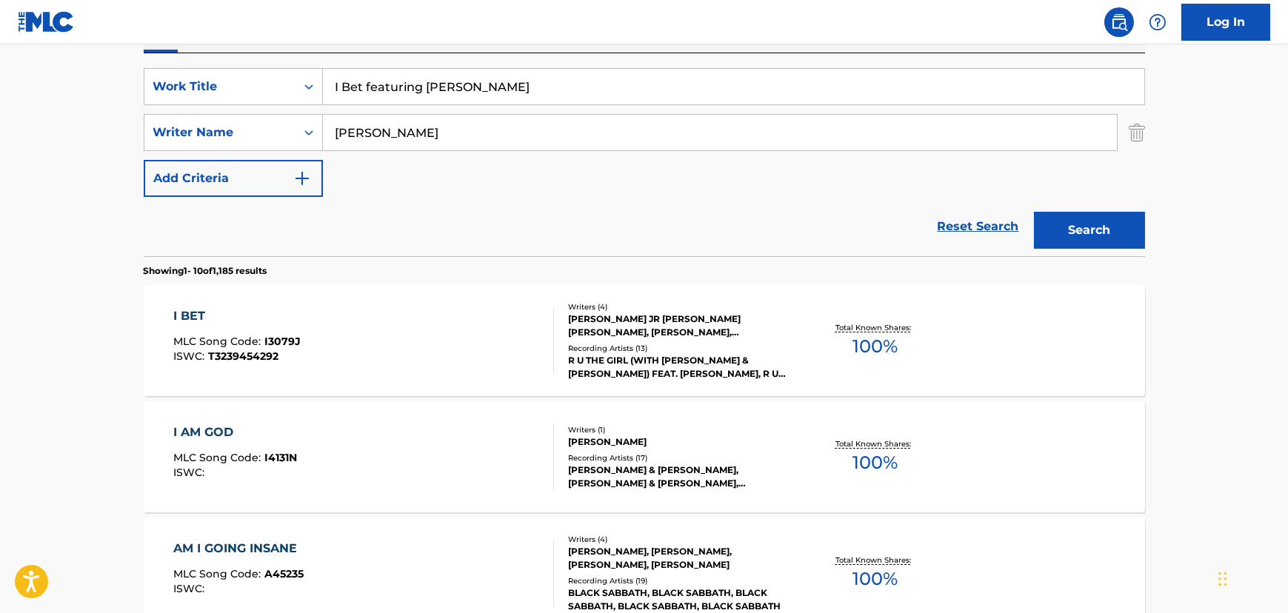
click at [377, 316] on div "I BET MLC Song Code : I3079J ISWC : T3239454292" at bounding box center [363, 340] width 381 height 67
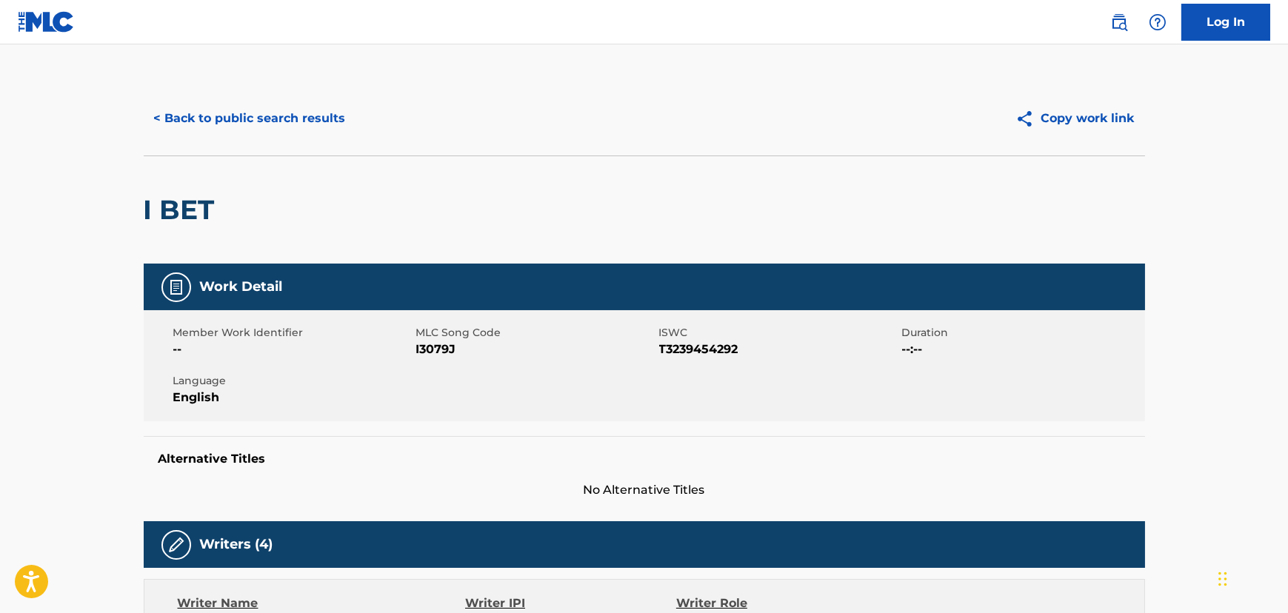
click at [262, 119] on button "< Back to public search results" at bounding box center [250, 118] width 213 height 37
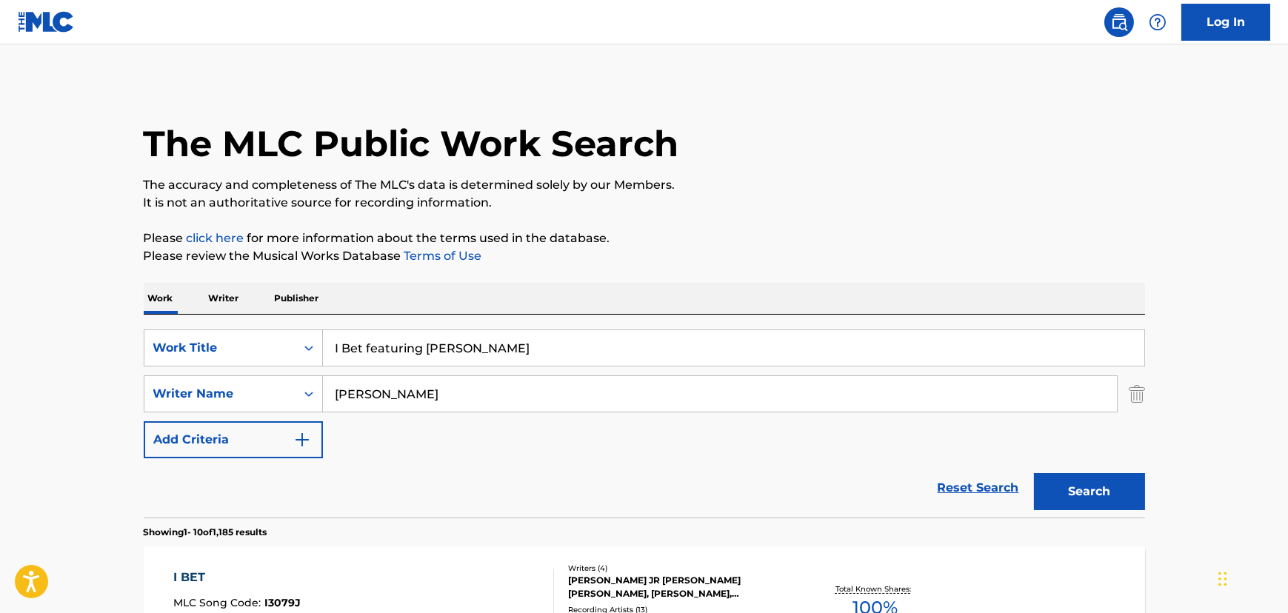
scroll to position [261, 0]
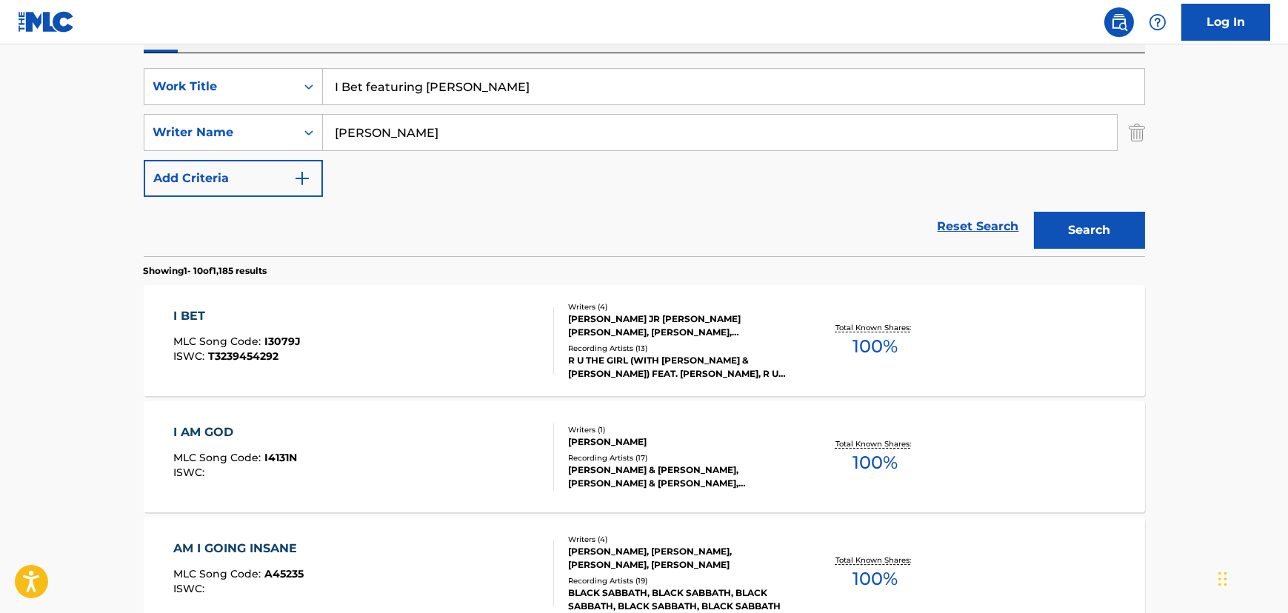
click at [450, 88] on input "I Bet featuring [PERSON_NAME]" at bounding box center [734, 87] width 822 height 36
paste input "n Your Arms Tonight"
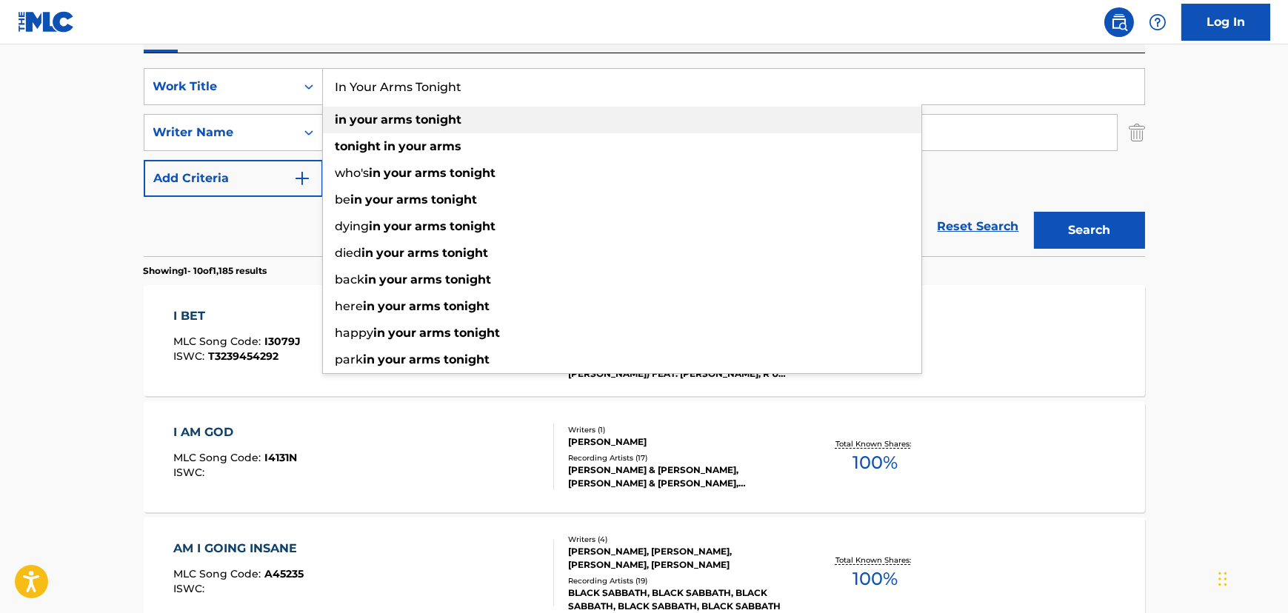
click at [359, 129] on div "in your arms tonight" at bounding box center [622, 120] width 599 height 27
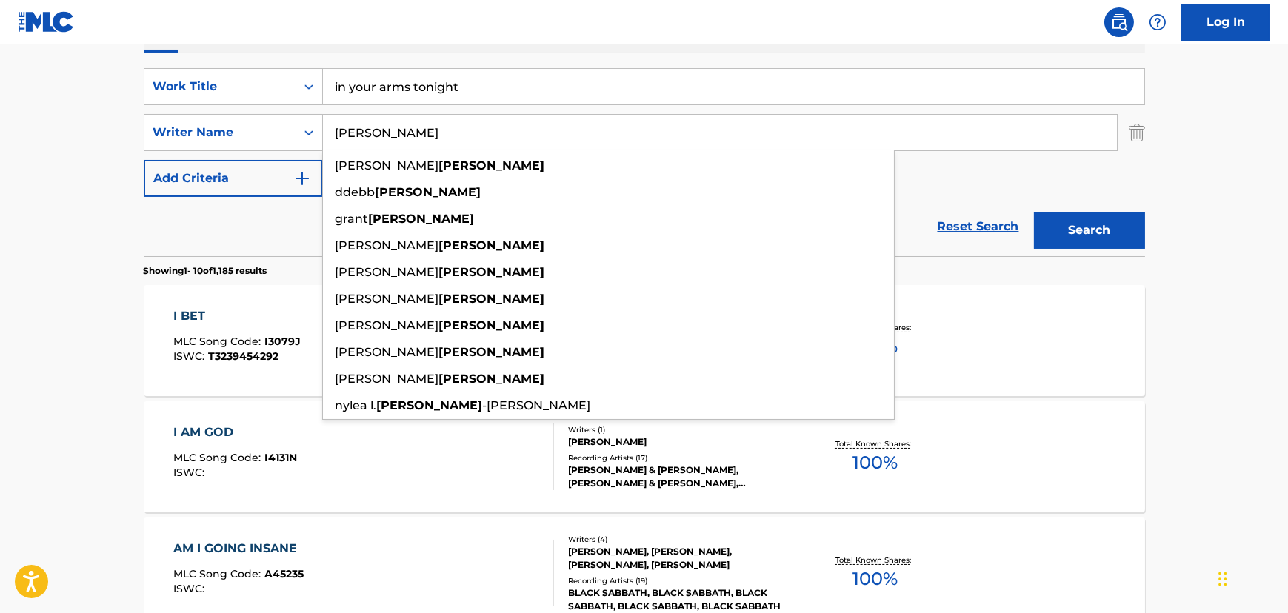
click at [359, 129] on input "[PERSON_NAME]" at bounding box center [720, 133] width 794 height 36
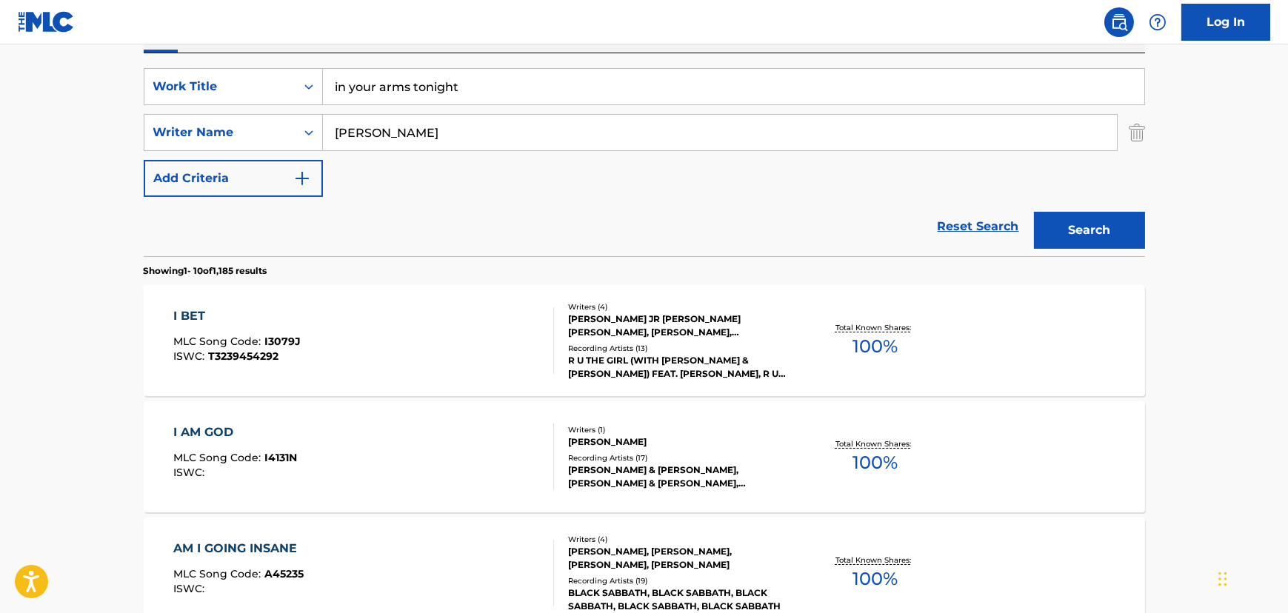
drag, startPoint x: 366, startPoint y: 70, endPoint x: 367, endPoint y: 88, distance: 18.5
click at [366, 73] on input "in your arms tonight" at bounding box center [734, 87] width 822 height 36
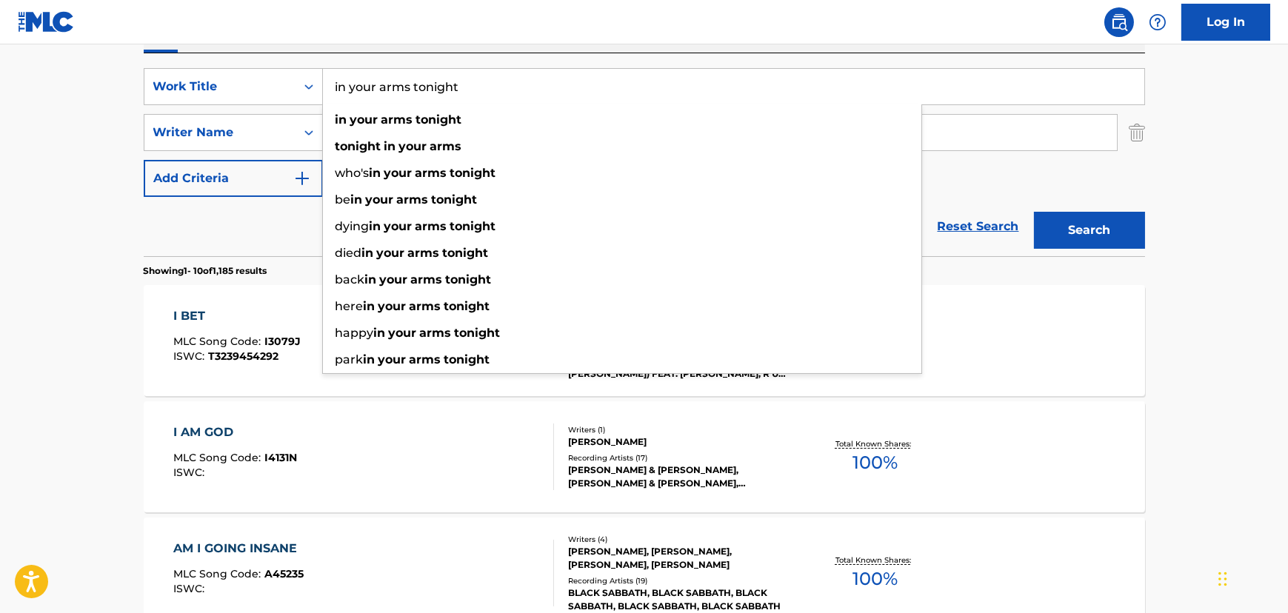
click at [367, 88] on input "in your arms tonight" at bounding box center [734, 87] width 822 height 36
paste input "In Your Arms T"
type input "In Your Arms Tonight"
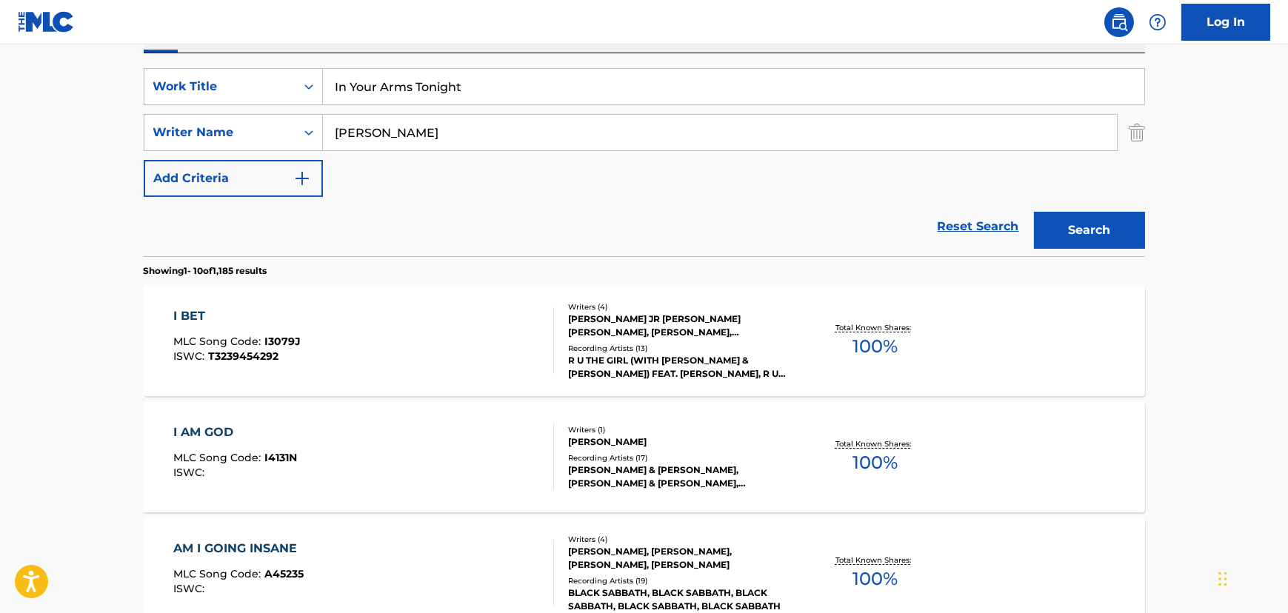
click at [387, 138] on input "[PERSON_NAME]" at bounding box center [720, 133] width 794 height 36
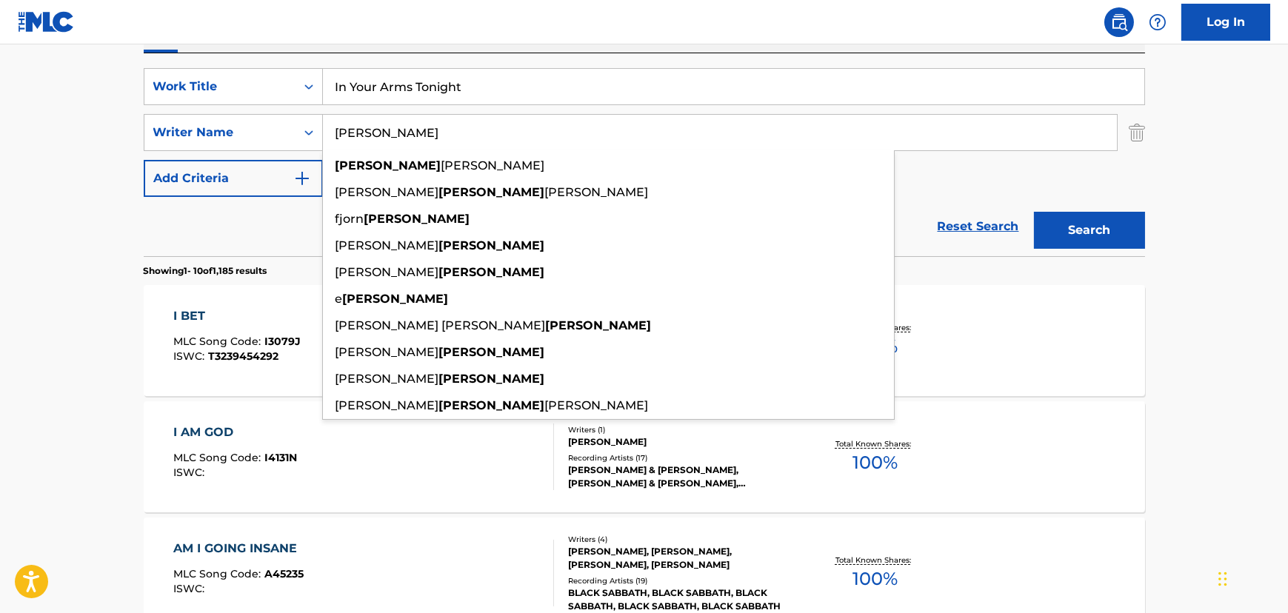
click at [387, 138] on input "[PERSON_NAME]" at bounding box center [720, 133] width 794 height 36
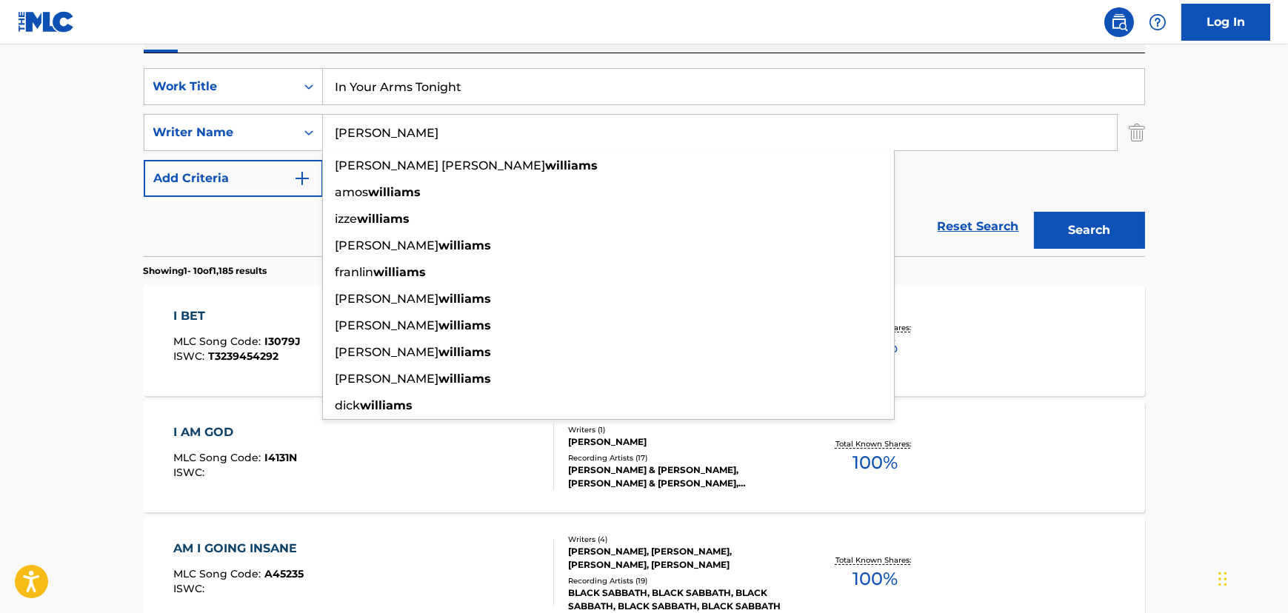
type input "[PERSON_NAME]"
click at [1034, 212] on button "Search" at bounding box center [1089, 230] width 111 height 37
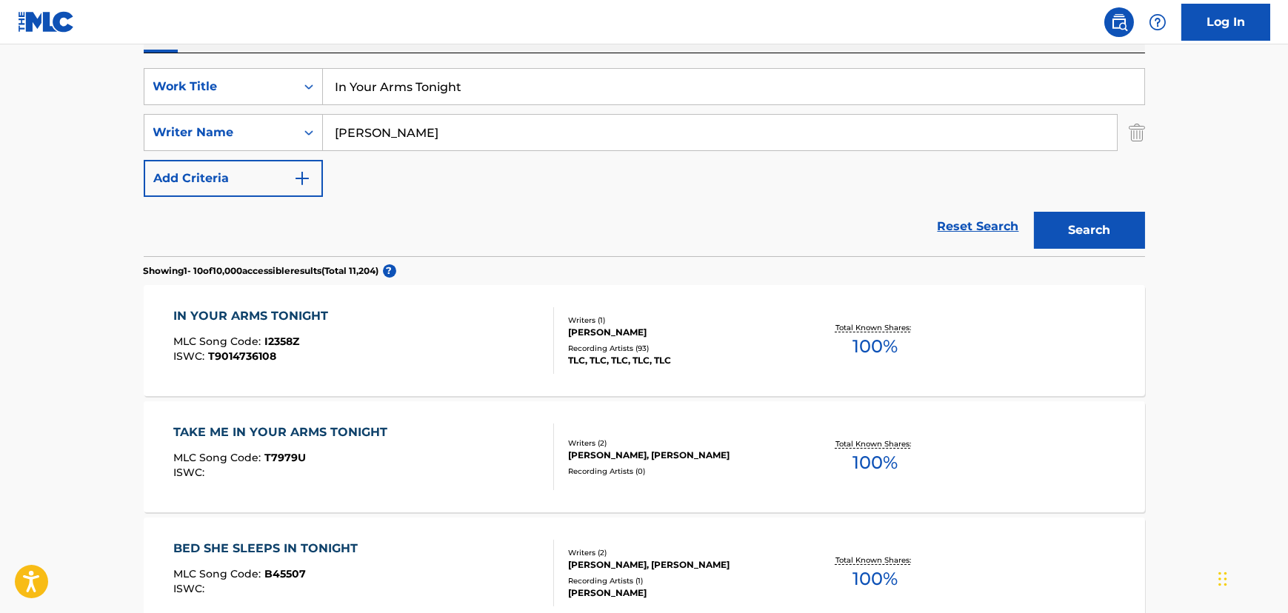
click at [459, 361] on div "IN YOUR ARMS TONIGHT MLC Song Code : I2358Z ISWC : T9014736108" at bounding box center [363, 340] width 381 height 67
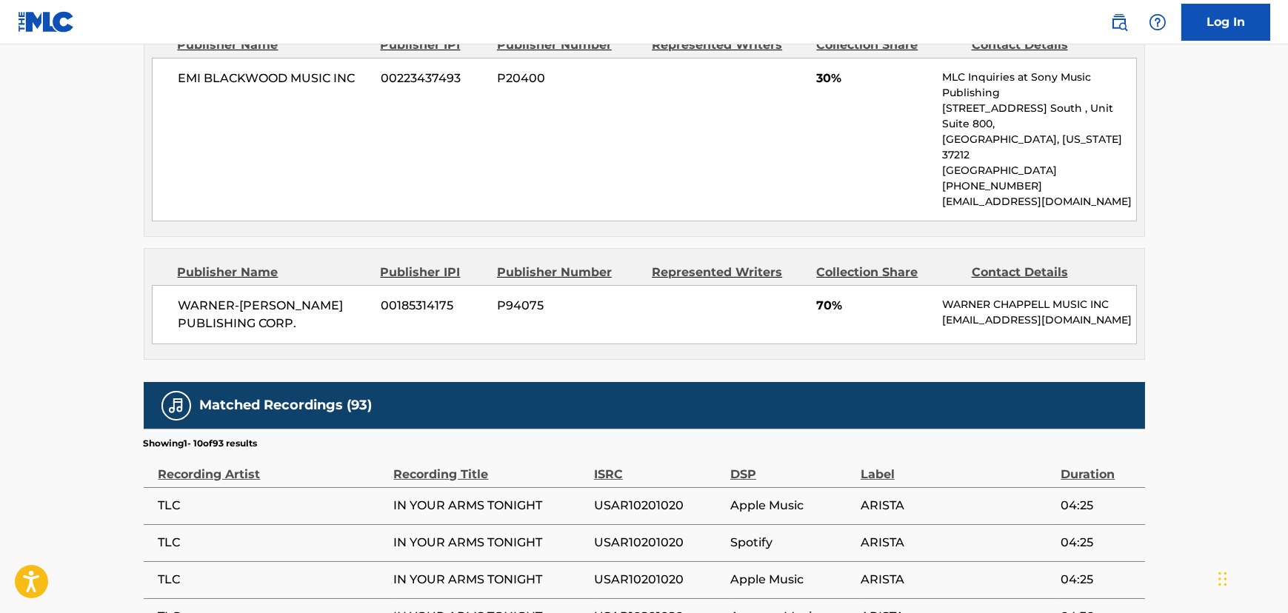
scroll to position [741, 0]
